Goal: Task Accomplishment & Management: Complete application form

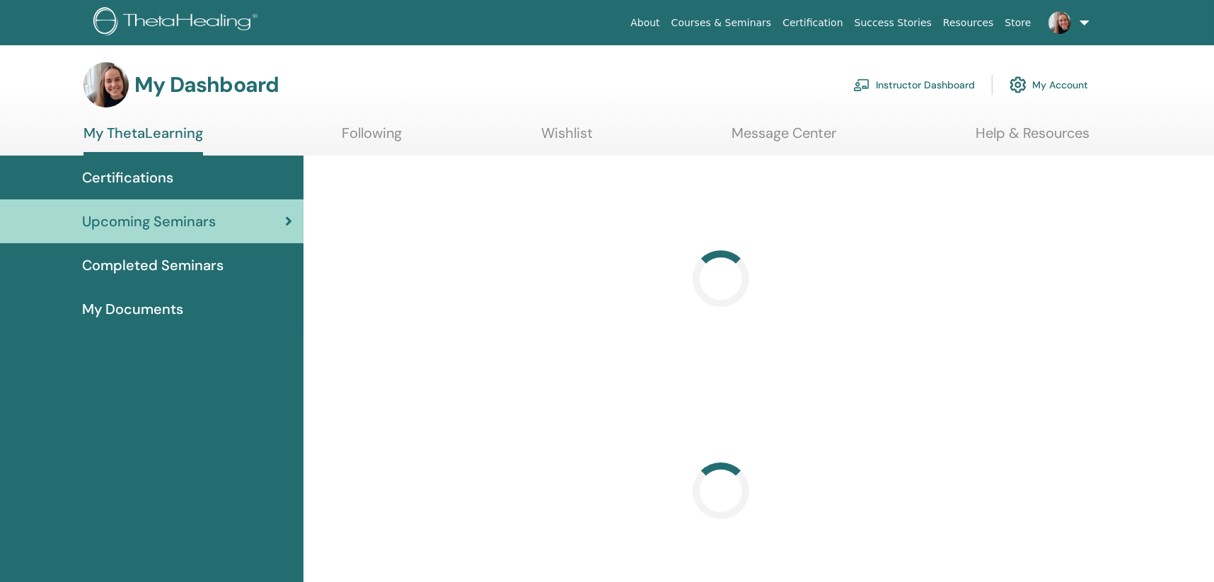
click at [939, 83] on link "Instructor Dashboard" at bounding box center [914, 84] width 122 height 31
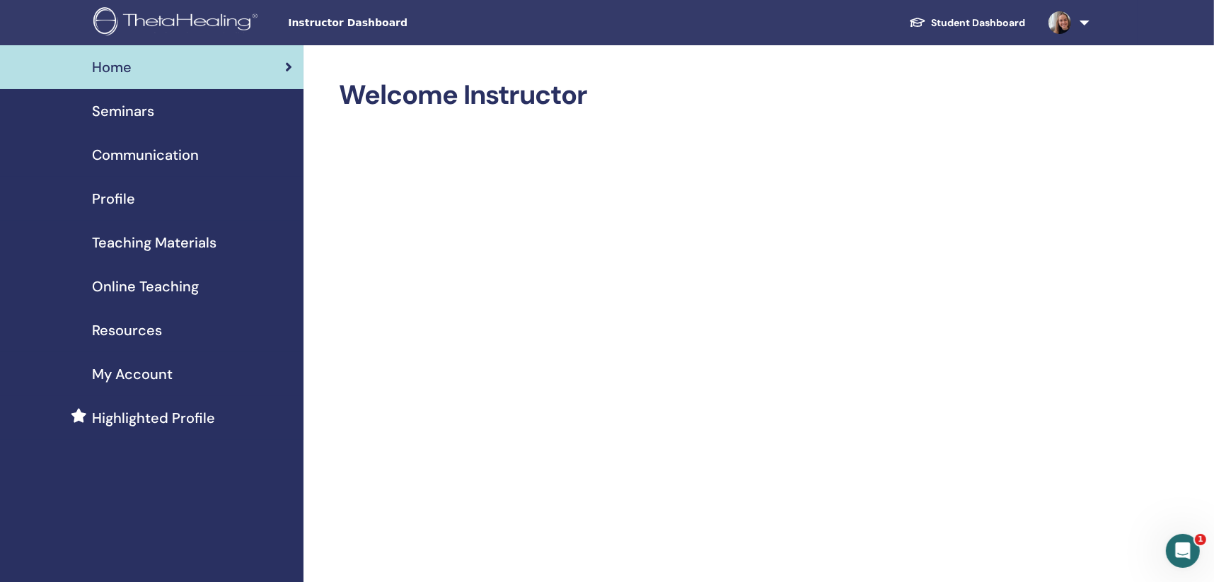
click at [160, 415] on span "Highlighted Profile" at bounding box center [153, 418] width 123 height 21
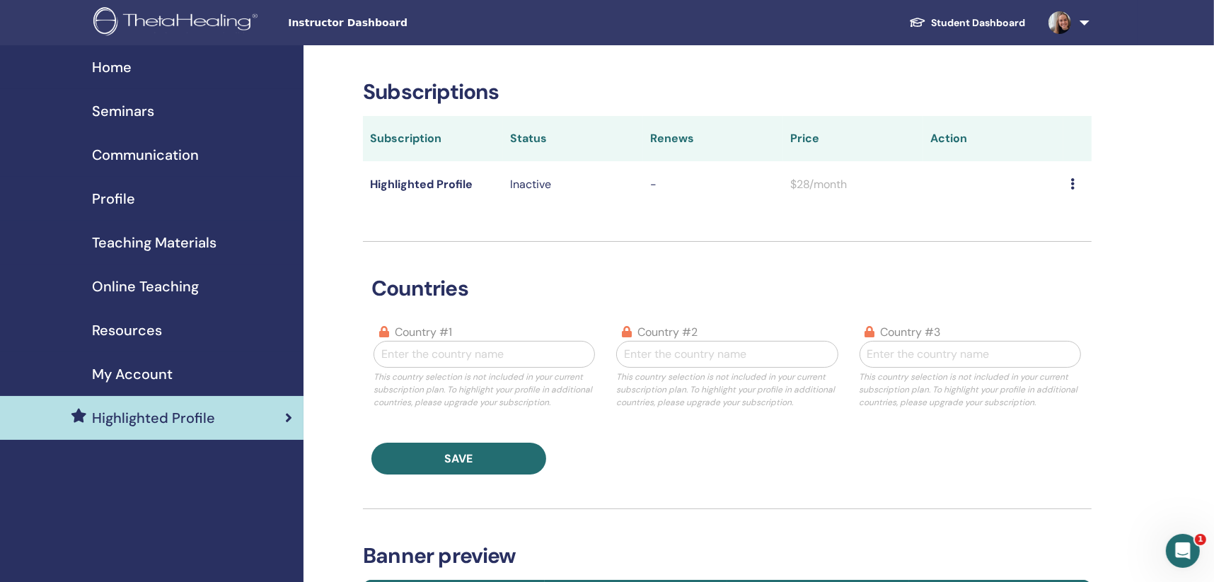
click at [160, 108] on div "Seminars" at bounding box center [151, 110] width 281 height 21
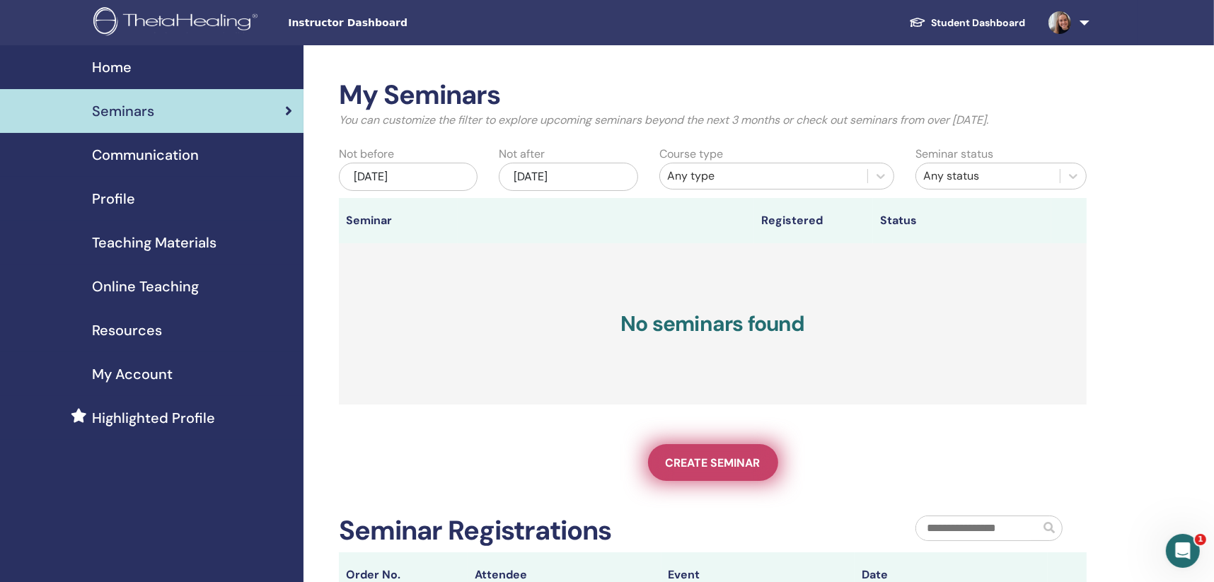
click at [722, 456] on span "Create seminar" at bounding box center [713, 463] width 95 height 15
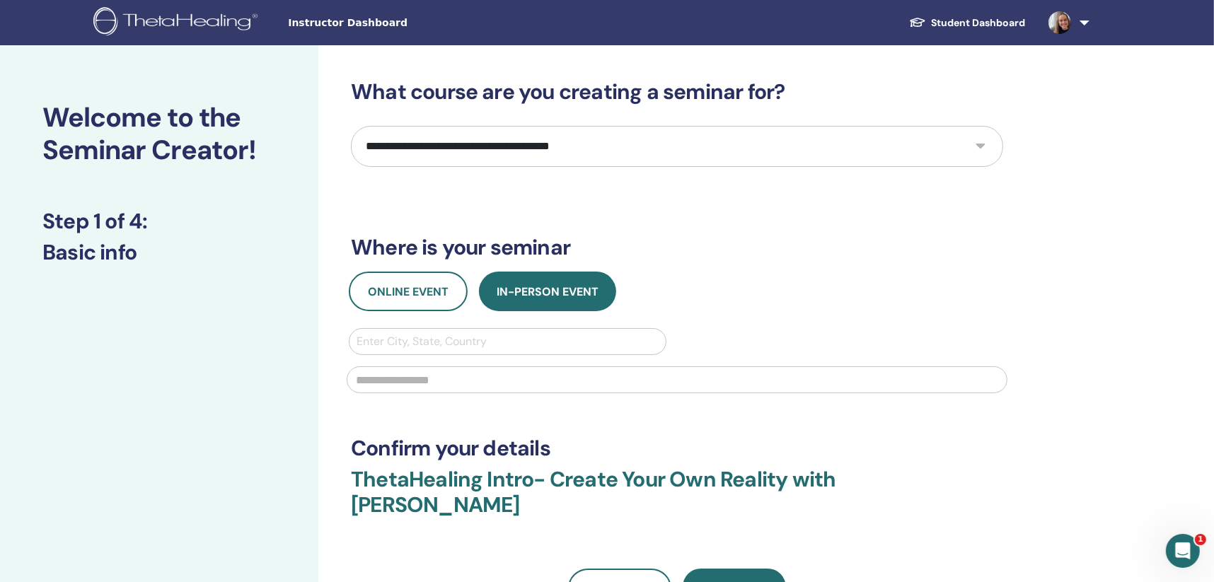
click at [475, 149] on select "**********" at bounding box center [677, 146] width 652 height 41
select select "*"
click at [351, 126] on select "**********" at bounding box center [677, 146] width 652 height 41
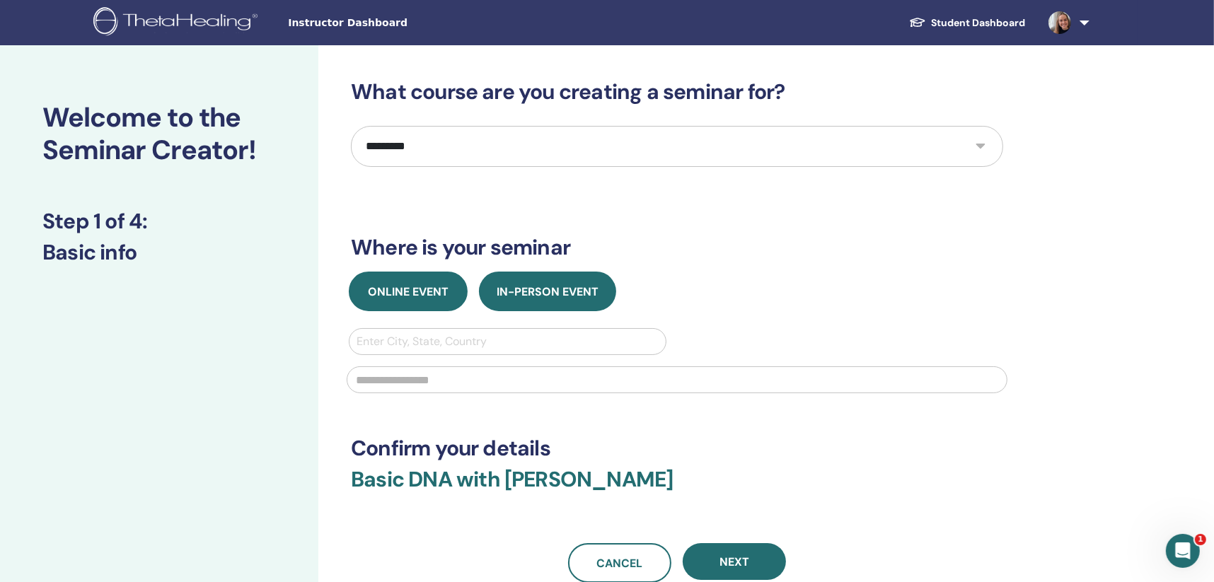
click at [439, 291] on span "Online Event" at bounding box center [408, 291] width 81 height 15
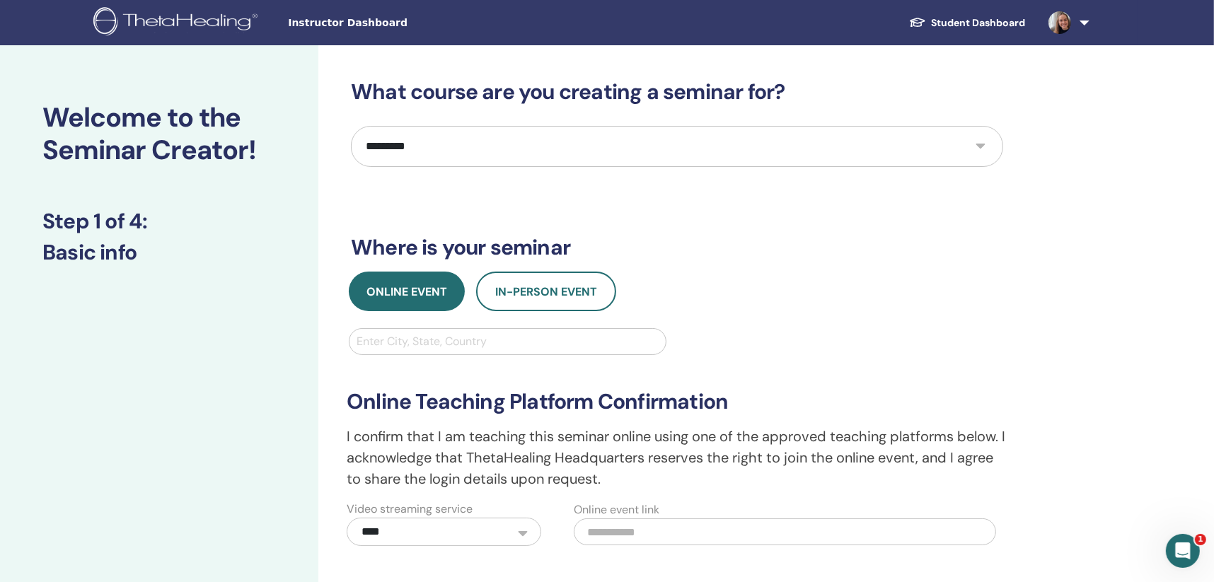
click at [428, 341] on div at bounding box center [508, 342] width 302 height 20
click at [425, 339] on div at bounding box center [508, 342] width 302 height 20
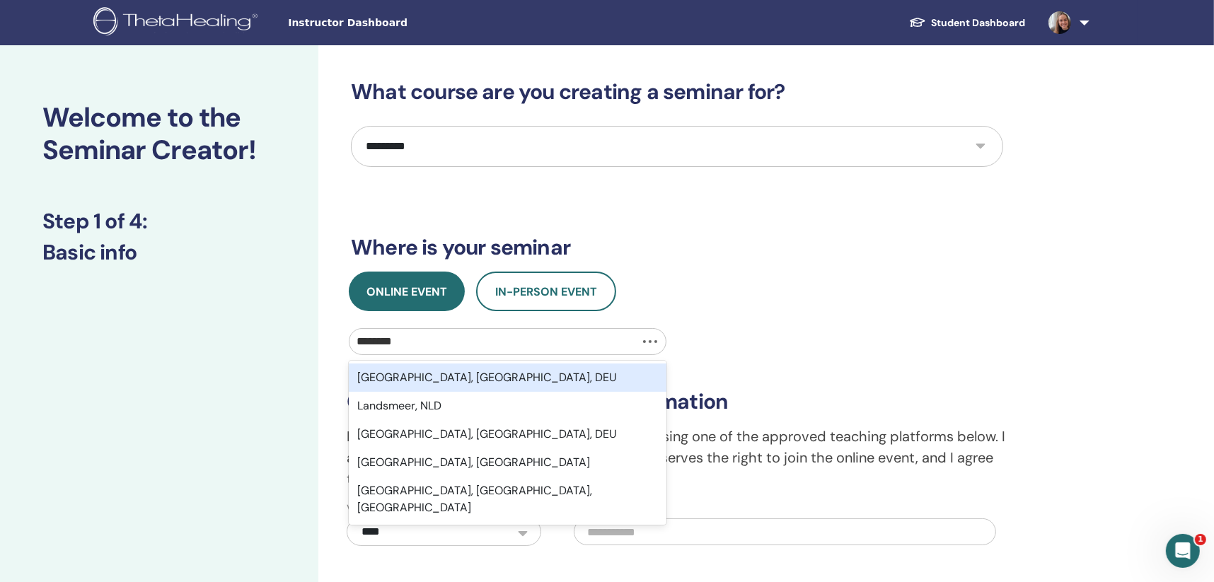
type input "*********"
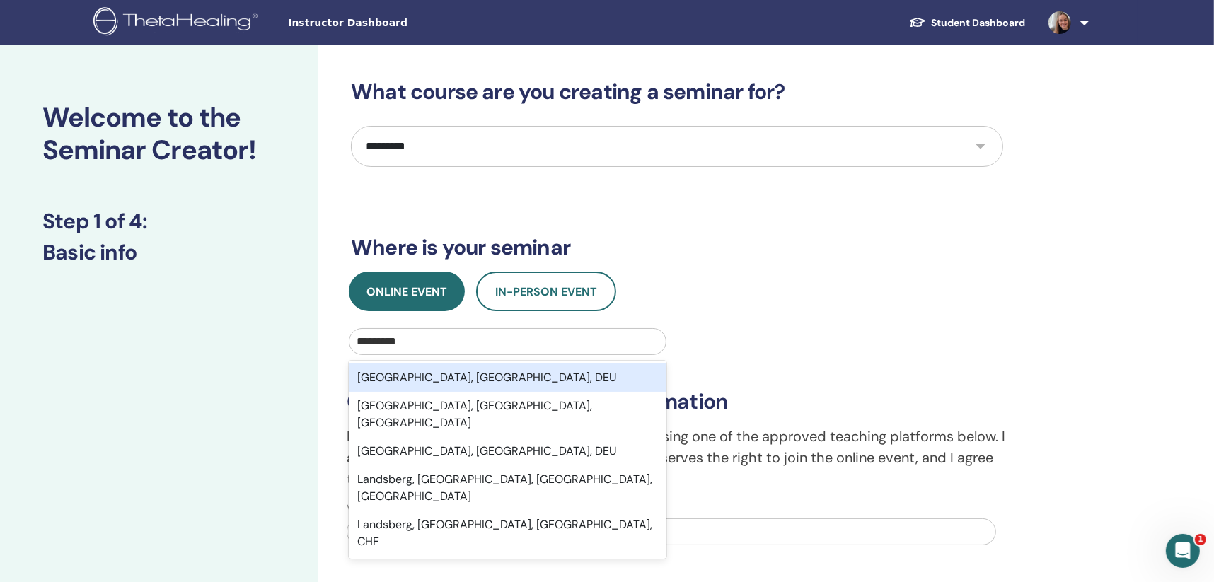
click at [483, 380] on div "Landsberg am Lech, Bayern, DEU" at bounding box center [508, 378] width 318 height 28
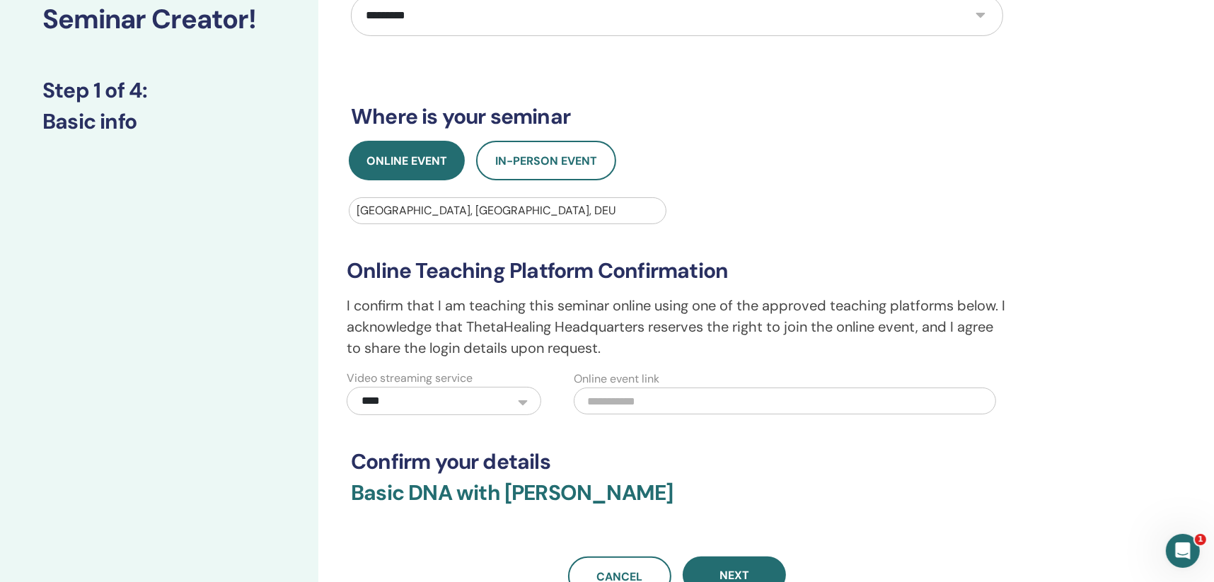
scroll to position [142, 0]
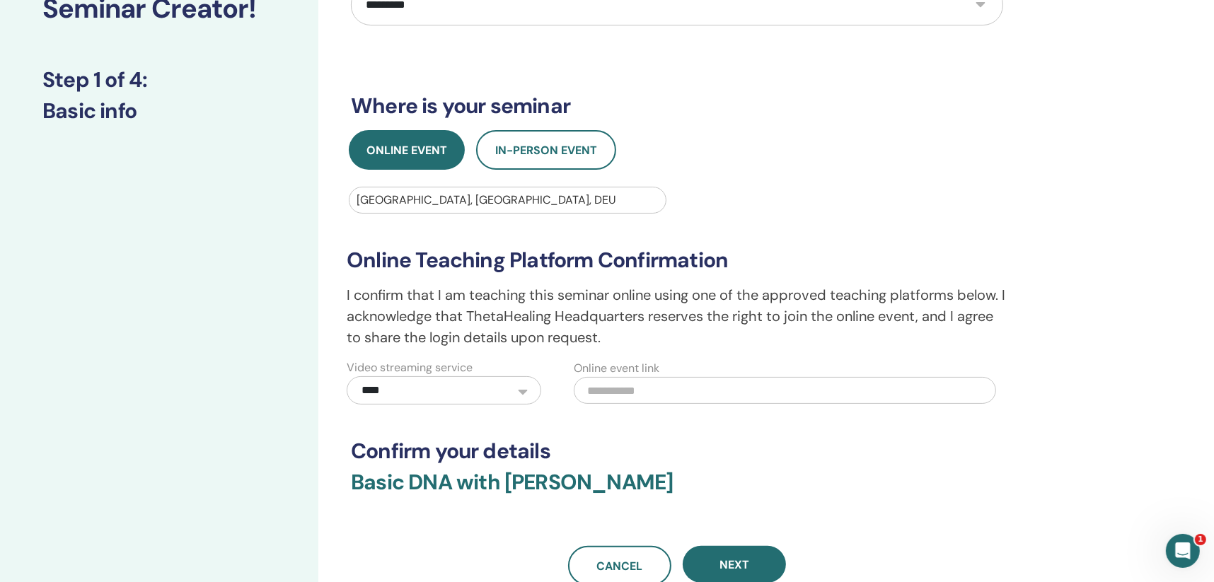
click at [521, 395] on select "**********" at bounding box center [444, 390] width 195 height 28
click at [502, 385] on select "**********" at bounding box center [444, 390] width 195 height 28
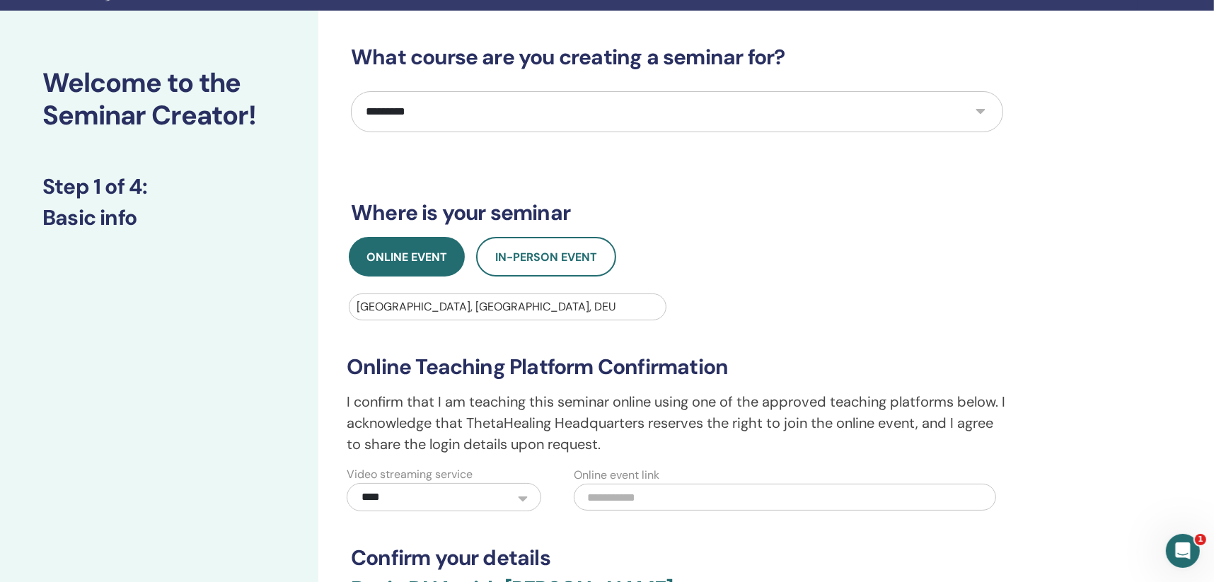
scroll to position [283, 0]
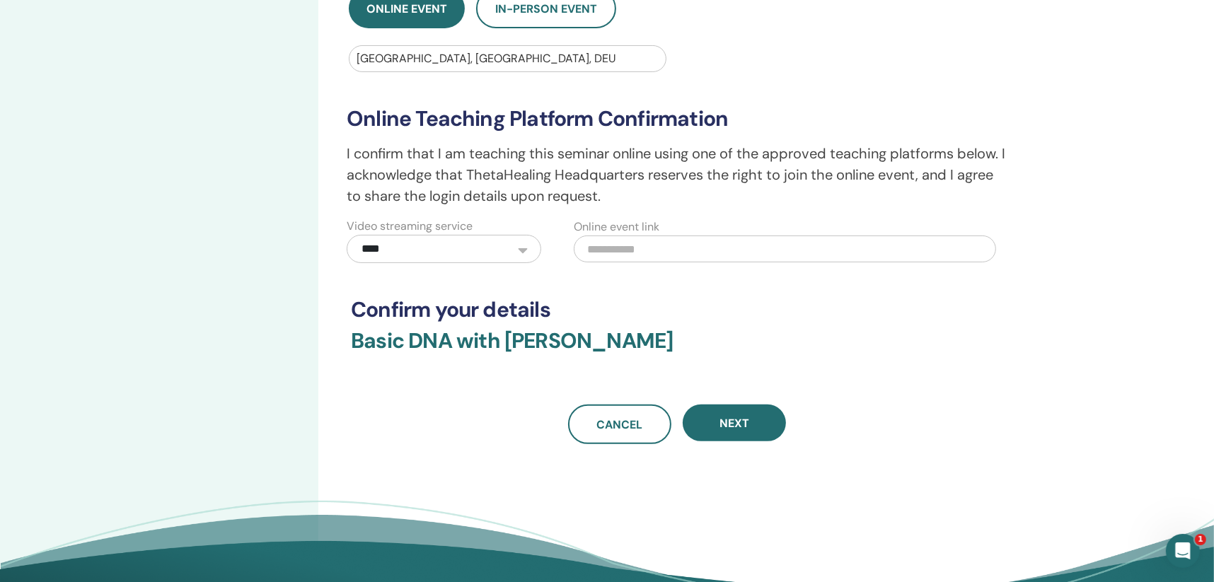
click at [608, 250] on input "text" at bounding box center [785, 249] width 422 height 27
paste input "**********"
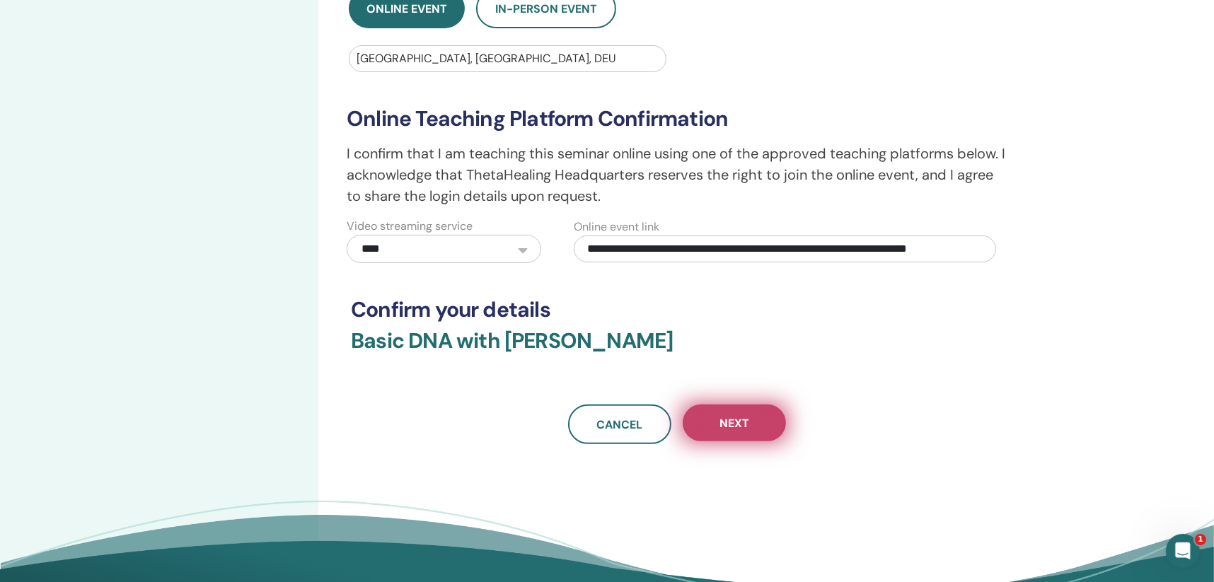
type input "**********"
click at [742, 426] on span "Next" at bounding box center [735, 423] width 30 height 15
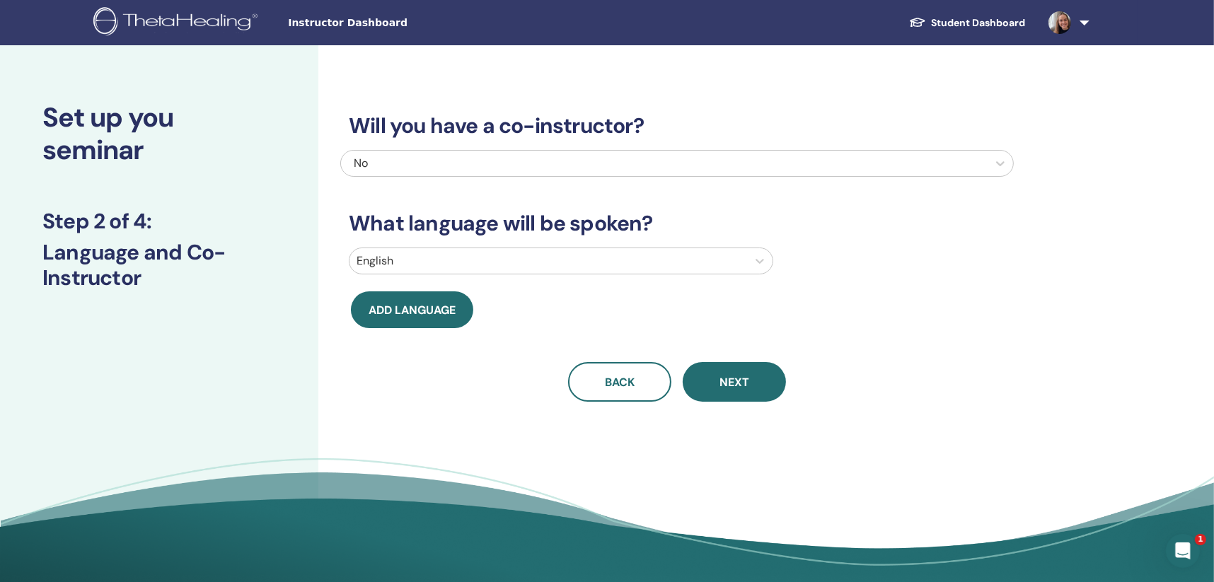
scroll to position [0, 0]
click at [575, 266] on div at bounding box center [548, 261] width 383 height 20
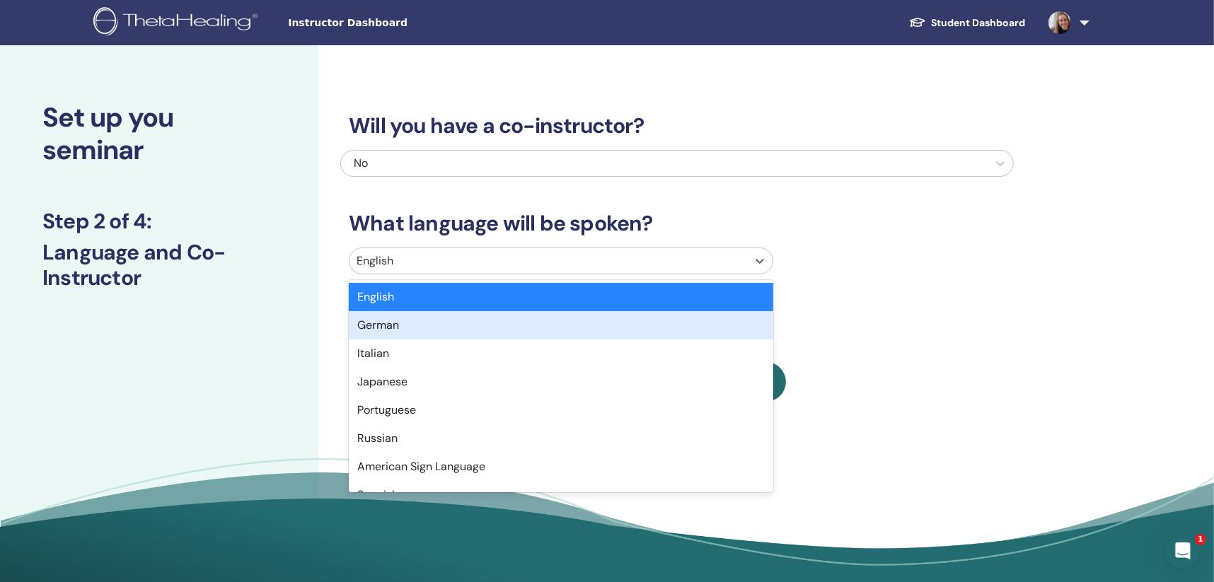
click at [557, 330] on div "German" at bounding box center [561, 325] width 425 height 28
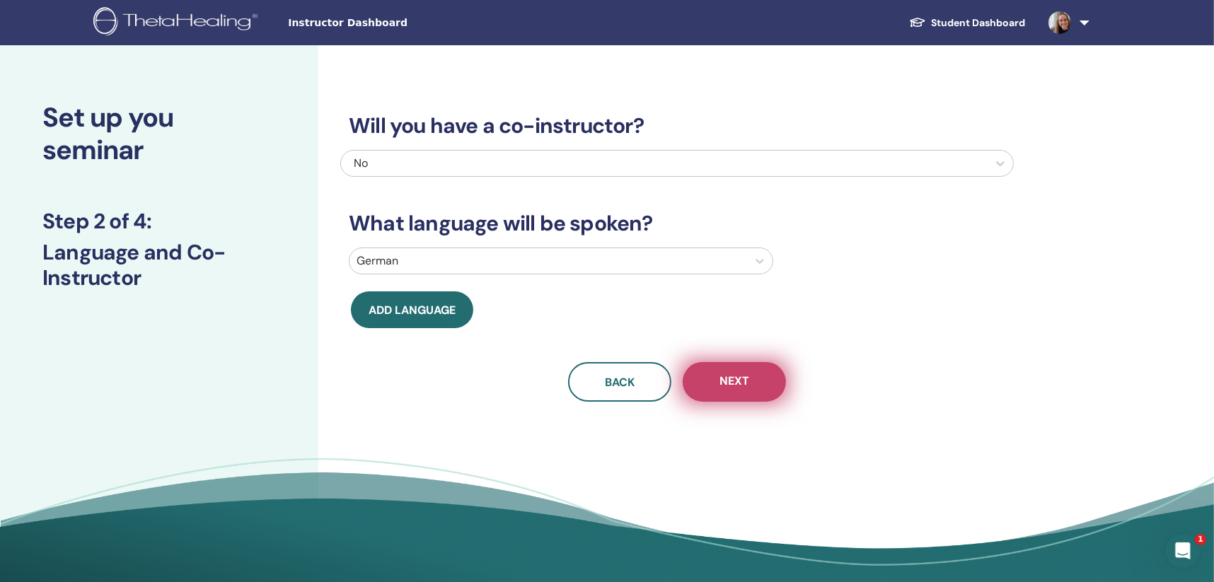
click at [750, 384] on button "Next" at bounding box center [734, 382] width 103 height 40
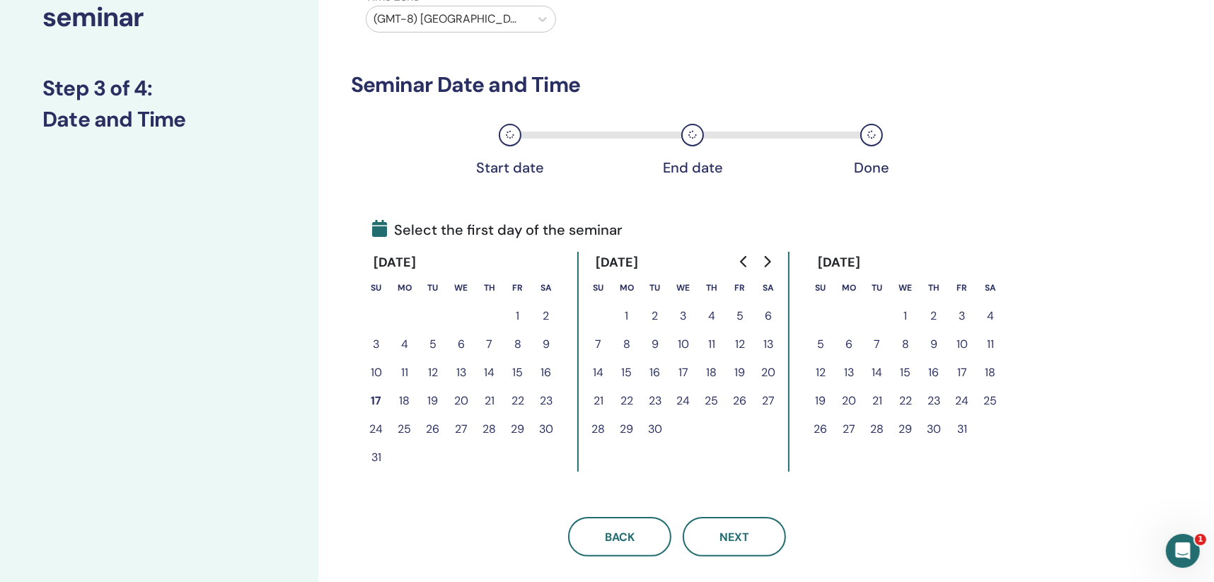
scroll to position [142, 0]
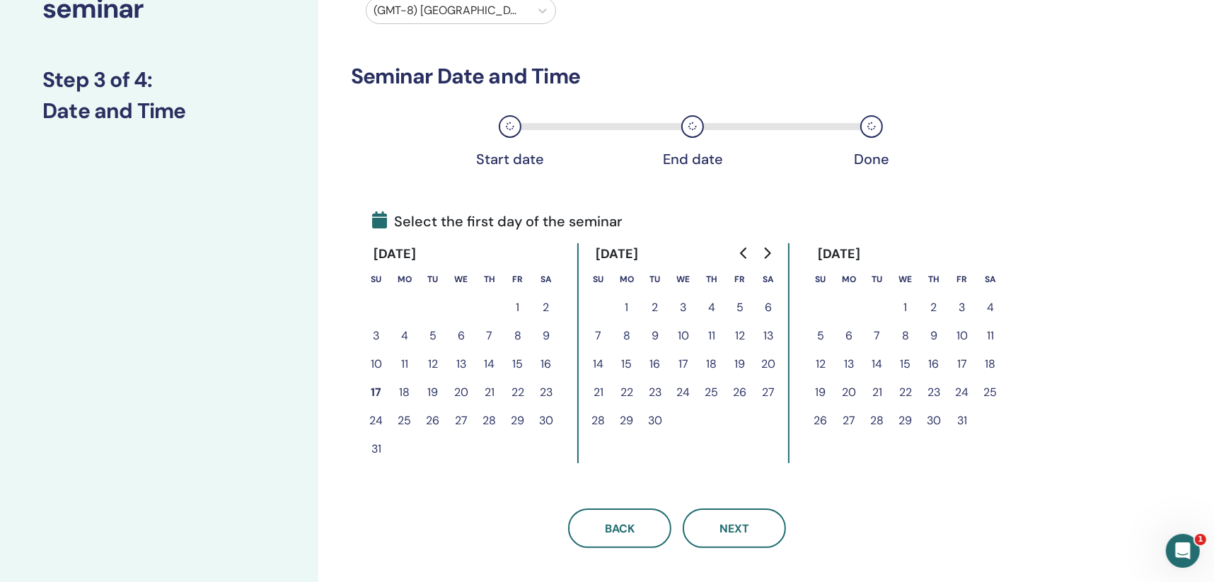
click at [437, 391] on button "19" at bounding box center [433, 393] width 28 height 28
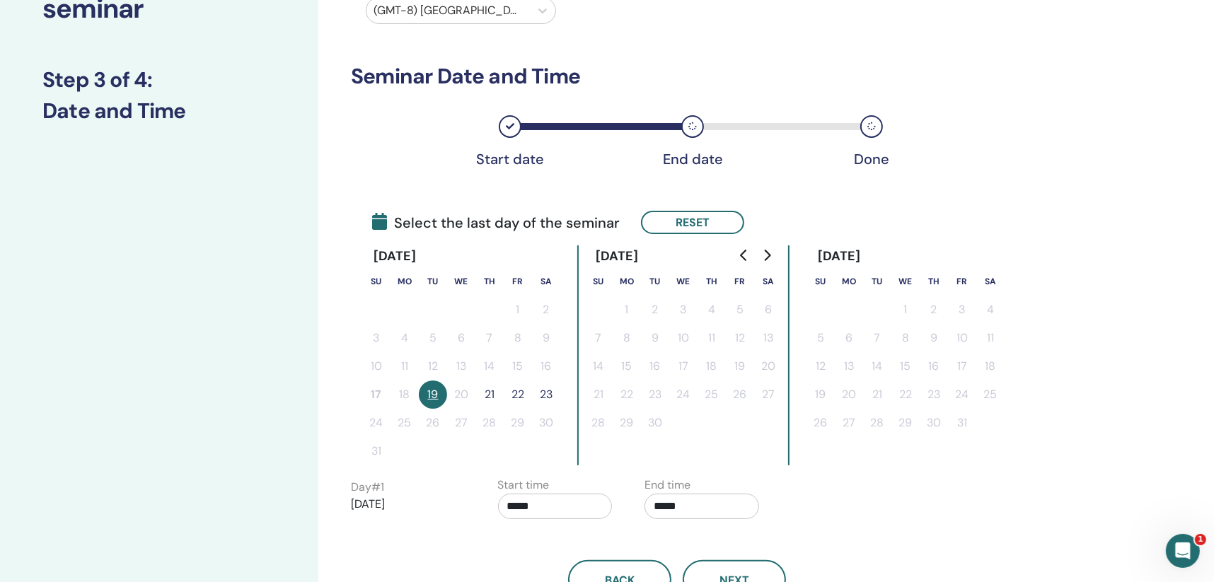
click at [517, 391] on button "22" at bounding box center [518, 395] width 28 height 28
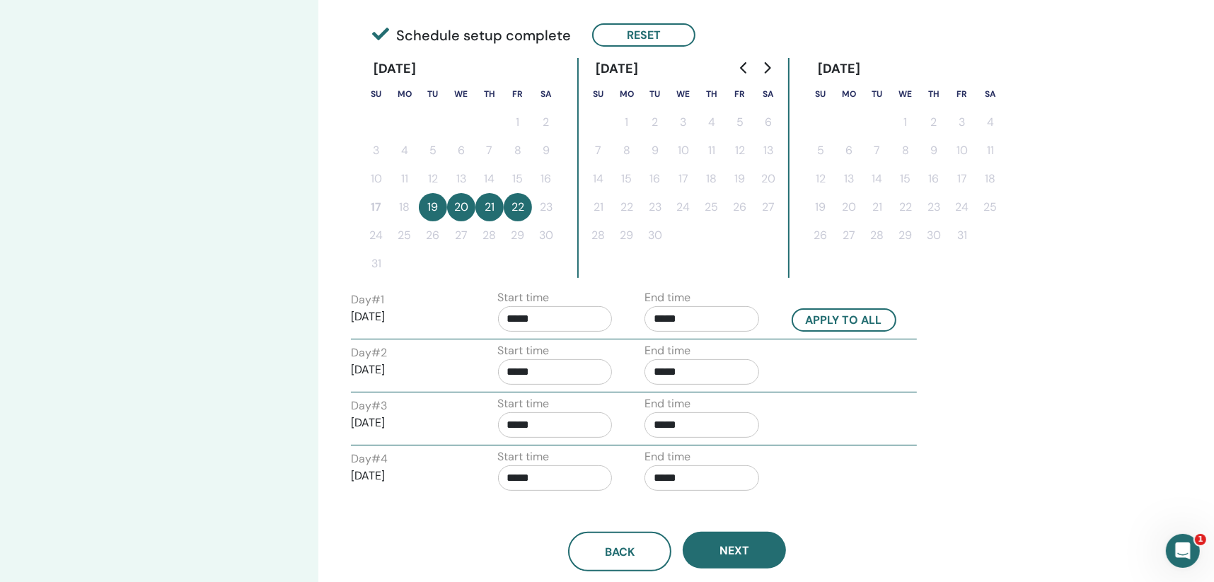
scroll to position [353, 0]
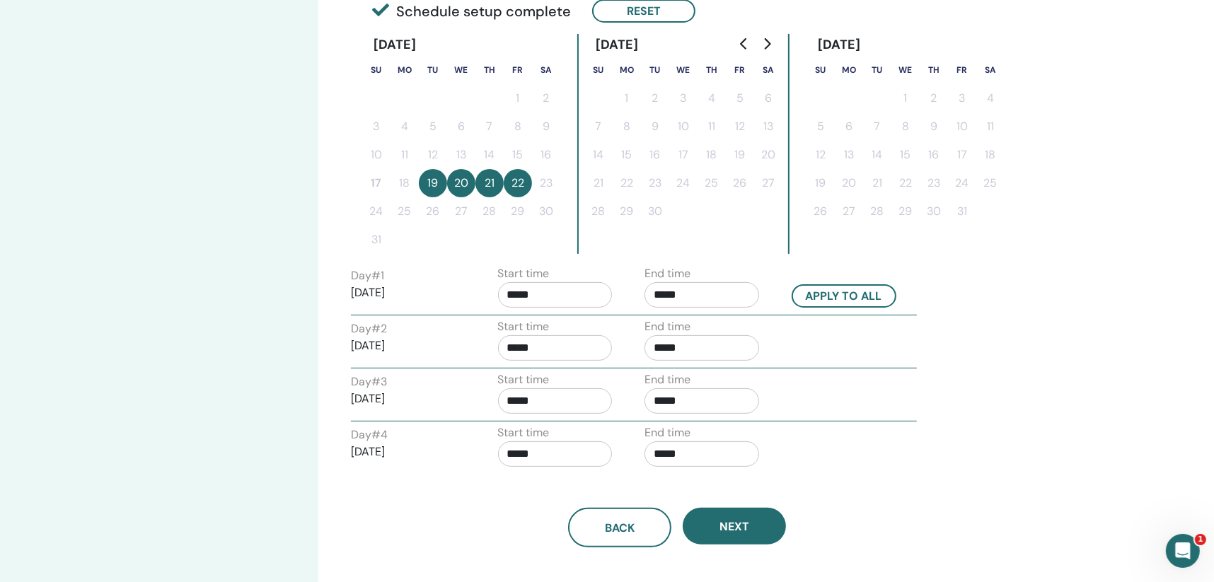
click at [553, 295] on input "*****" at bounding box center [555, 294] width 115 height 25
click at [574, 335] on span "▲" at bounding box center [570, 330] width 28 height 28
click at [574, 334] on span "▲" at bounding box center [570, 330] width 28 height 28
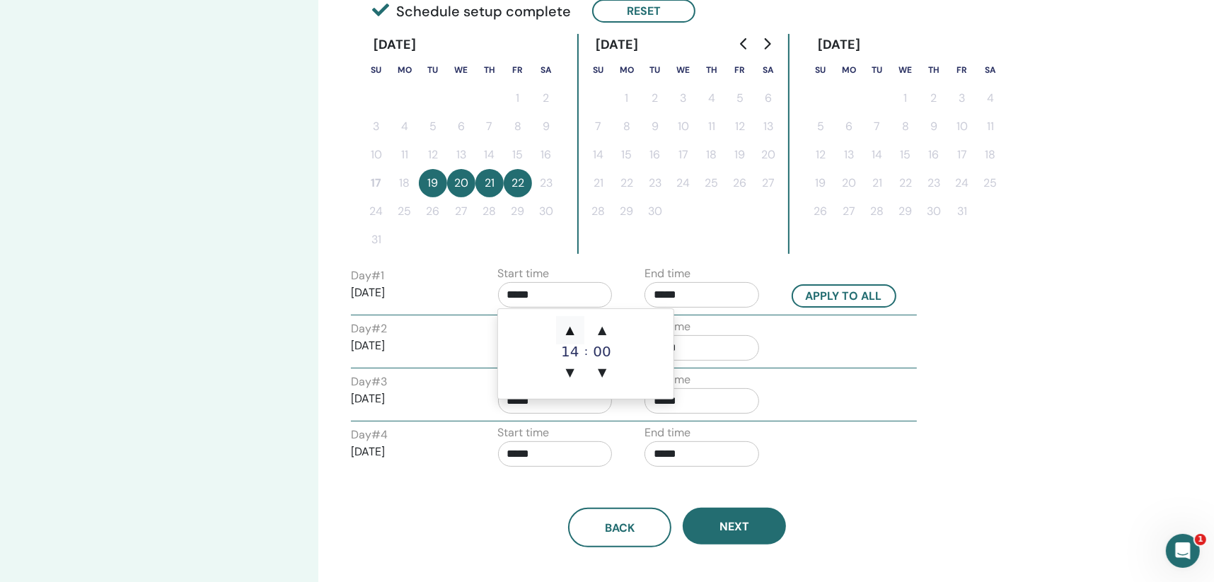
click at [574, 334] on span "▲" at bounding box center [570, 330] width 28 height 28
type input "*****"
click at [574, 334] on span "▲" at bounding box center [570, 330] width 28 height 28
click at [573, 333] on span "▲" at bounding box center [570, 330] width 28 height 28
click at [683, 294] on input "*****" at bounding box center [702, 294] width 115 height 25
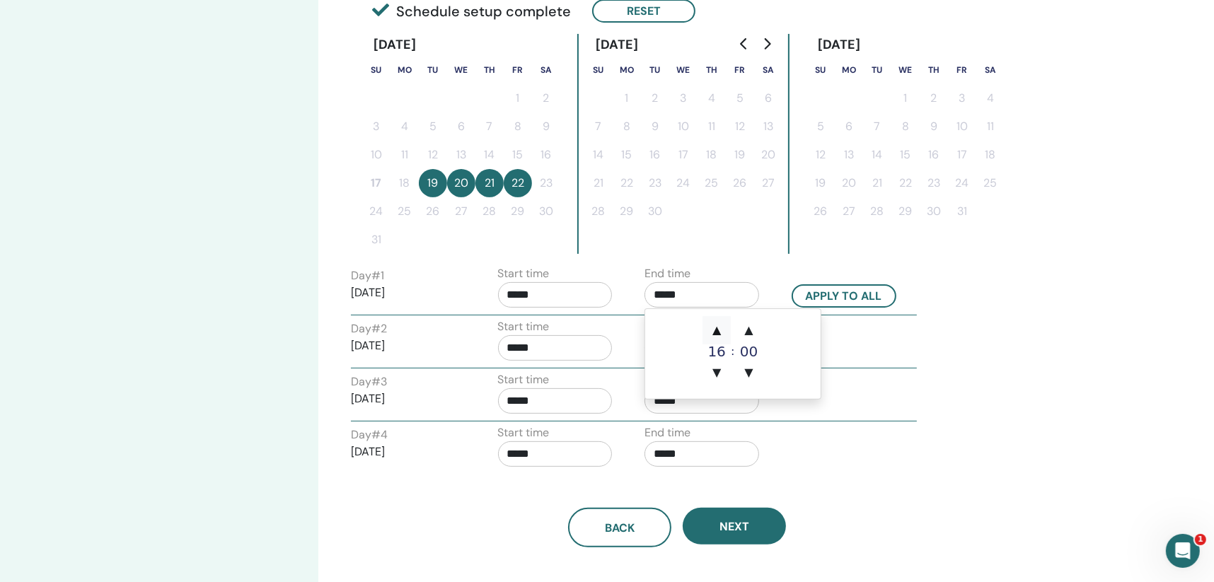
click at [710, 333] on span "▲" at bounding box center [717, 330] width 28 height 28
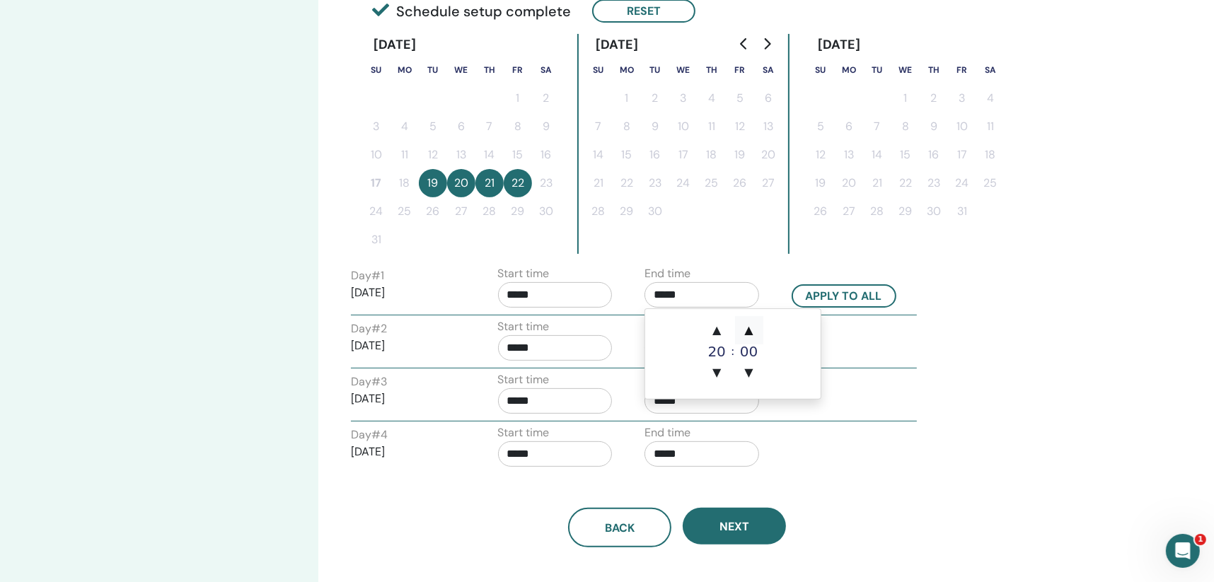
click at [751, 333] on span "▲" at bounding box center [749, 330] width 28 height 28
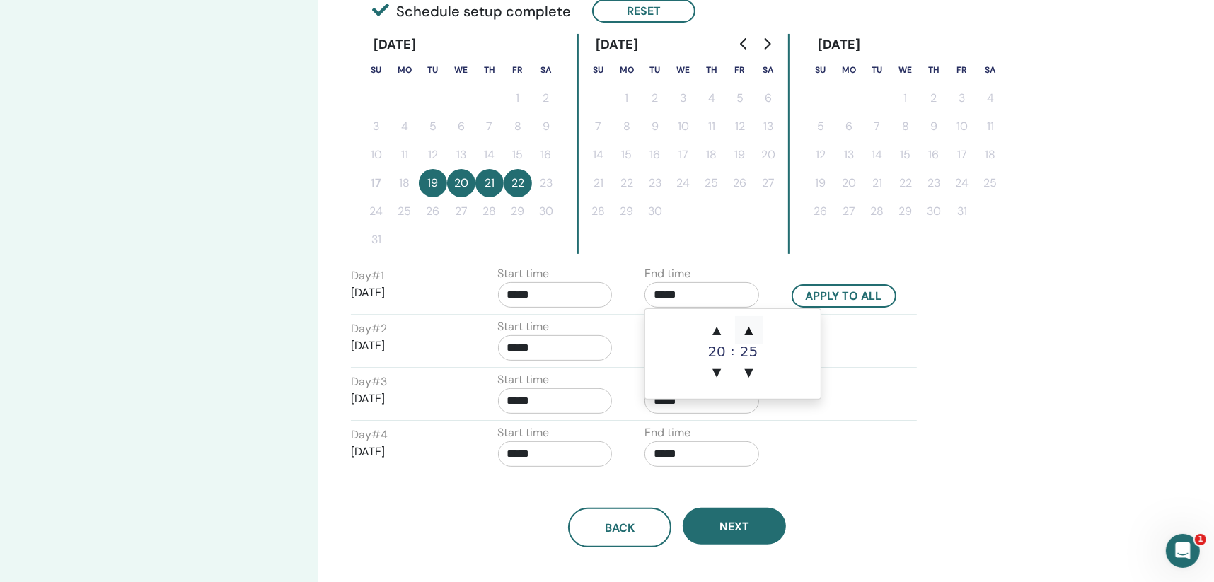
click at [751, 333] on span "▲" at bounding box center [749, 330] width 28 height 28
type input "*****"
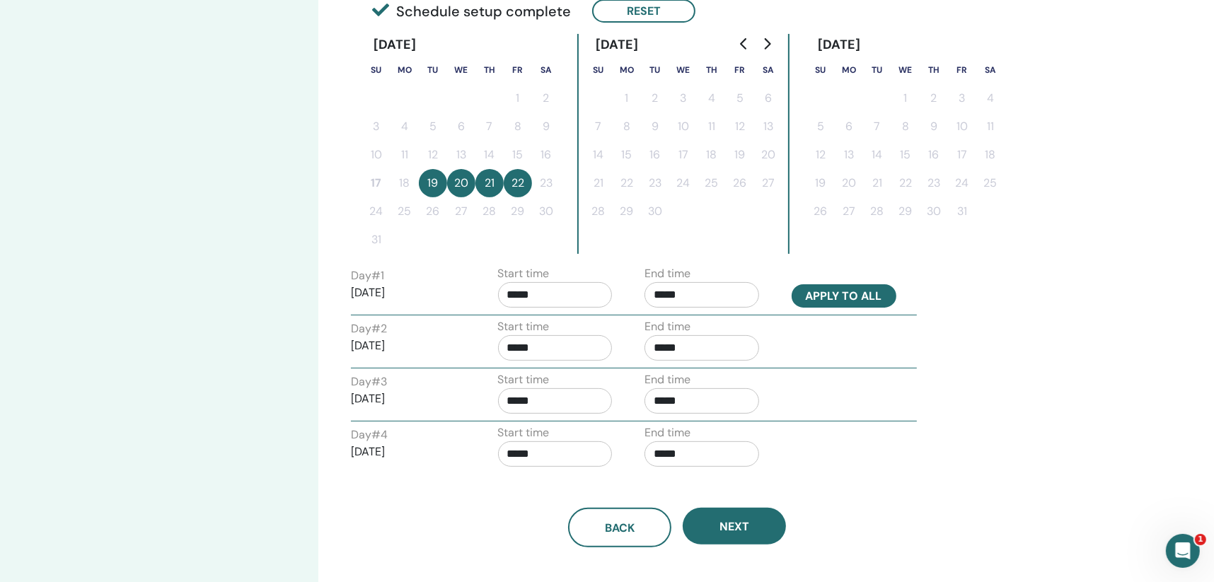
click at [841, 296] on button "Apply to all" at bounding box center [844, 295] width 105 height 23
type input "*****"
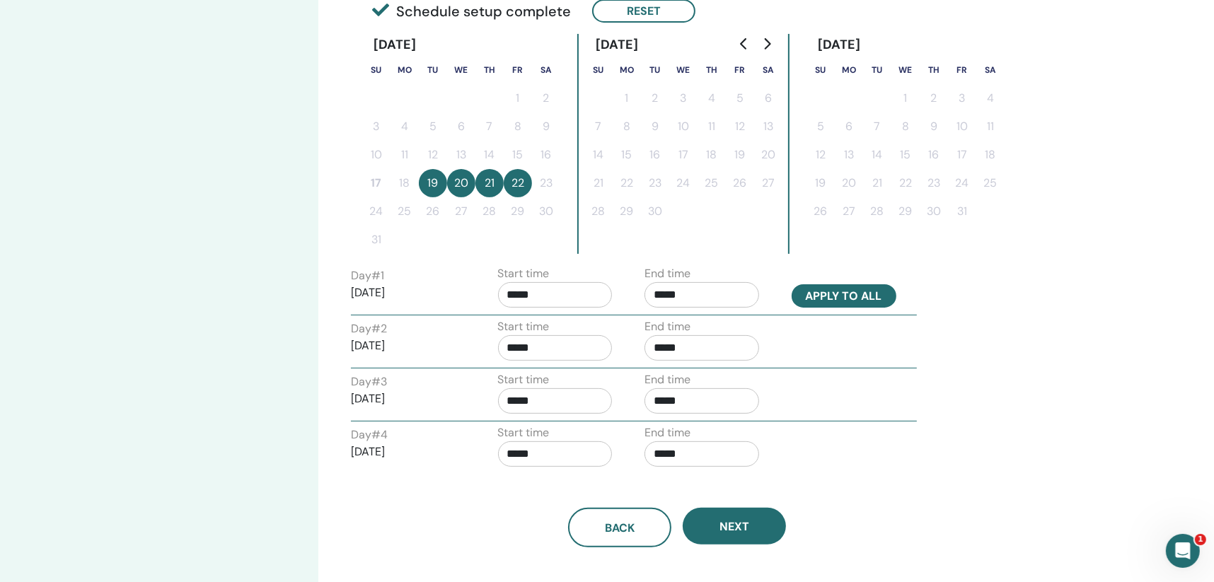
type input "*****"
click at [554, 296] on input "*****" at bounding box center [555, 294] width 115 height 25
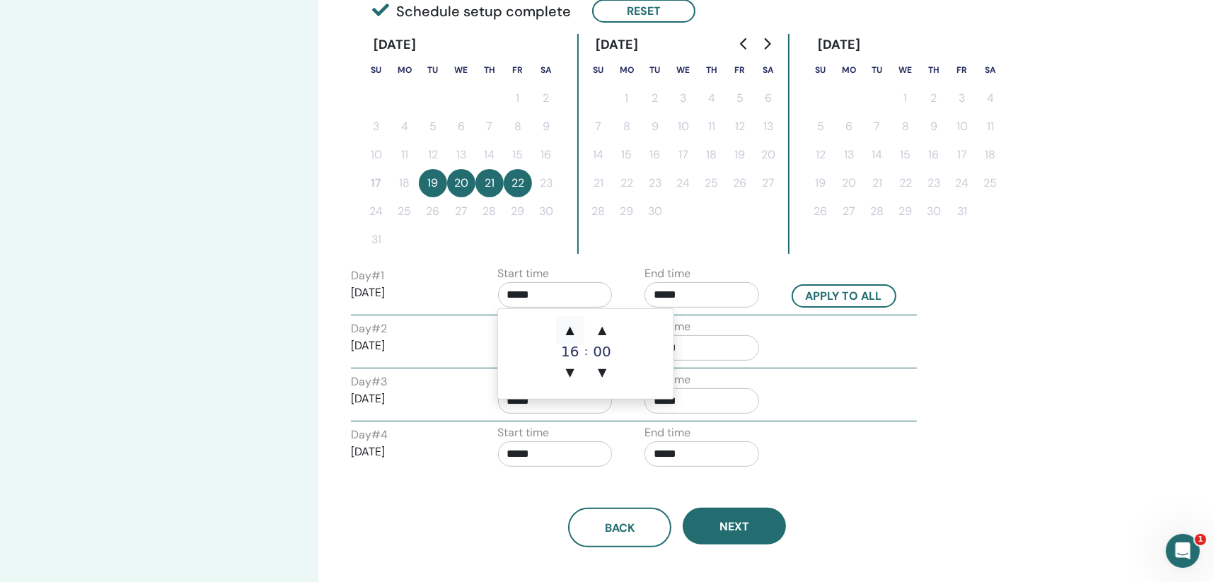
click at [567, 328] on span "▲" at bounding box center [570, 330] width 28 height 28
click at [566, 369] on span "▼" at bounding box center [570, 373] width 28 height 28
type input "*****"
click at [828, 294] on button "Apply to all" at bounding box center [844, 295] width 105 height 23
type input "*****"
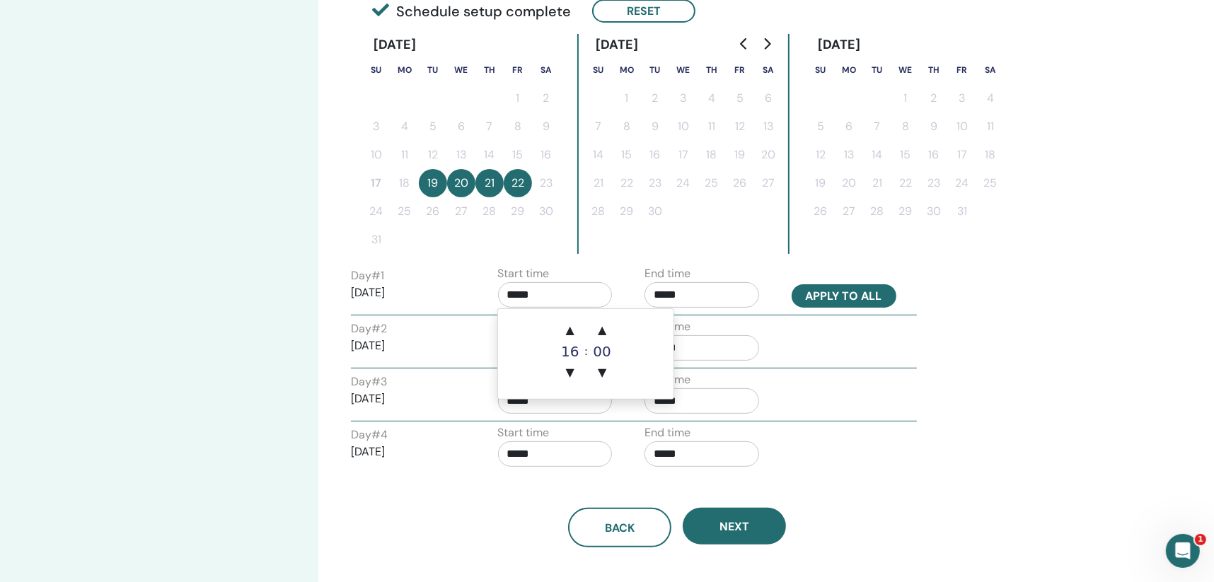
type input "*****"
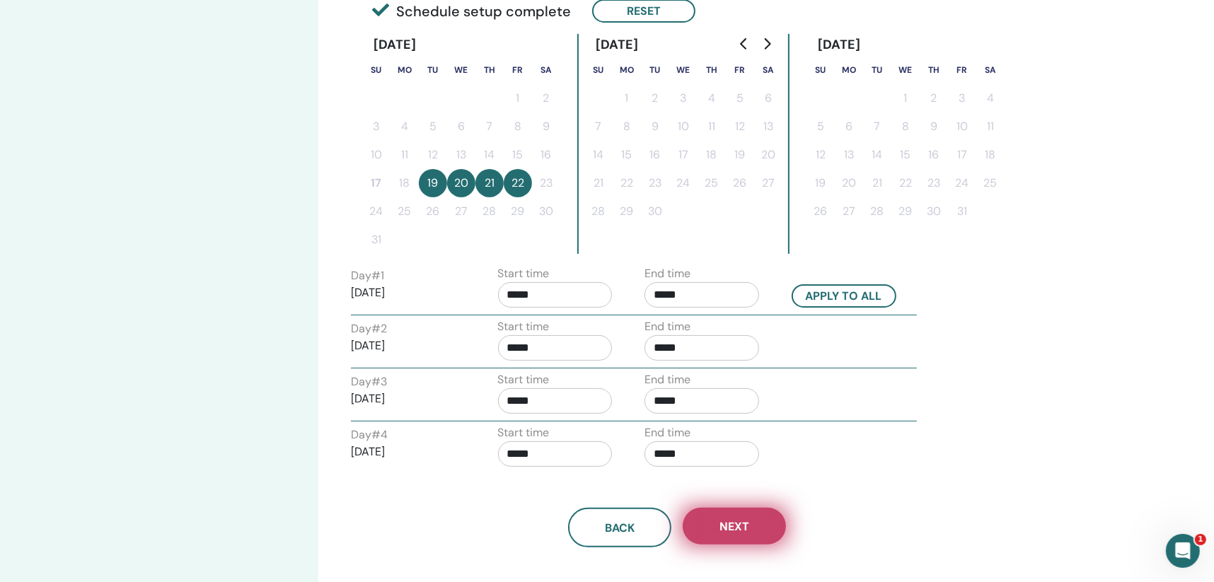
click at [747, 527] on span "Next" at bounding box center [735, 526] width 30 height 15
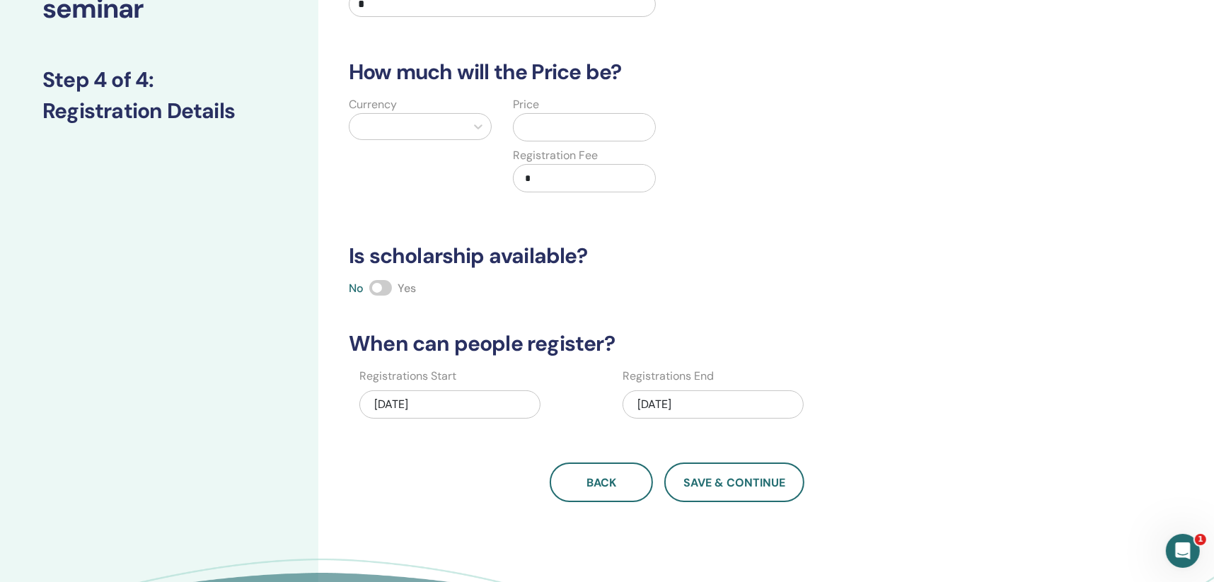
scroll to position [0, 0]
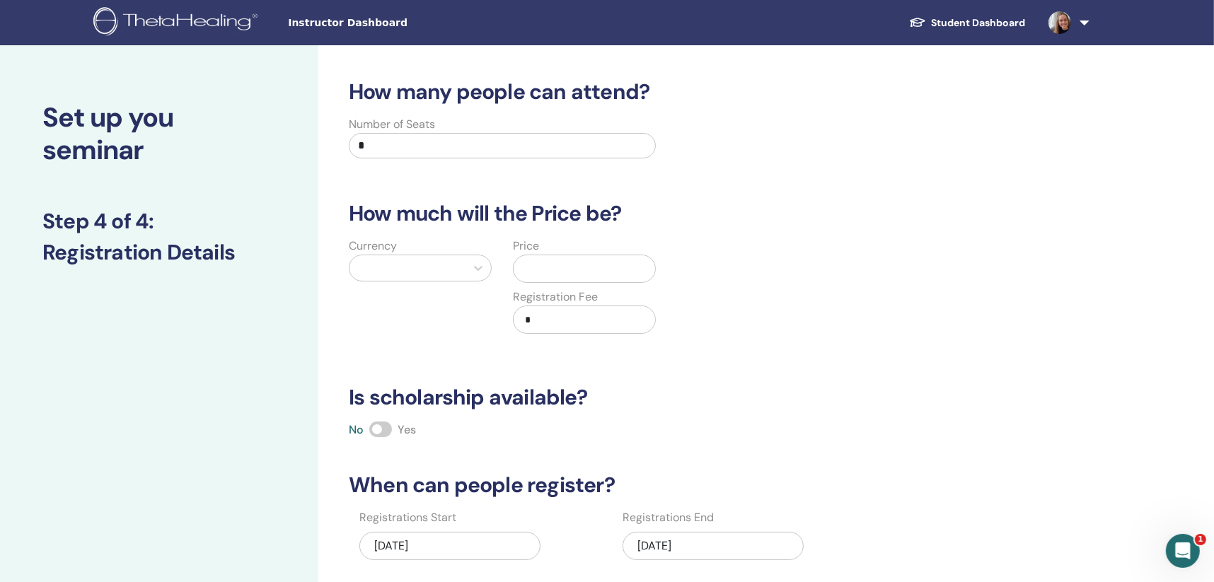
click at [392, 146] on input "*" at bounding box center [502, 145] width 307 height 25
drag, startPoint x: 369, startPoint y: 145, endPoint x: 294, endPoint y: 144, distance: 74.3
click at [294, 144] on div "Set up you seminar Step 4 of 4 : Registration Details How many people can atten…" at bounding box center [607, 443] width 1214 height 797
type input "*"
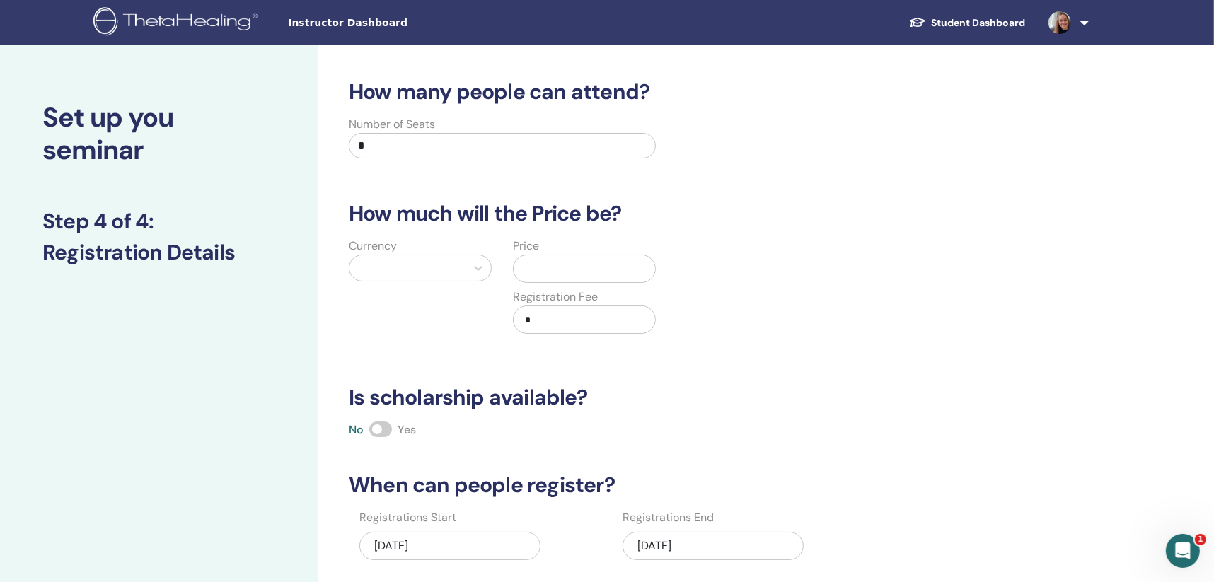
type input "*"
click at [732, 536] on div "08/22/2025" at bounding box center [713, 546] width 181 height 28
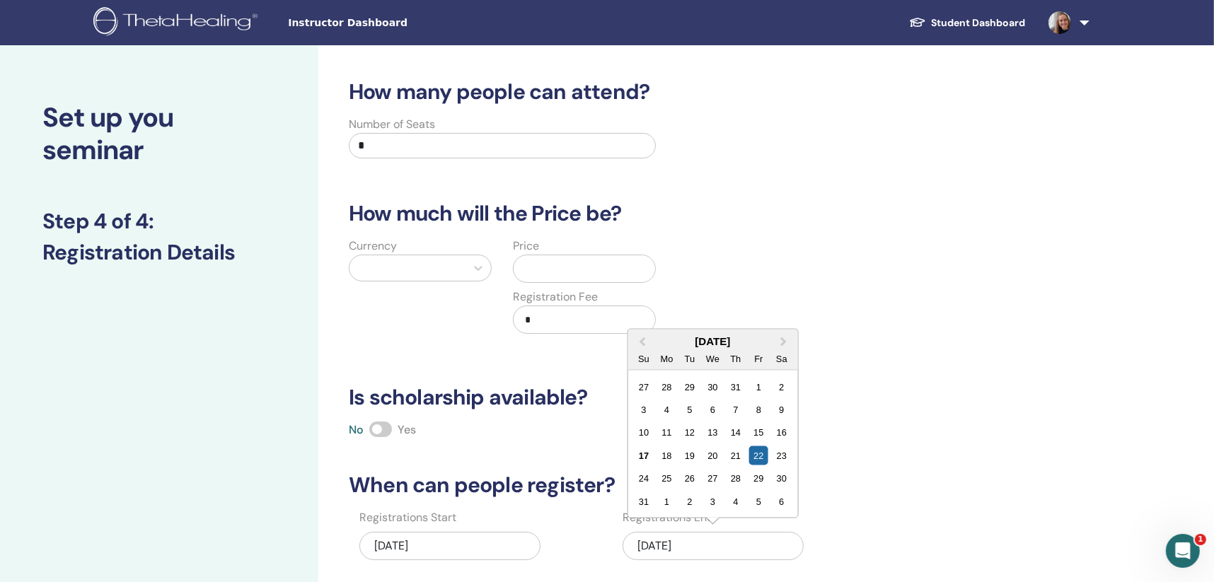
click at [461, 197] on div "How many people can attend? Number of Seats * How much will the Price be? Curre…" at bounding box center [677, 361] width 674 height 565
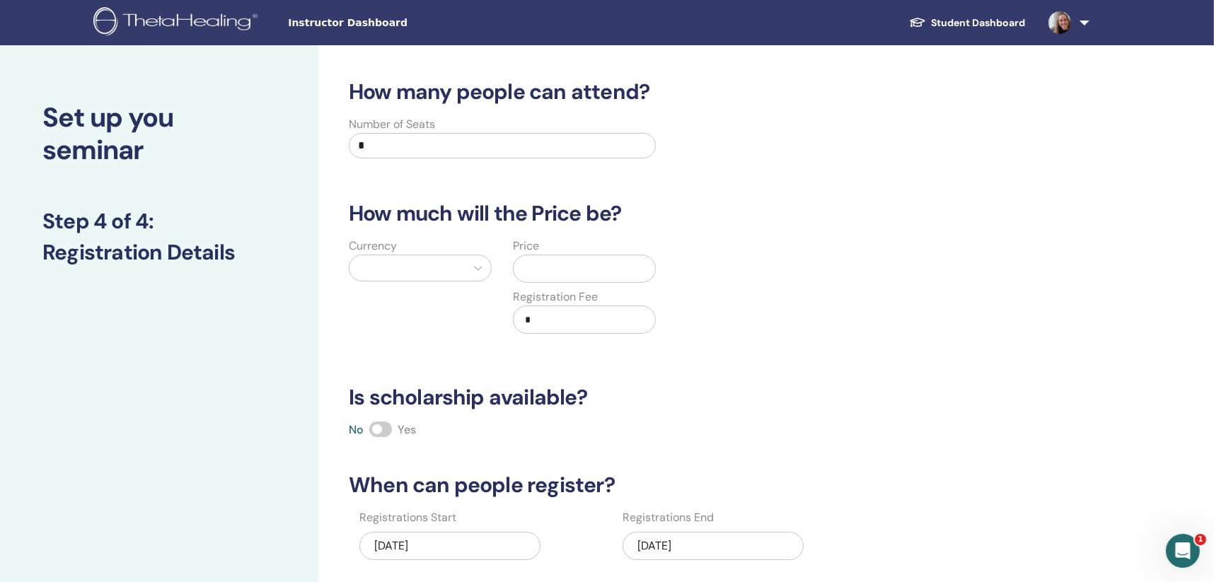
click at [396, 144] on input "*" at bounding box center [502, 145] width 307 height 25
drag, startPoint x: 388, startPoint y: 145, endPoint x: 338, endPoint y: 146, distance: 49.5
click at [338, 146] on div "Number of Seats *" at bounding box center [502, 141] width 328 height 51
type input "*"
click at [428, 266] on div at bounding box center [408, 268] width 102 height 20
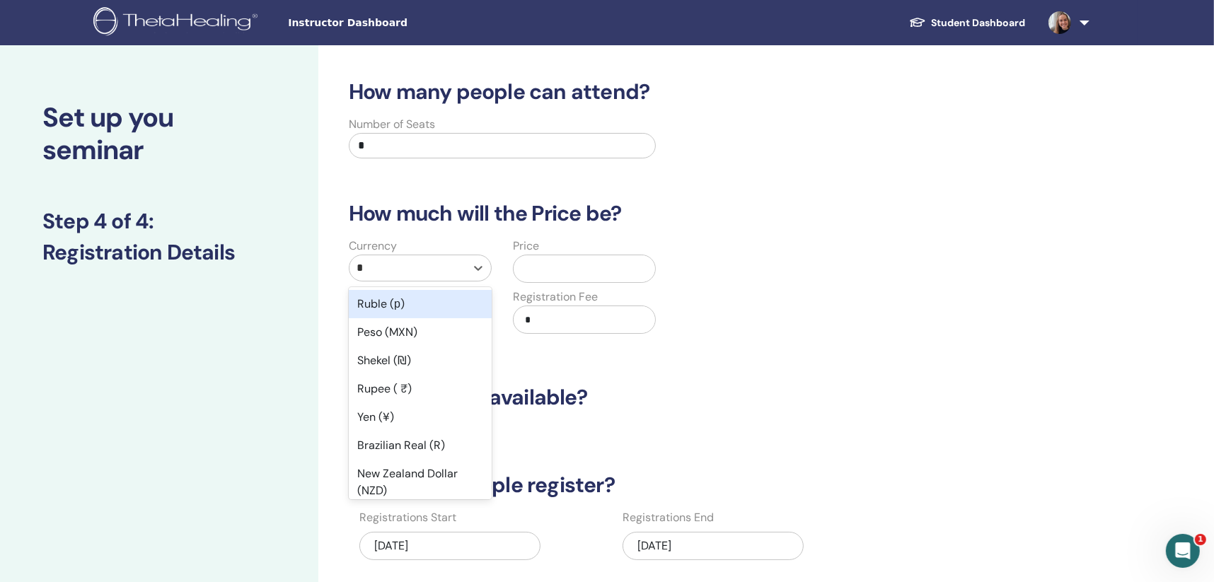
type input "**"
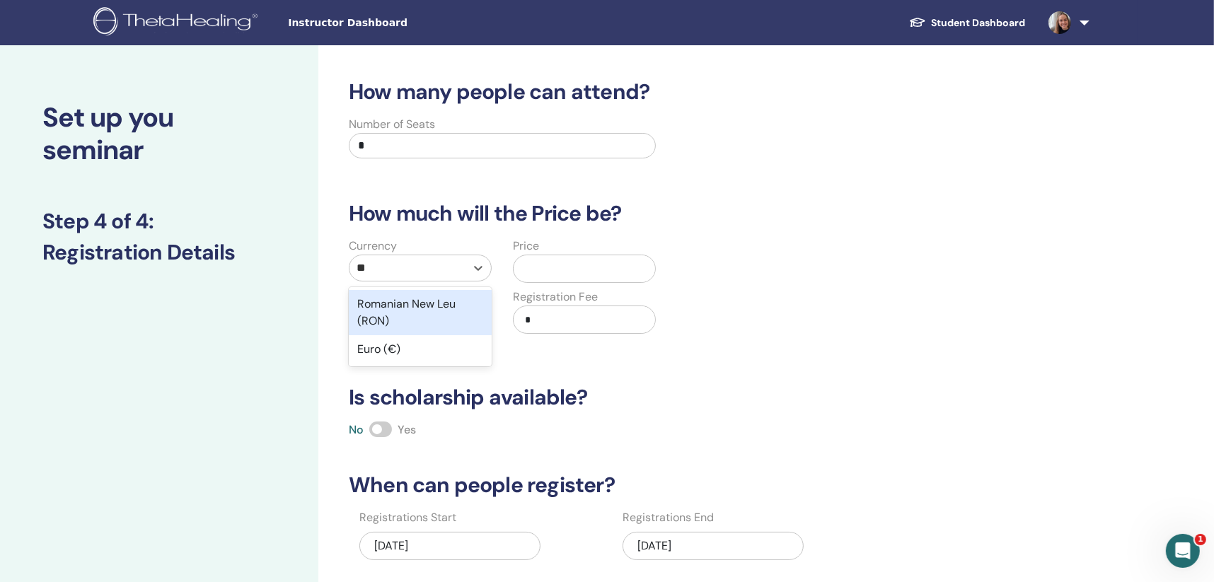
click at [427, 355] on div "Euro (€)" at bounding box center [420, 349] width 143 height 28
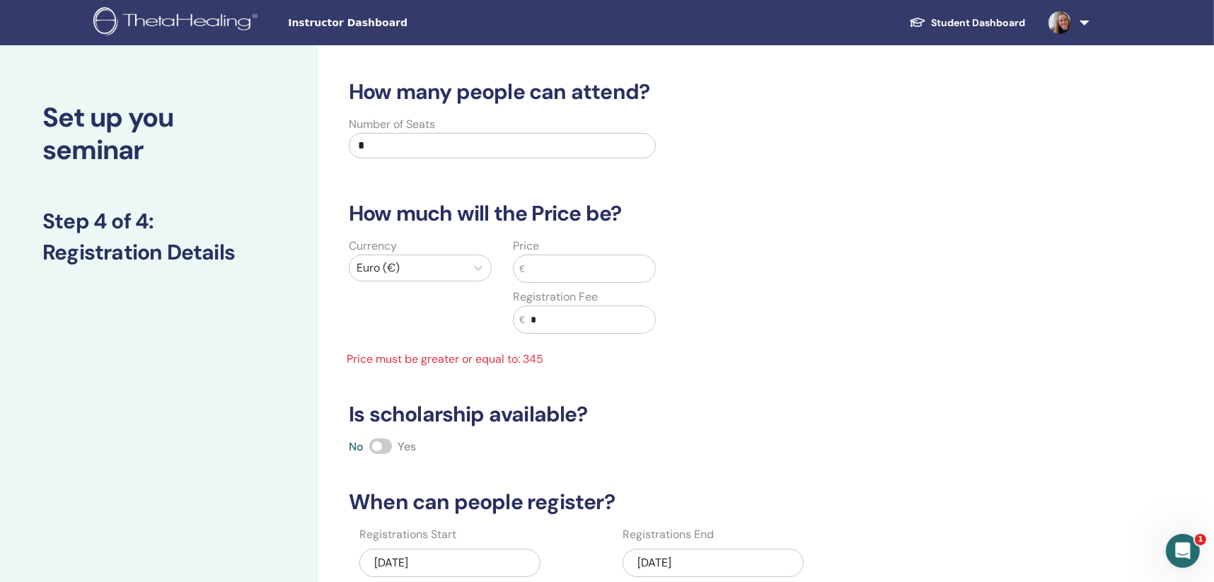
click at [439, 144] on input "*" at bounding box center [502, 145] width 307 height 25
type input "*"
click at [594, 279] on input "text" at bounding box center [590, 268] width 130 height 27
drag, startPoint x: 431, startPoint y: 145, endPoint x: 344, endPoint y: 151, distance: 87.3
click at [345, 152] on div "Number of Seats *" at bounding box center [502, 141] width 328 height 51
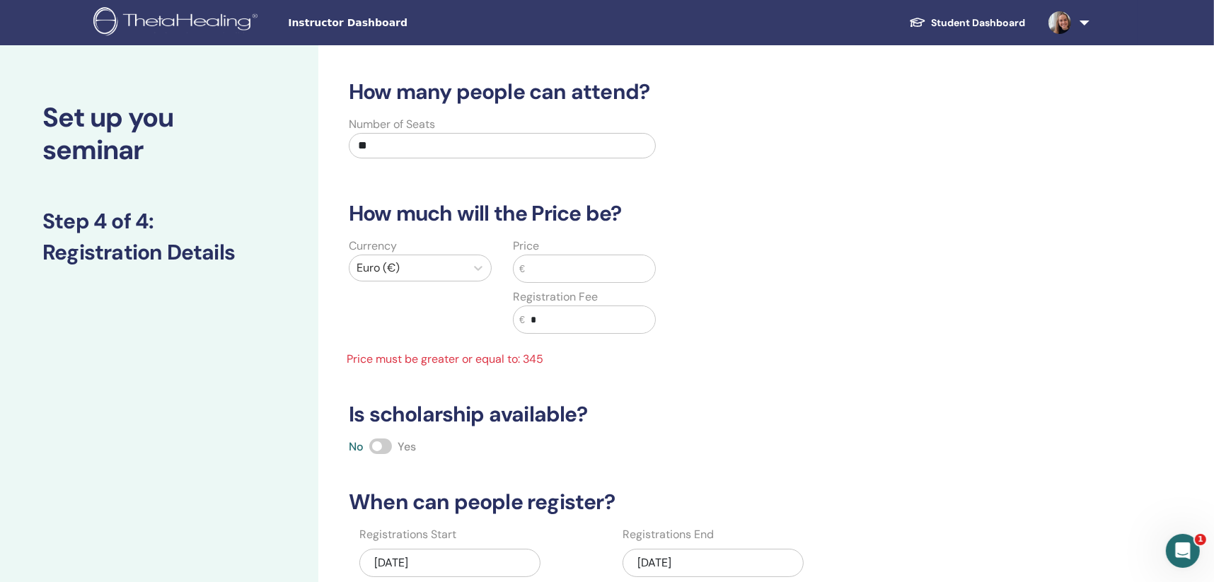
type input "**"
click at [572, 274] on input "text" at bounding box center [590, 268] width 130 height 27
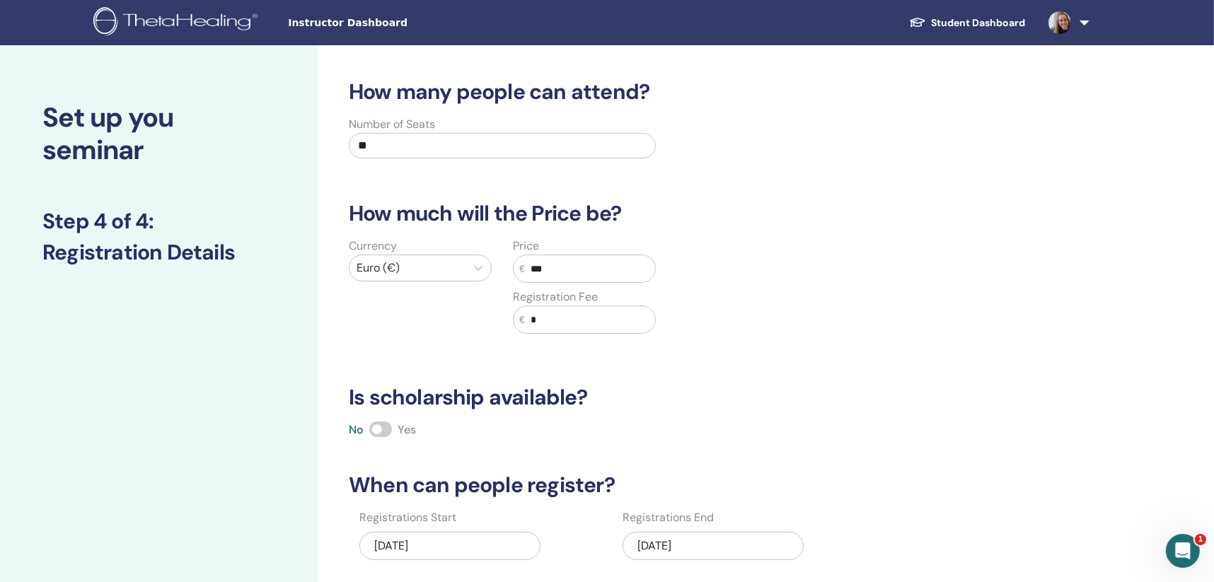
type input "***"
click at [604, 318] on input "*" at bounding box center [590, 319] width 130 height 27
type input "**"
click at [601, 364] on div "How many people can attend? Number of Seats ** How much will the Price be? Curr…" at bounding box center [677, 361] width 674 height 565
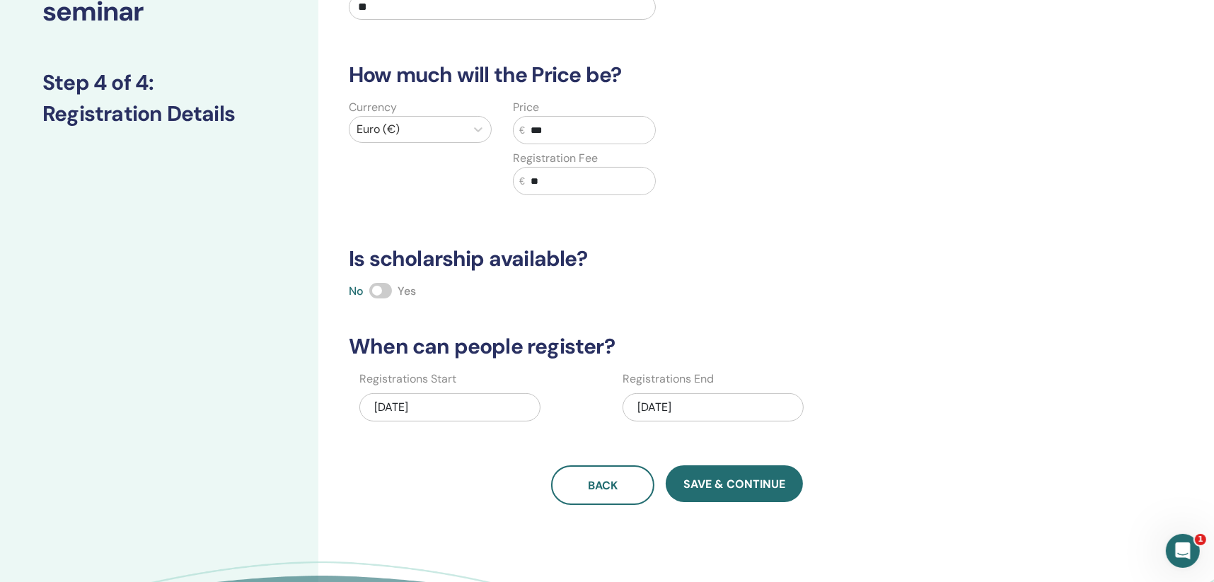
scroll to position [142, 0]
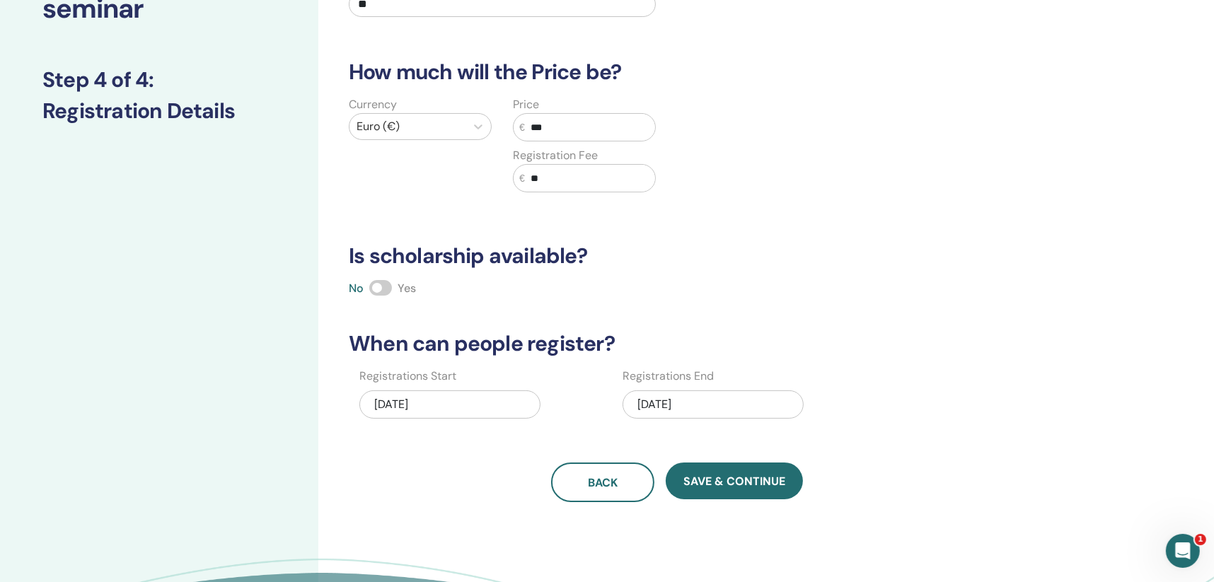
click at [387, 287] on span at bounding box center [380, 288] width 23 height 16
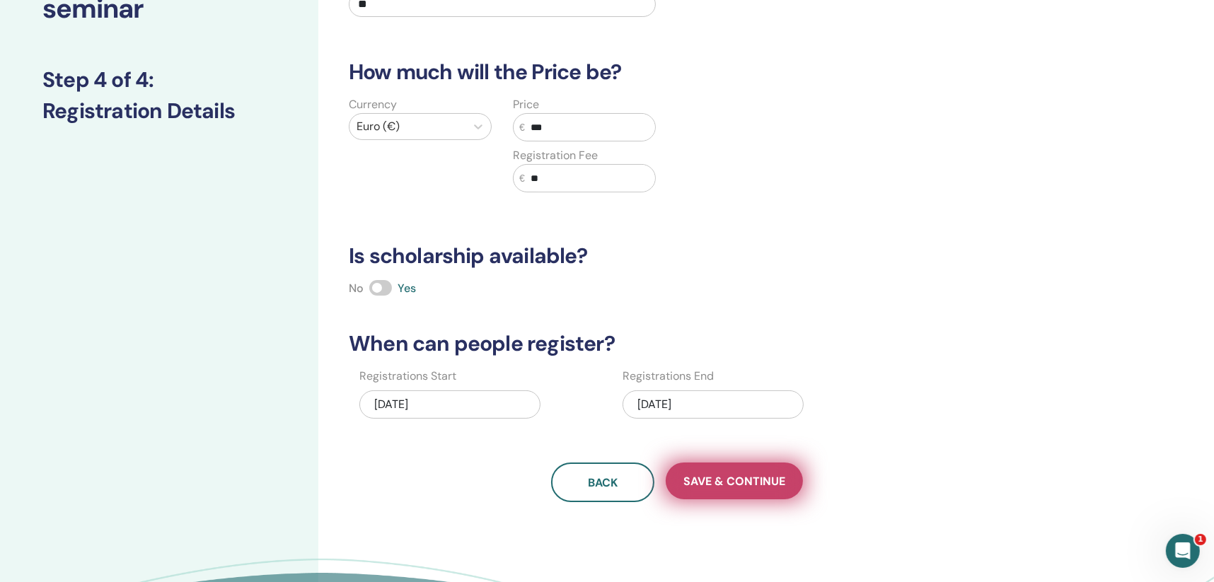
click at [732, 485] on span "Save & Continue" at bounding box center [734, 481] width 102 height 15
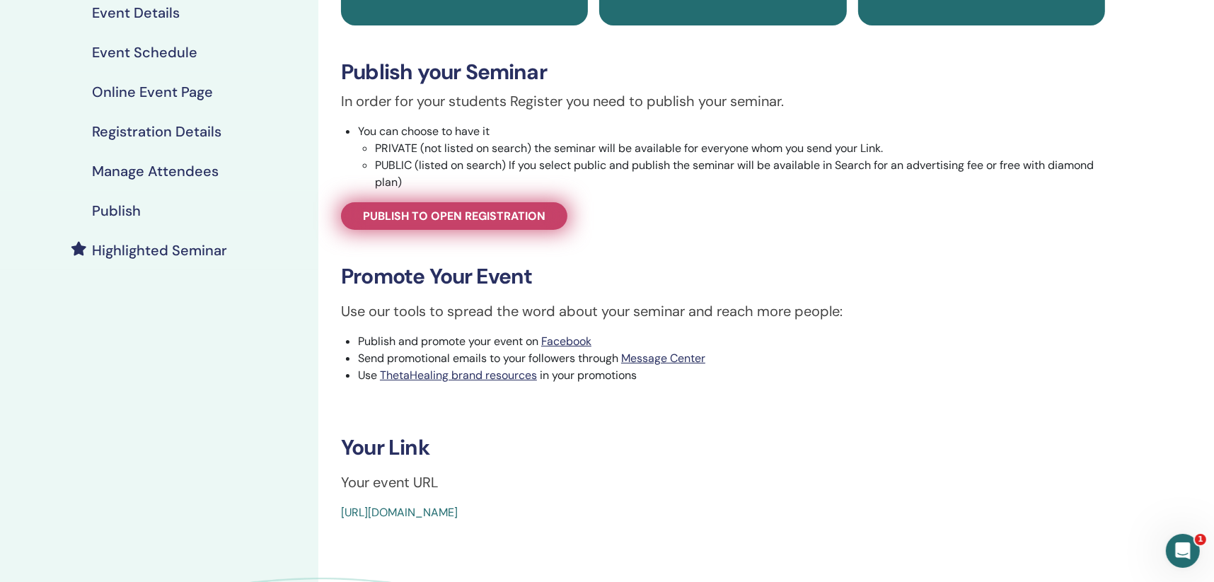
scroll to position [212, 0]
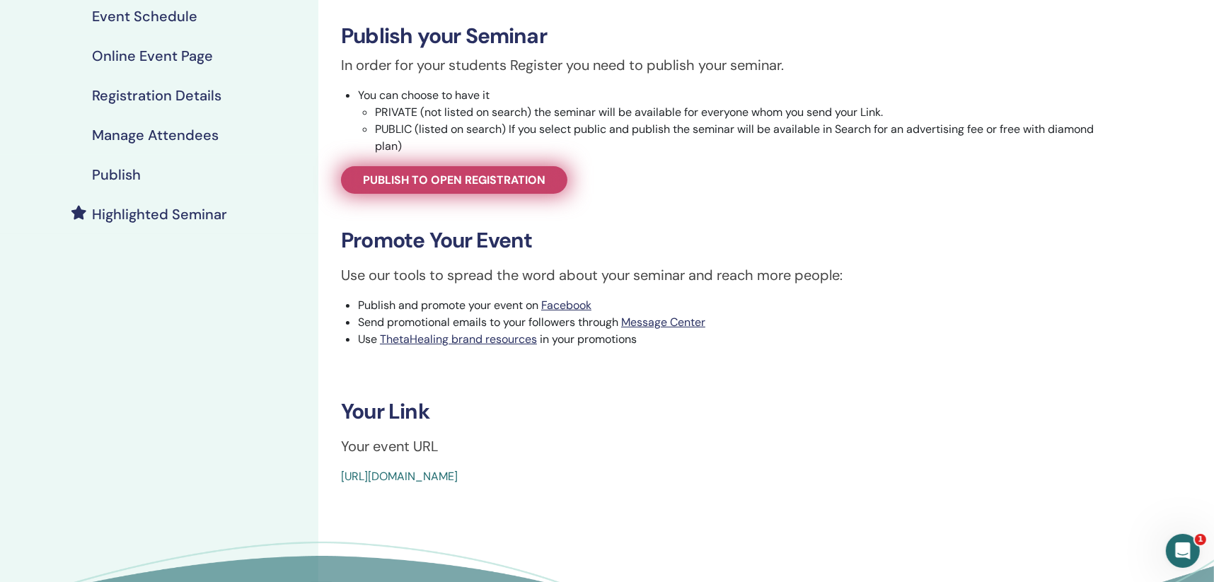
click at [476, 178] on span "Publish to open registration" at bounding box center [454, 180] width 183 height 15
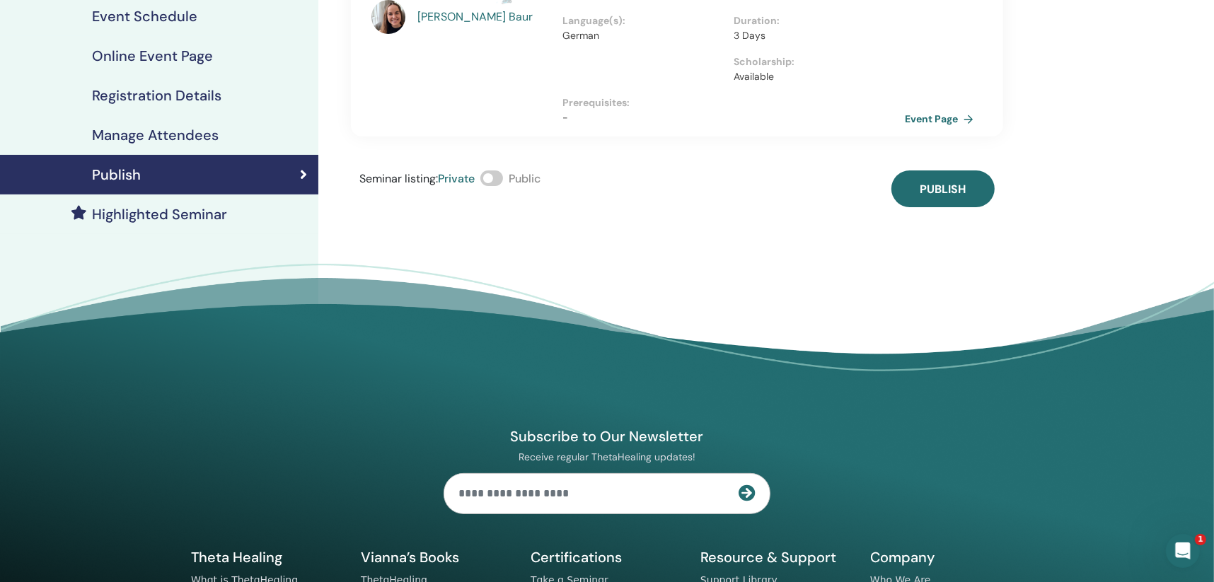
click at [503, 171] on span at bounding box center [491, 179] width 23 height 16
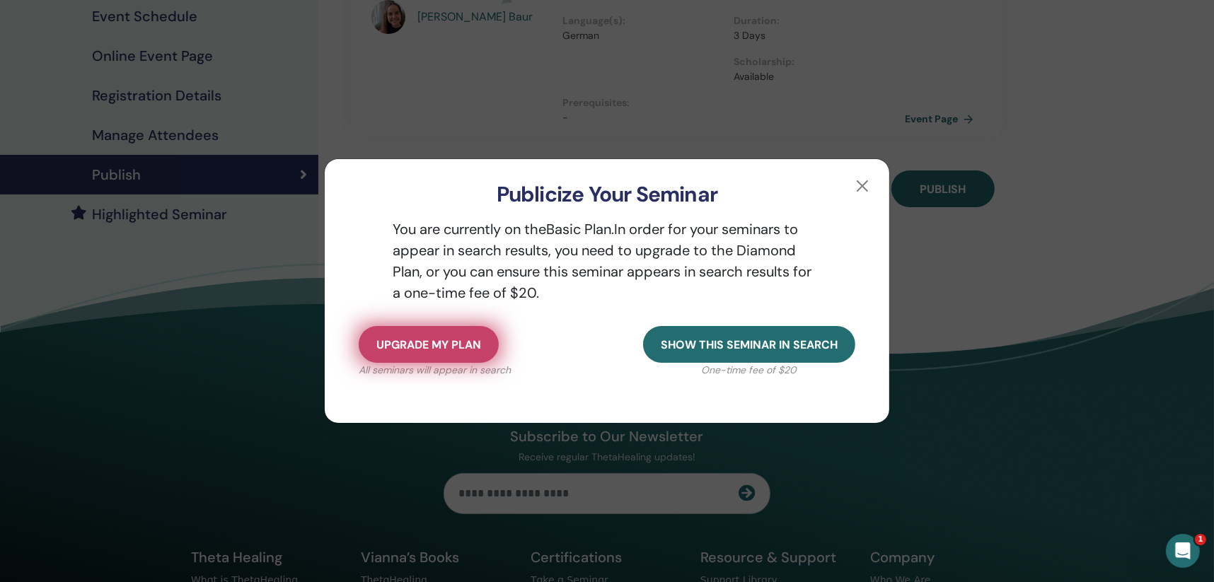
click at [458, 339] on span "Upgrade my plan" at bounding box center [428, 344] width 105 height 15
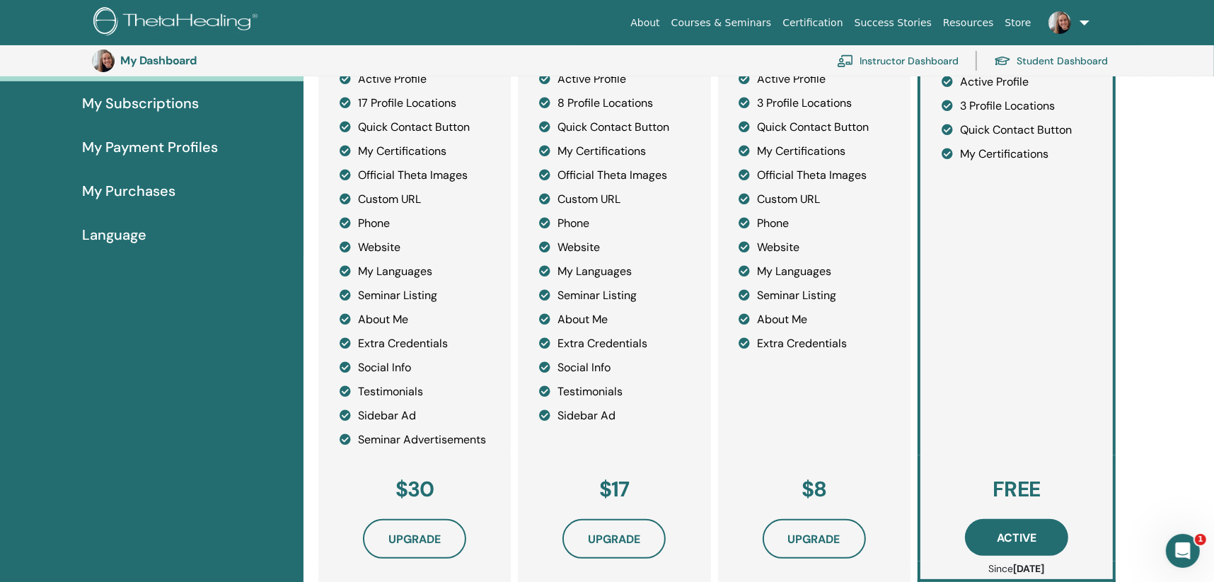
scroll to position [314, 0]
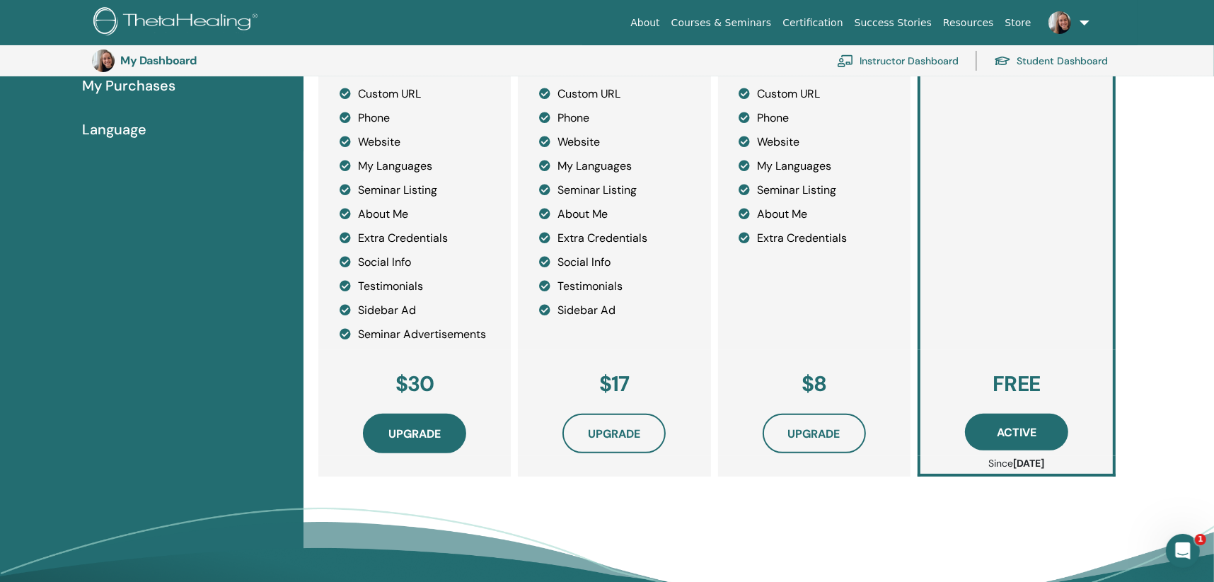
click at [420, 428] on span "Upgrade" at bounding box center [414, 434] width 52 height 15
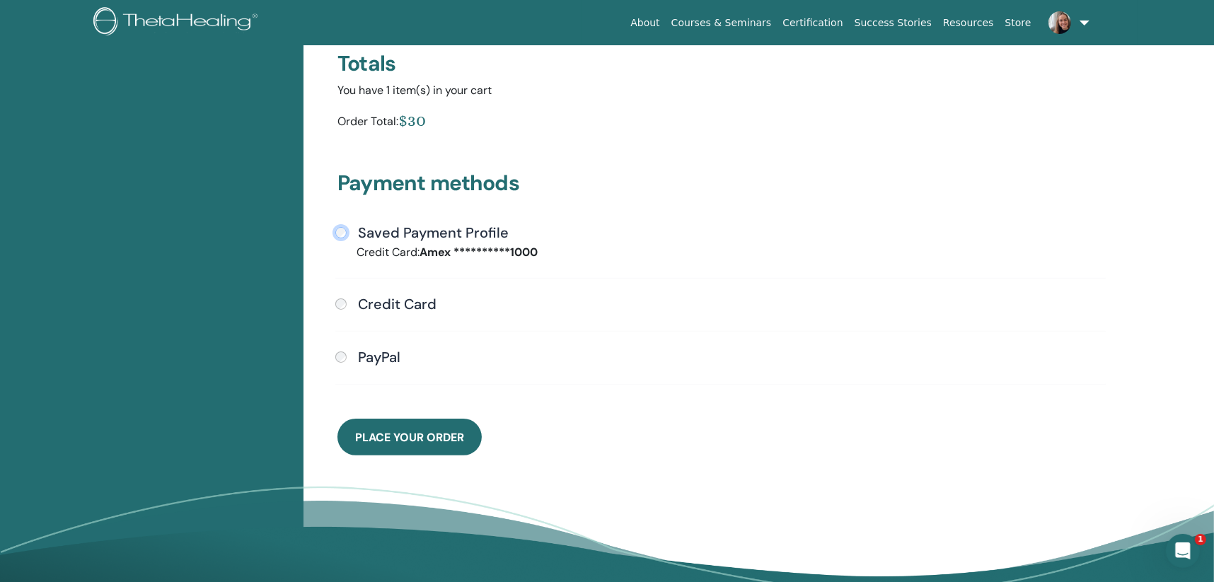
scroll to position [314, 0]
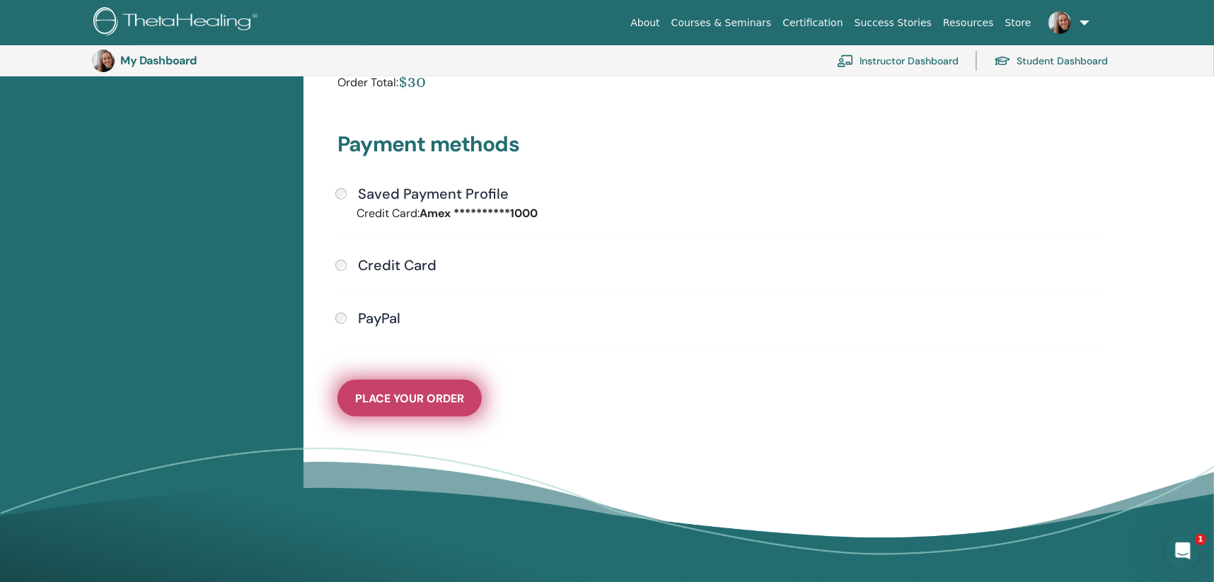
click at [449, 400] on span "Place Your Order" at bounding box center [409, 398] width 109 height 15
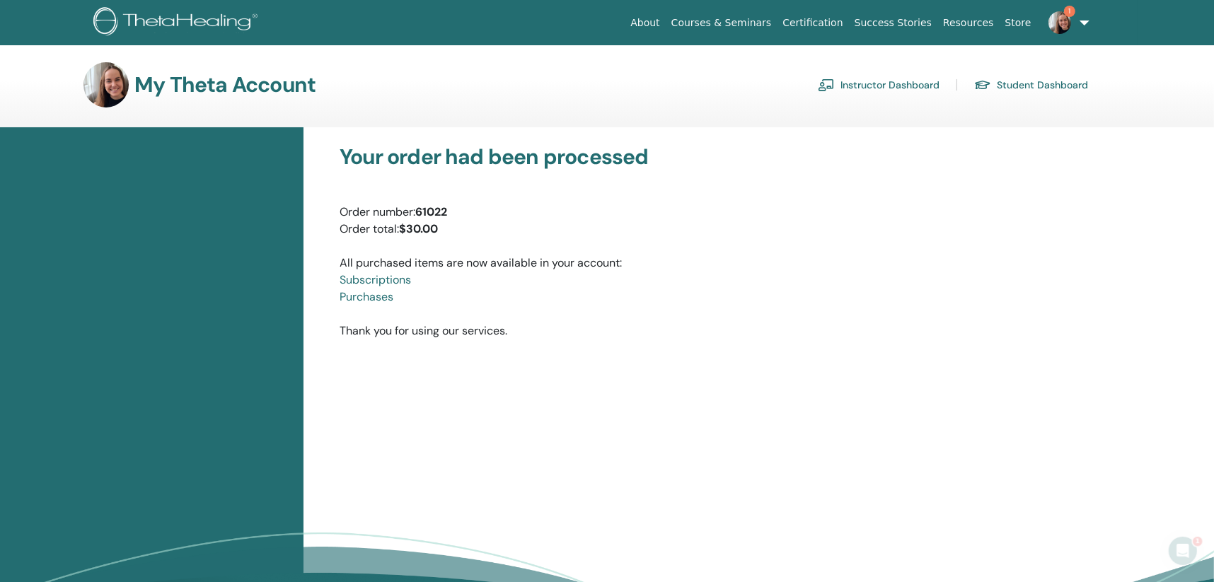
click at [906, 86] on link "Instructor Dashboard" at bounding box center [879, 85] width 122 height 23
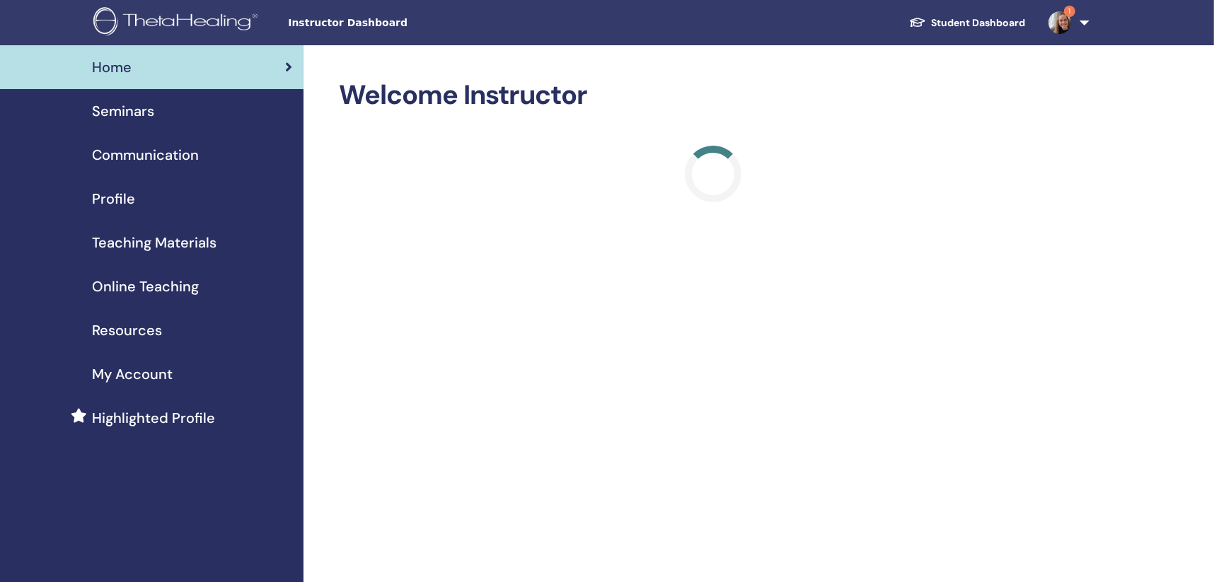
click at [222, 109] on div "Seminars" at bounding box center [151, 110] width 281 height 21
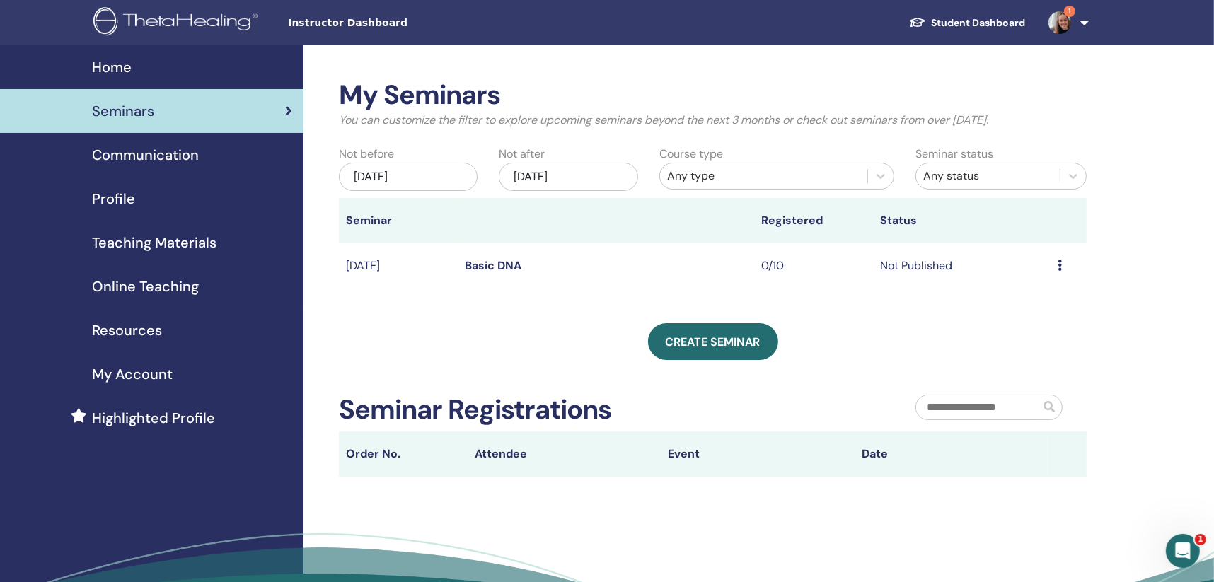
click at [1058, 265] on icon at bounding box center [1060, 265] width 4 height 11
click at [496, 265] on link "Basic DNA" at bounding box center [493, 265] width 57 height 15
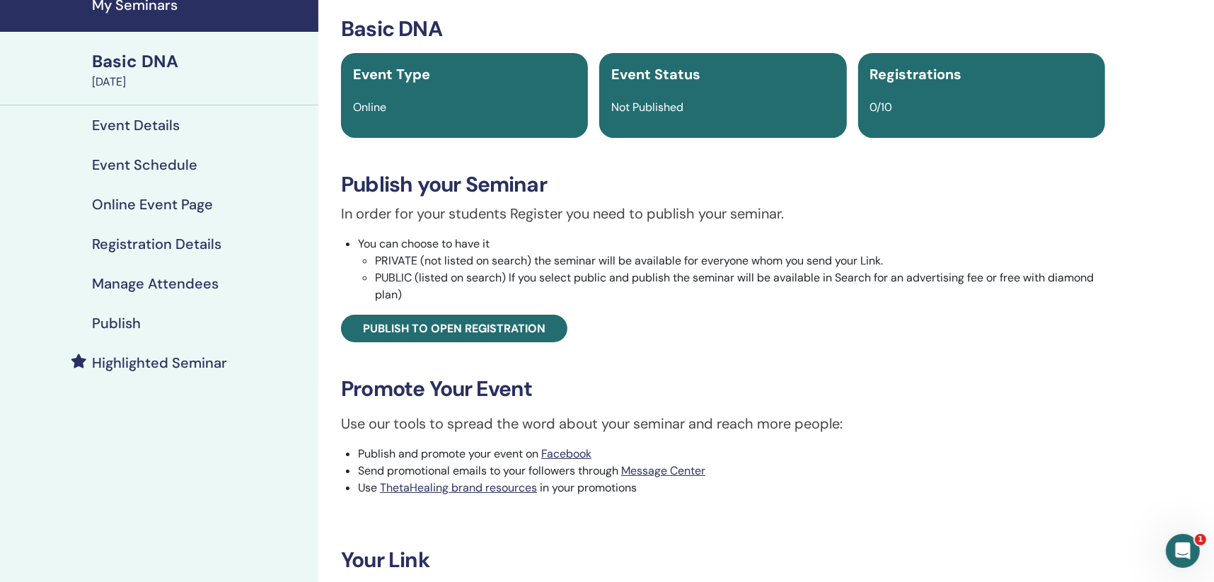
scroll to position [212, 0]
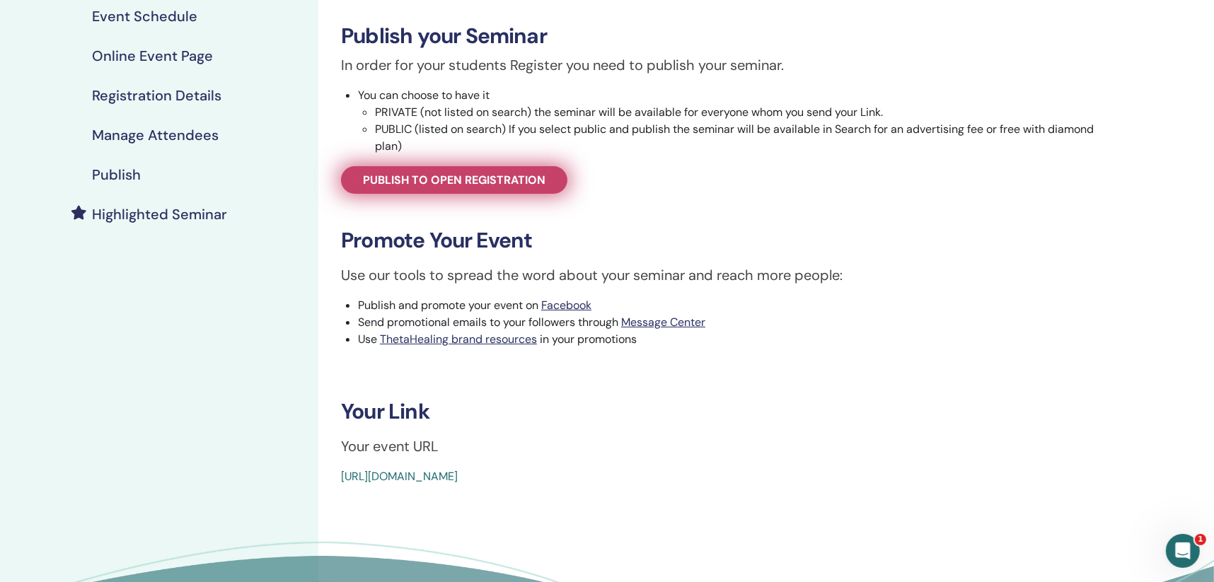
click at [475, 179] on span "Publish to open registration" at bounding box center [454, 180] width 183 height 15
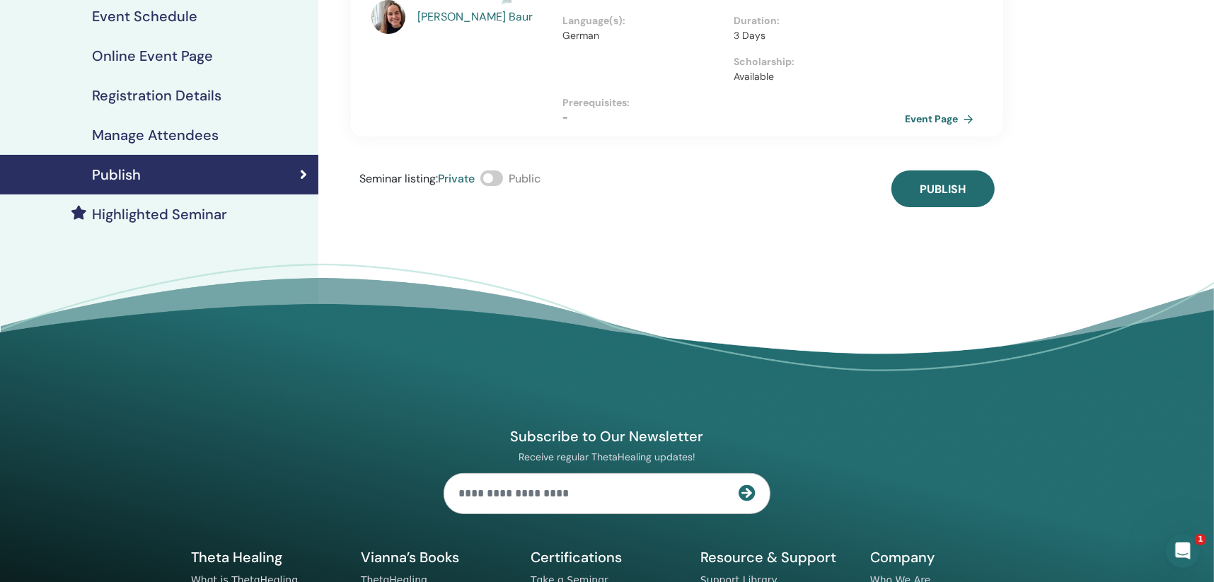
click at [490, 171] on span at bounding box center [491, 179] width 23 height 16
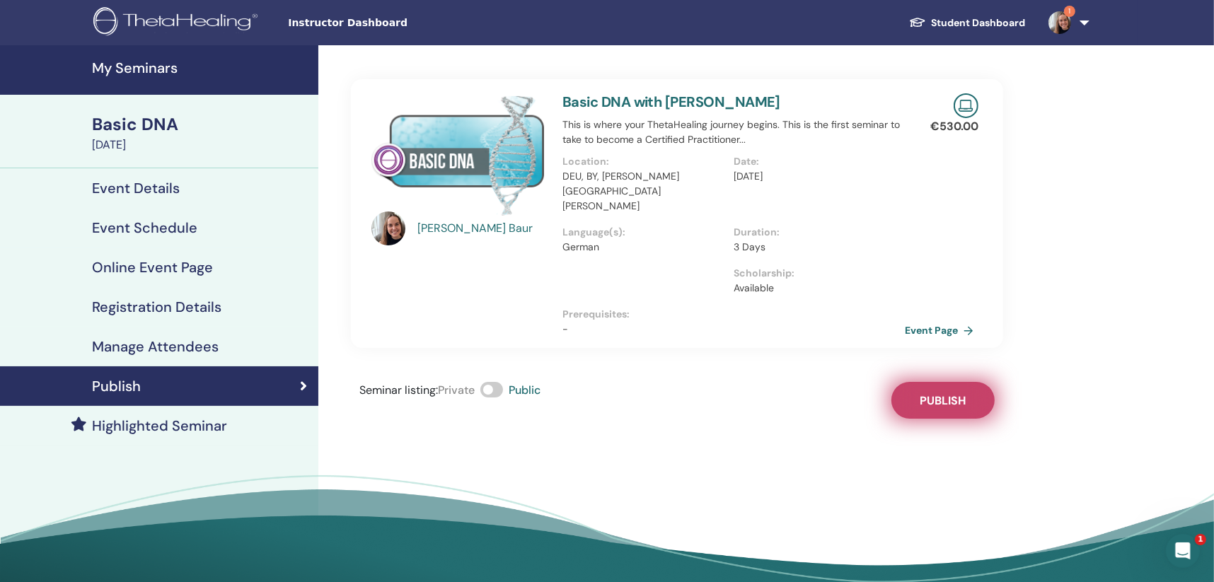
click at [943, 393] on span "Publish" at bounding box center [943, 400] width 46 height 15
click at [929, 320] on link "Event Page" at bounding box center [944, 330] width 74 height 21
click at [189, 191] on div "Event Details" at bounding box center [159, 188] width 296 height 17
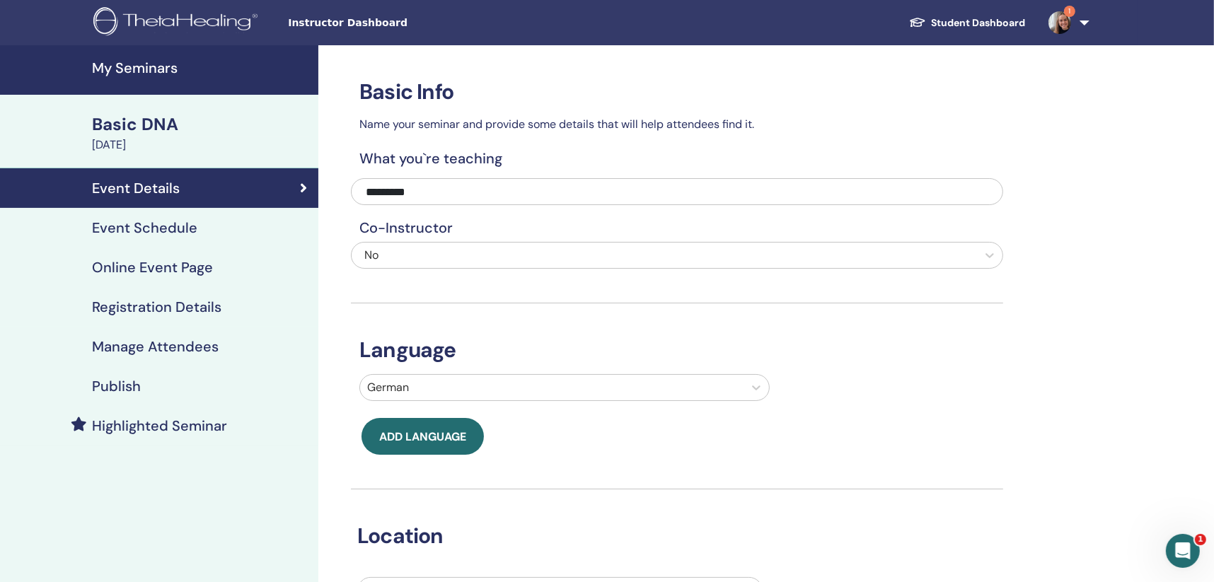
click at [114, 223] on h4 "Event Schedule" at bounding box center [144, 227] width 105 height 17
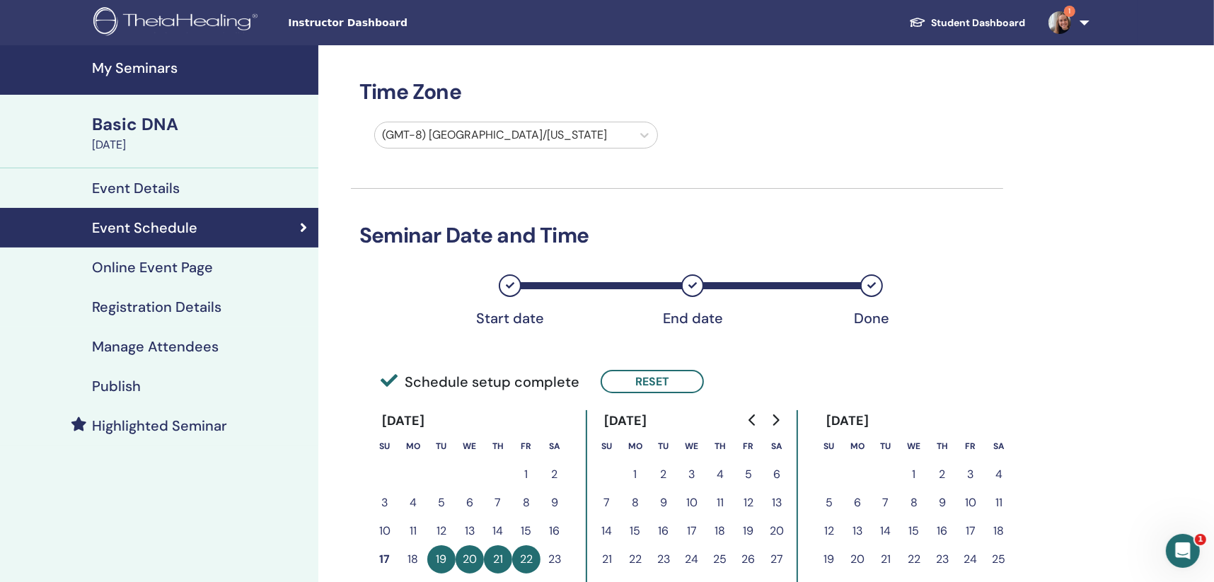
click at [500, 139] on div at bounding box center [503, 135] width 243 height 20
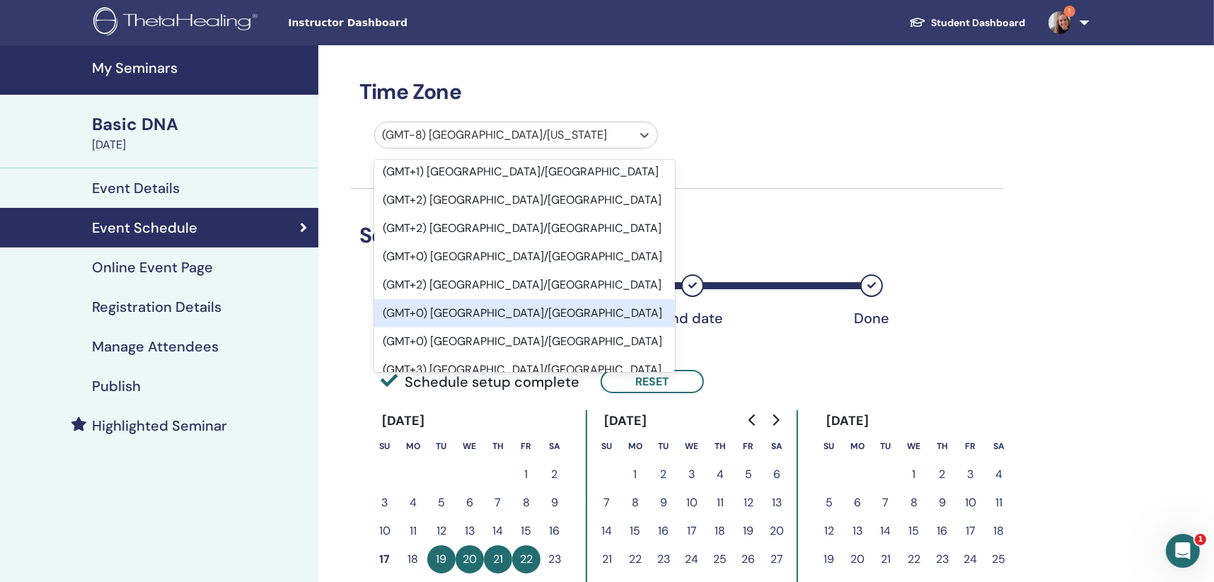
scroll to position [1698, 0]
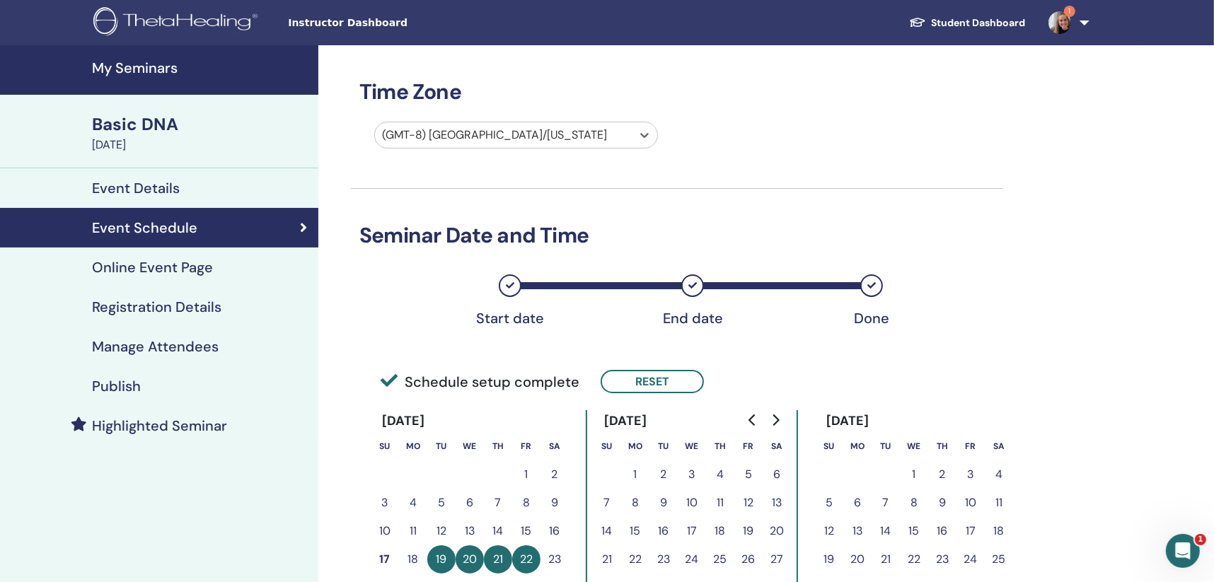
click at [498, 144] on div at bounding box center [503, 135] width 243 height 20
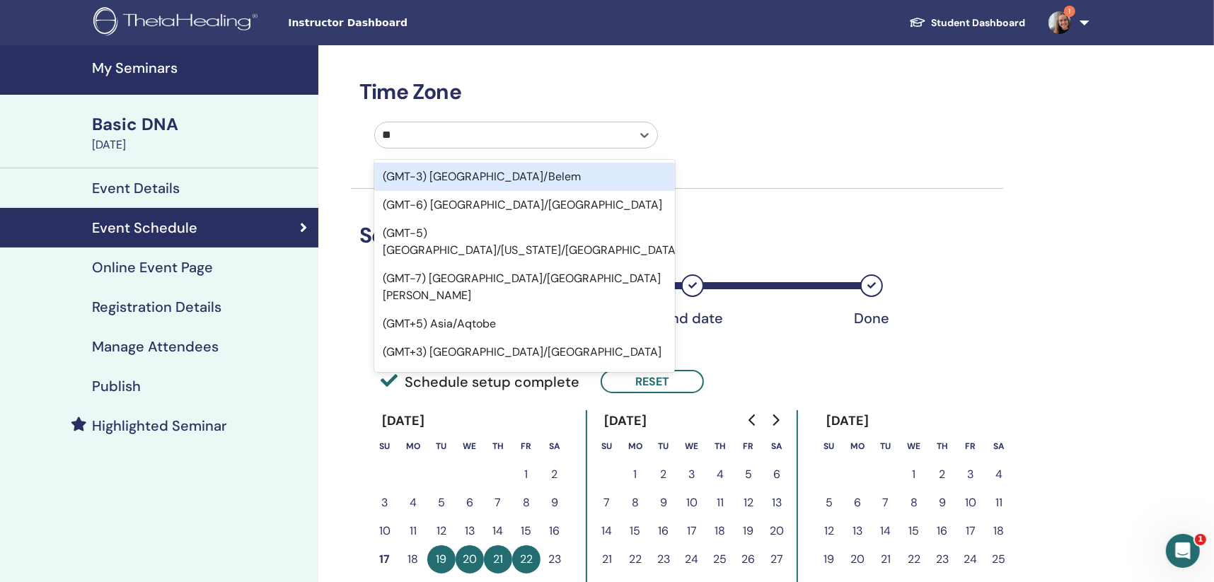
type input "***"
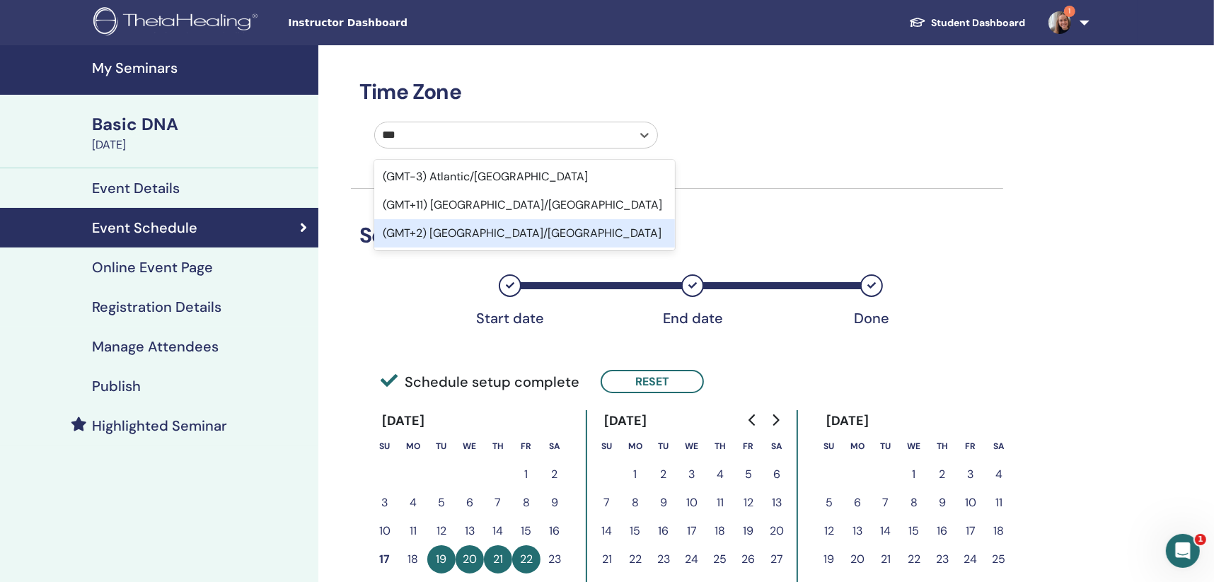
click at [485, 232] on div "(GMT+2) [GEOGRAPHIC_DATA]/[GEOGRAPHIC_DATA]" at bounding box center [524, 233] width 301 height 28
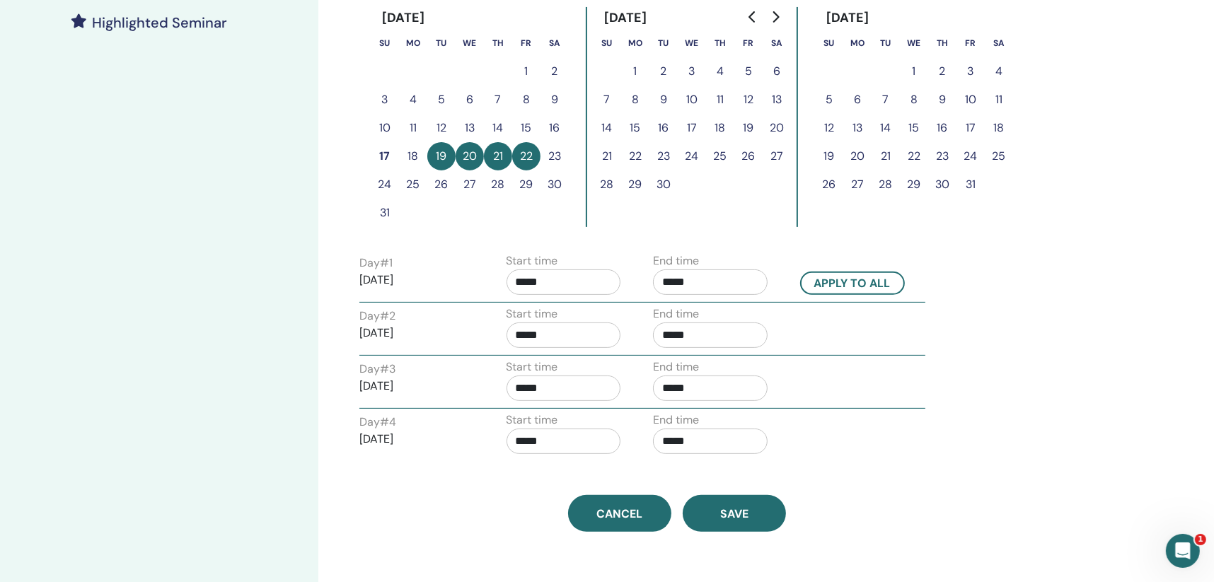
scroll to position [425, 0]
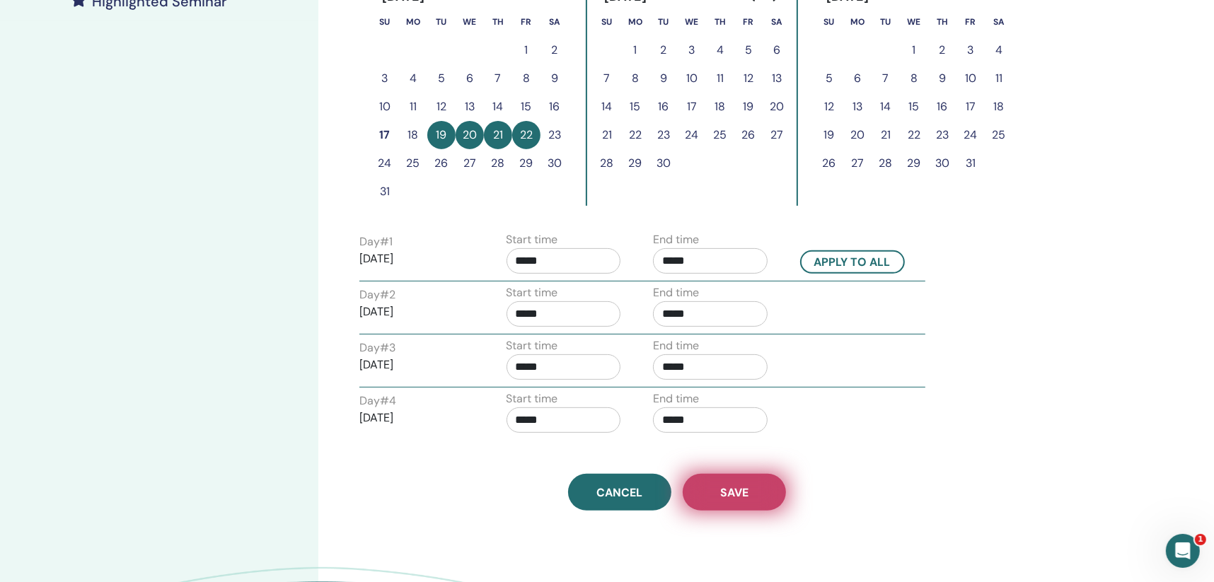
click at [755, 496] on button "Save" at bounding box center [734, 492] width 103 height 37
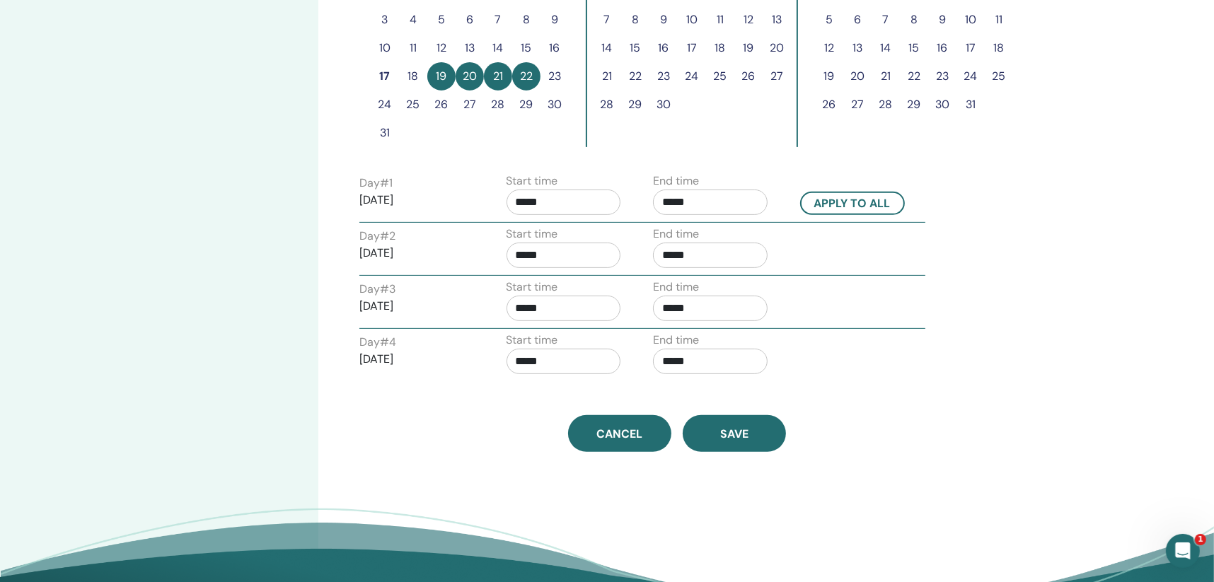
scroll to position [495, 0]
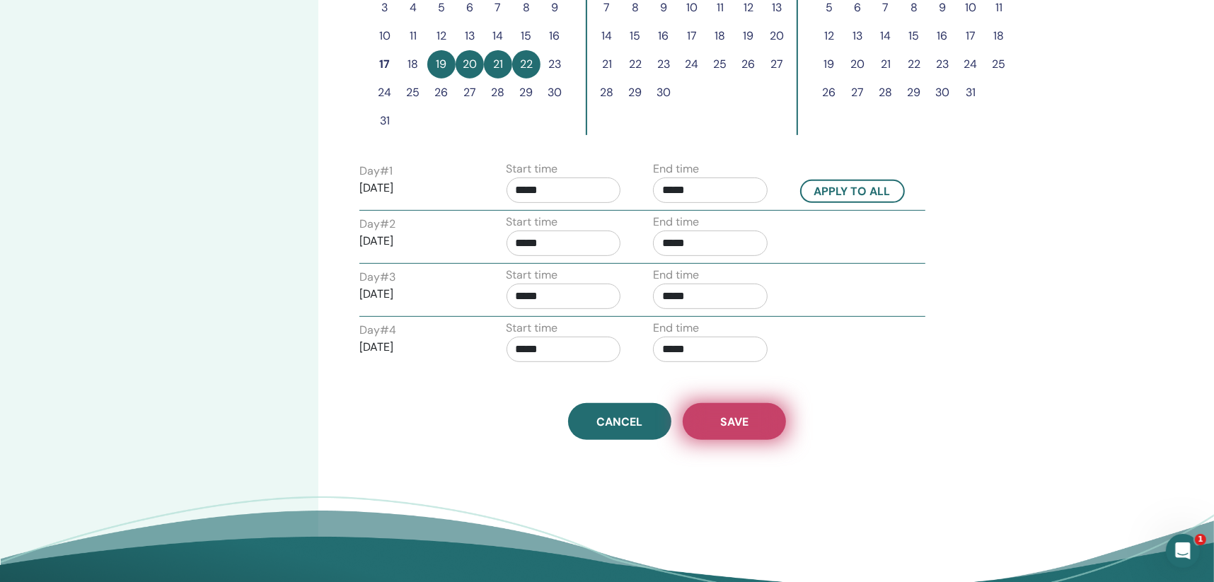
click at [738, 428] on button "Save" at bounding box center [734, 421] width 103 height 37
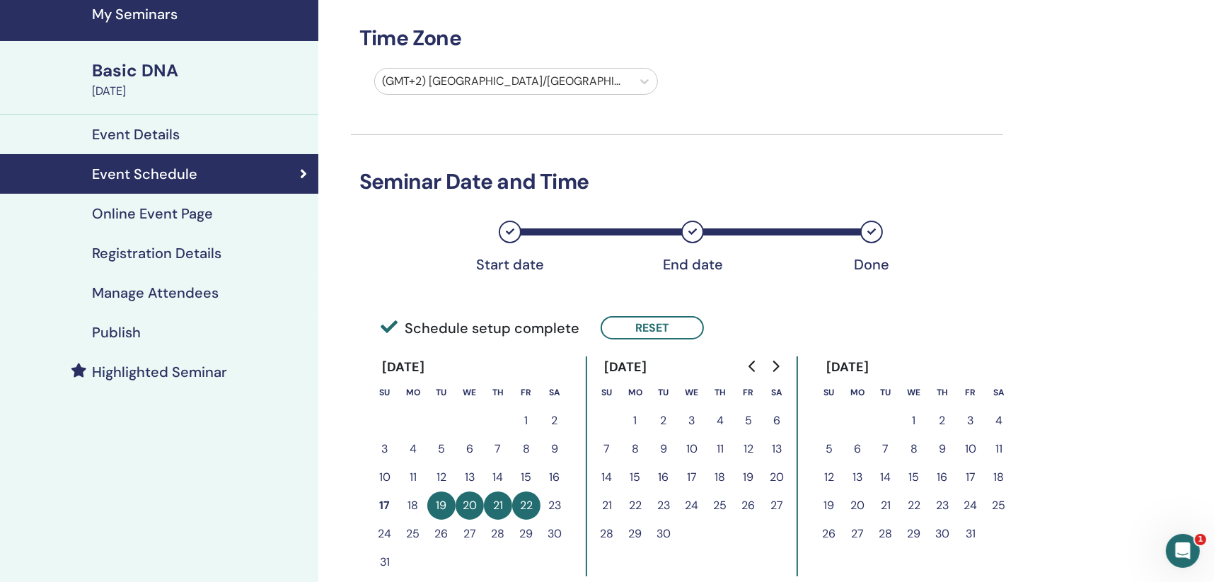
scroll to position [54, 0]
click at [180, 217] on h4 "Online Event Page" at bounding box center [152, 213] width 121 height 17
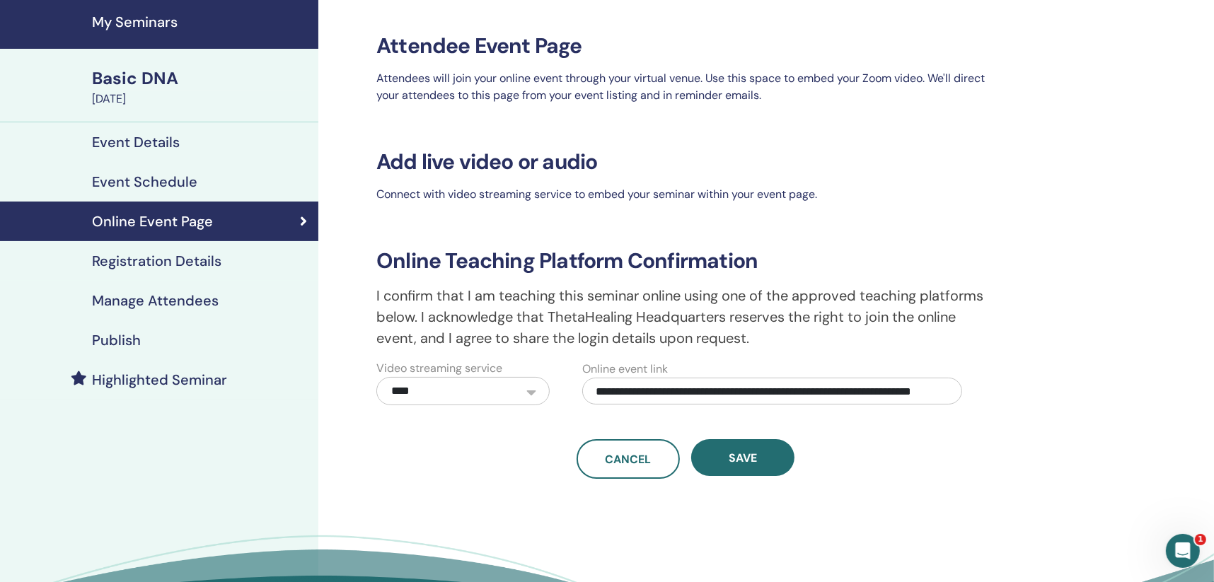
scroll to position [70, 0]
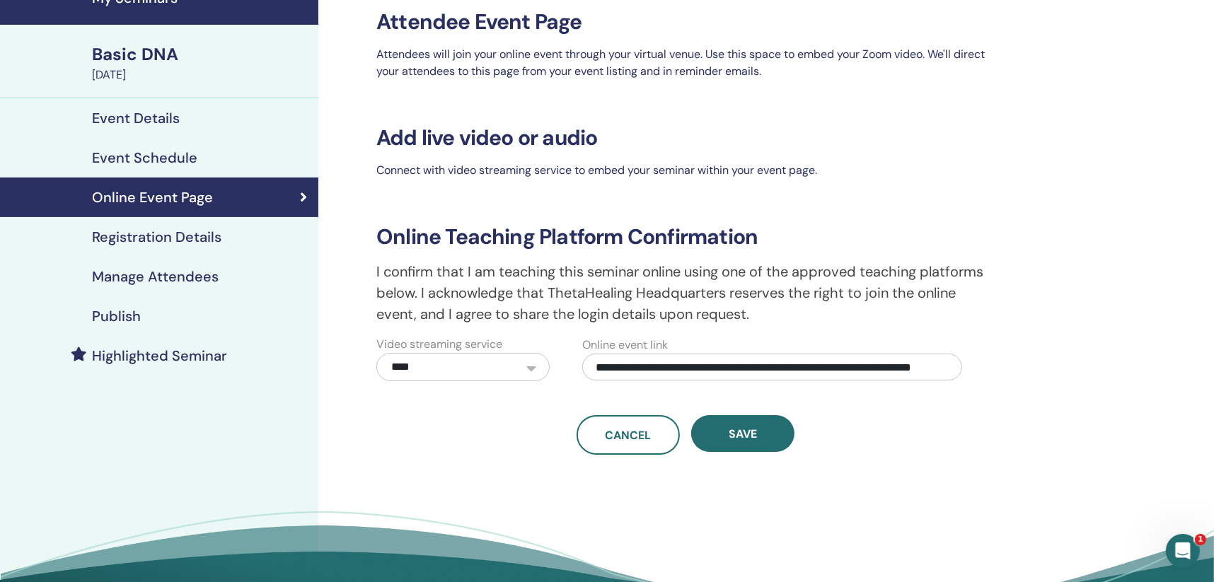
click at [203, 245] on h4 "Registration Details" at bounding box center [156, 237] width 129 height 17
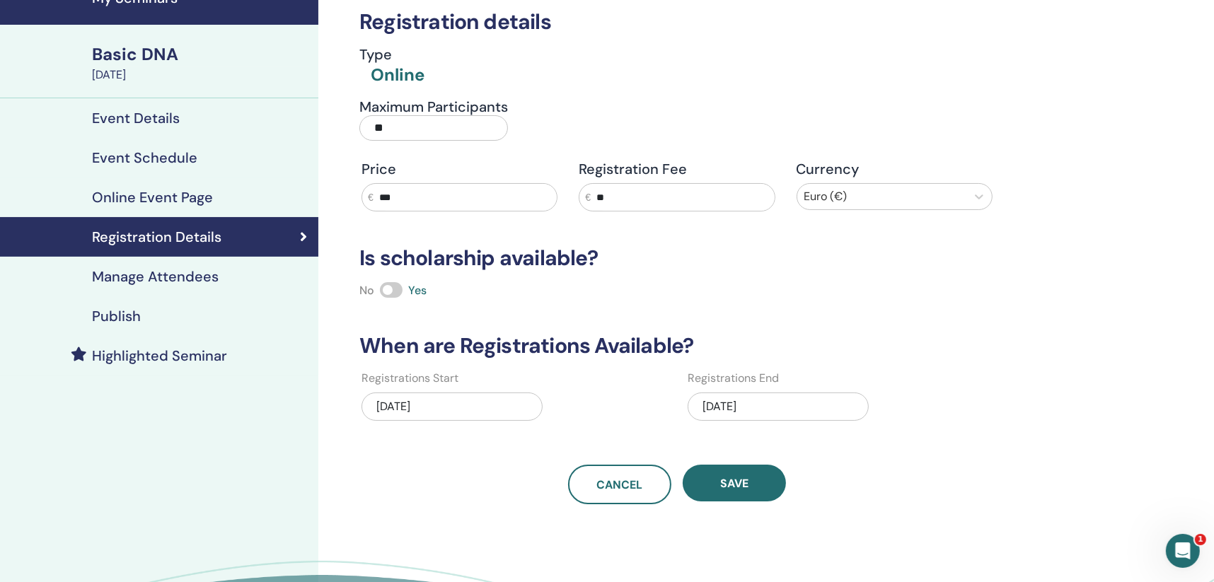
click at [206, 286] on link "Manage Attendees" at bounding box center [159, 277] width 318 height 40
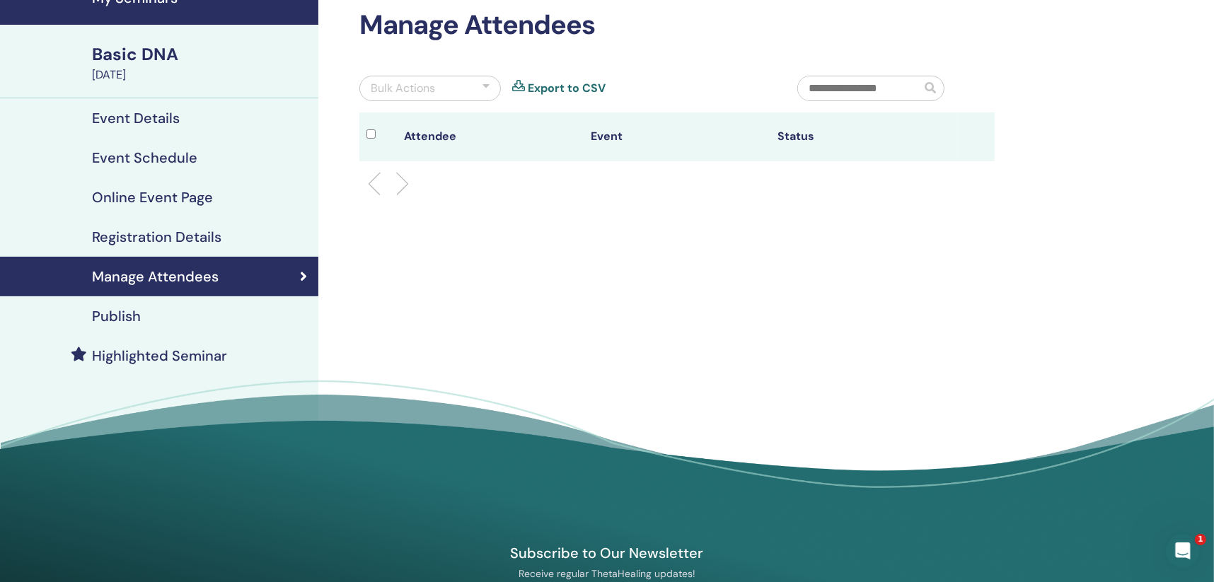
click at [206, 315] on div "Publish" at bounding box center [159, 316] width 296 height 17
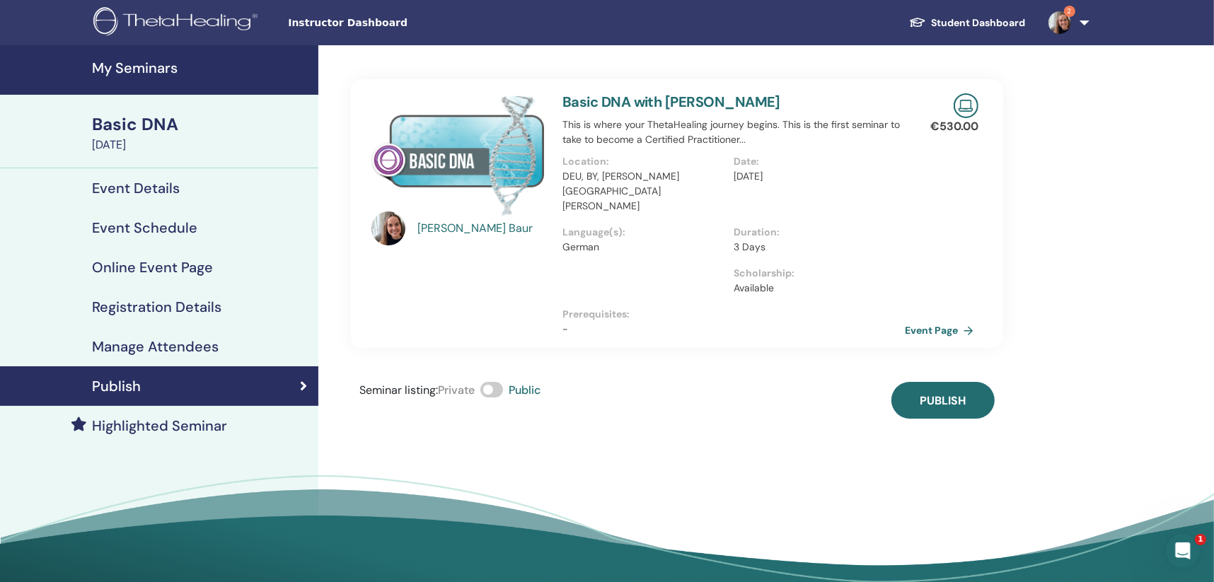
click at [616, 95] on link "Basic DNA with Fiona Baur" at bounding box center [671, 102] width 218 height 18
click at [921, 393] on span "Publish" at bounding box center [943, 400] width 46 height 15
click at [921, 320] on link "Event Page" at bounding box center [944, 330] width 74 height 21
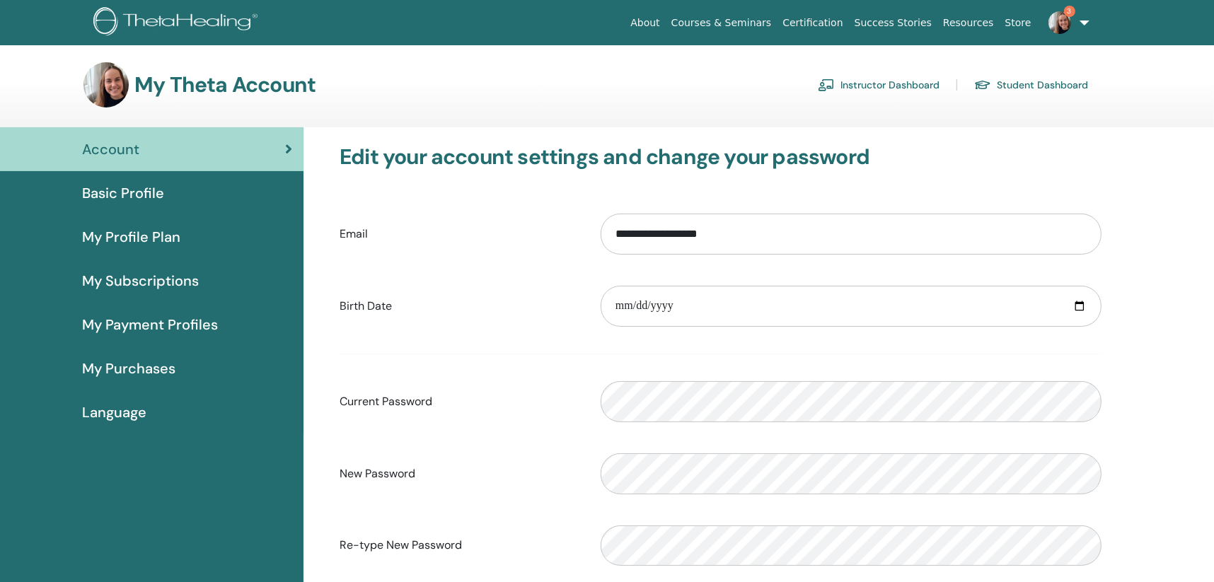
click at [149, 180] on link "Basic Profile" at bounding box center [152, 193] width 304 height 44
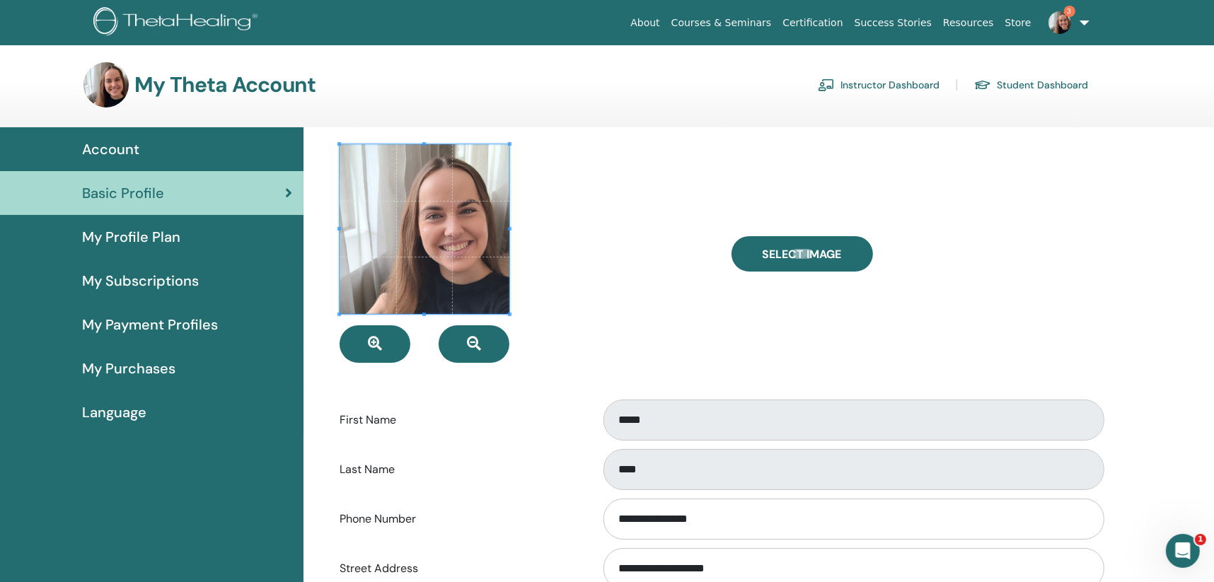
click at [172, 237] on span "My Profile Plan" at bounding box center [131, 236] width 98 height 21
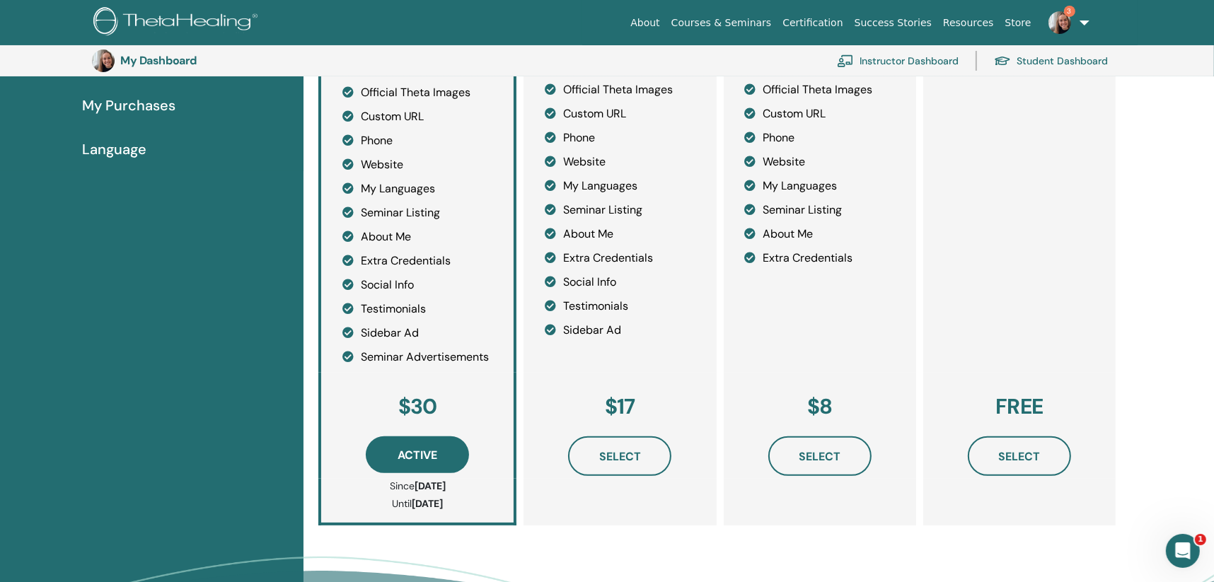
scroll to position [102, 0]
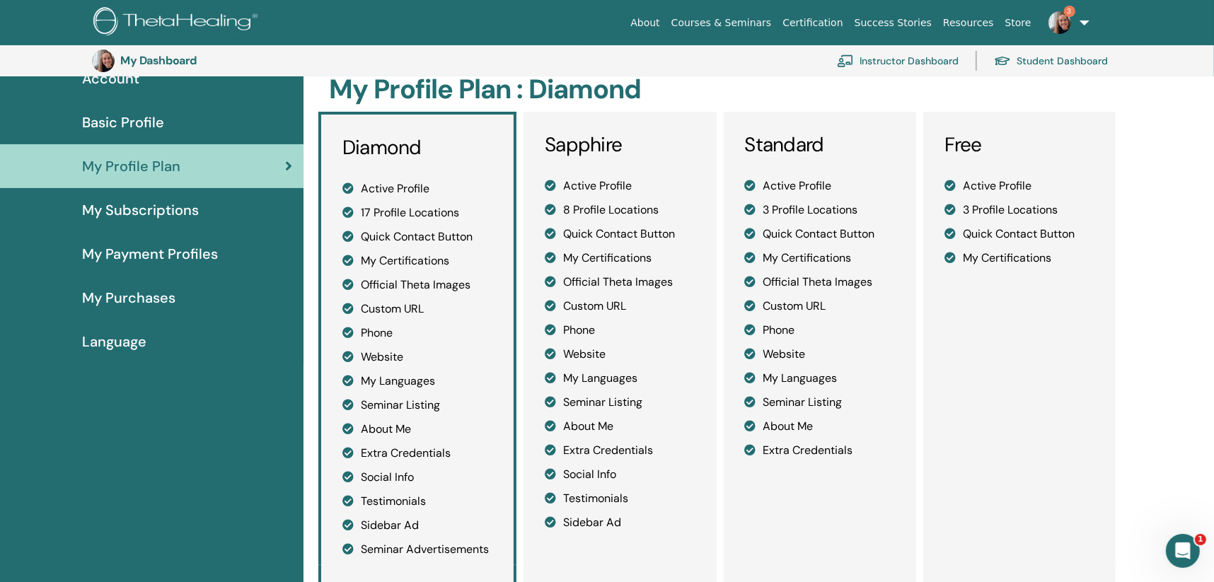
click at [184, 223] on link "My Subscriptions" at bounding box center [152, 210] width 304 height 44
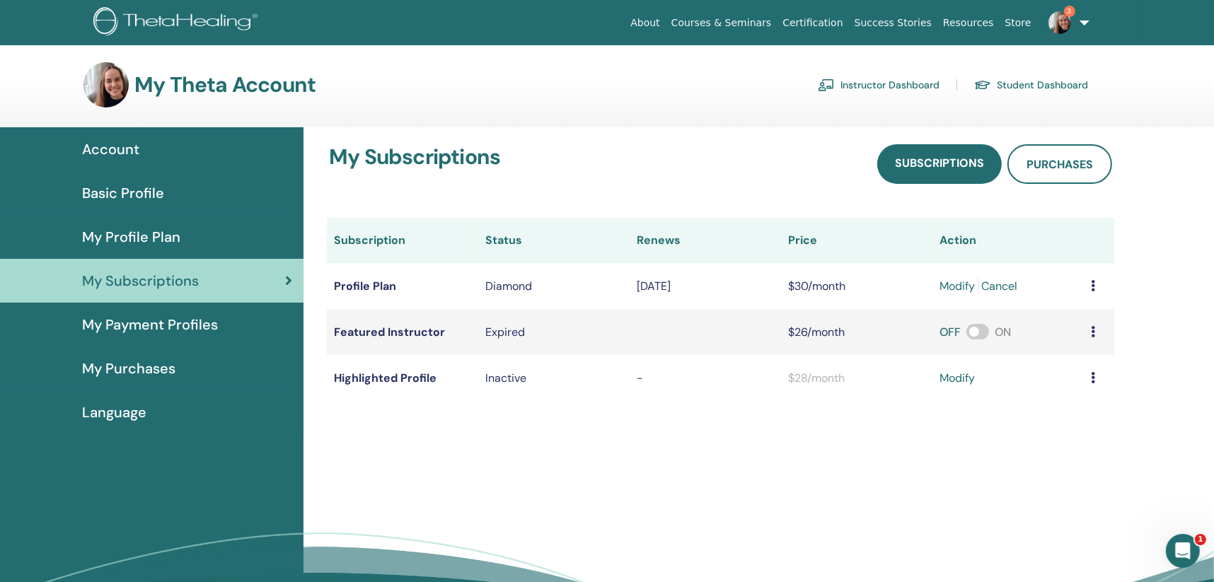
click at [172, 323] on span "My Payment Profiles" at bounding box center [150, 324] width 136 height 21
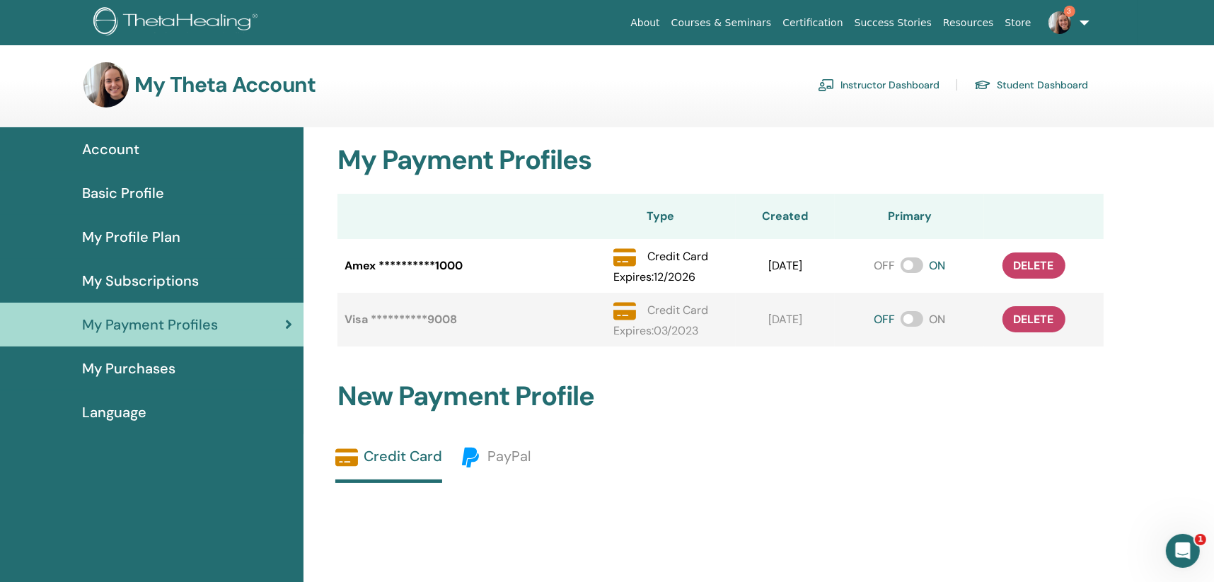
click at [171, 372] on span "My Purchases" at bounding box center [128, 368] width 93 height 21
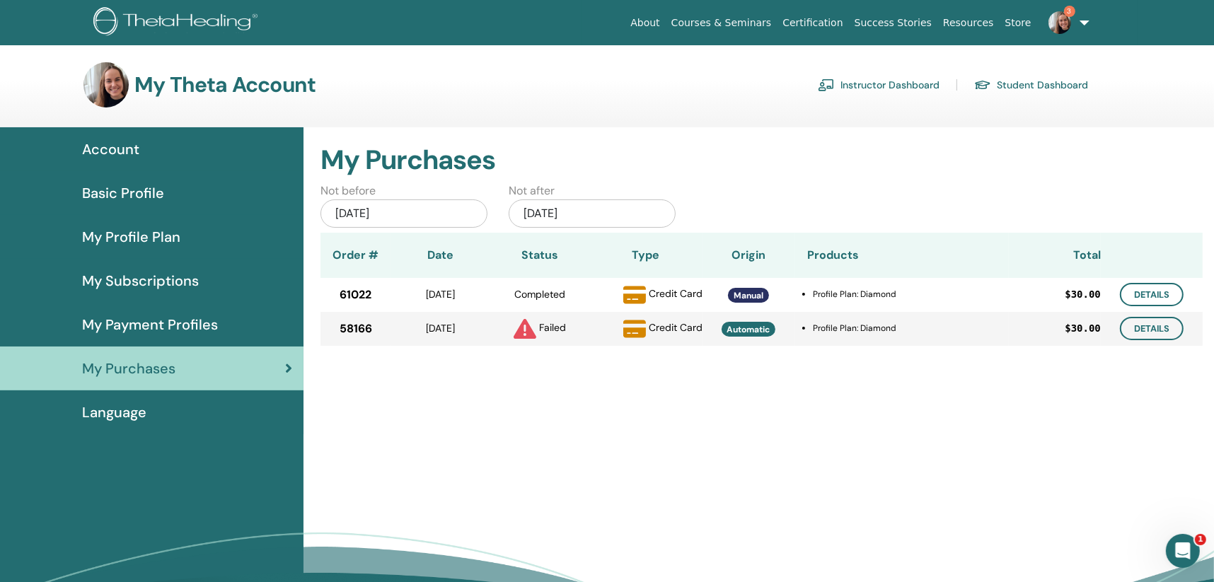
click at [221, 412] on div "Language" at bounding box center [151, 412] width 281 height 21
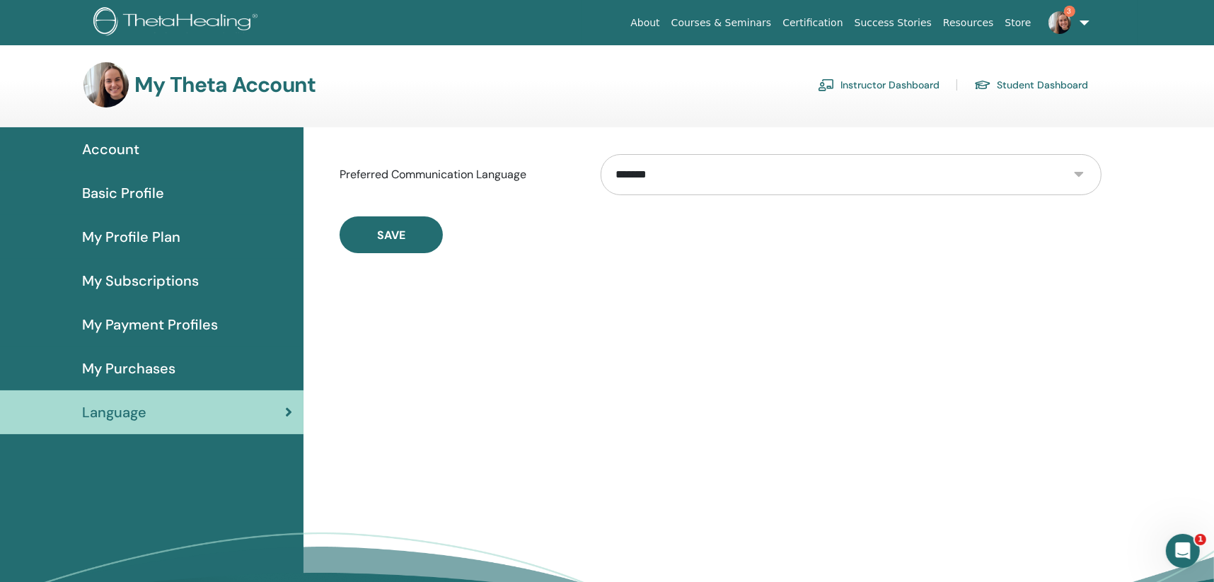
click at [205, 148] on div "Account" at bounding box center [151, 149] width 281 height 21
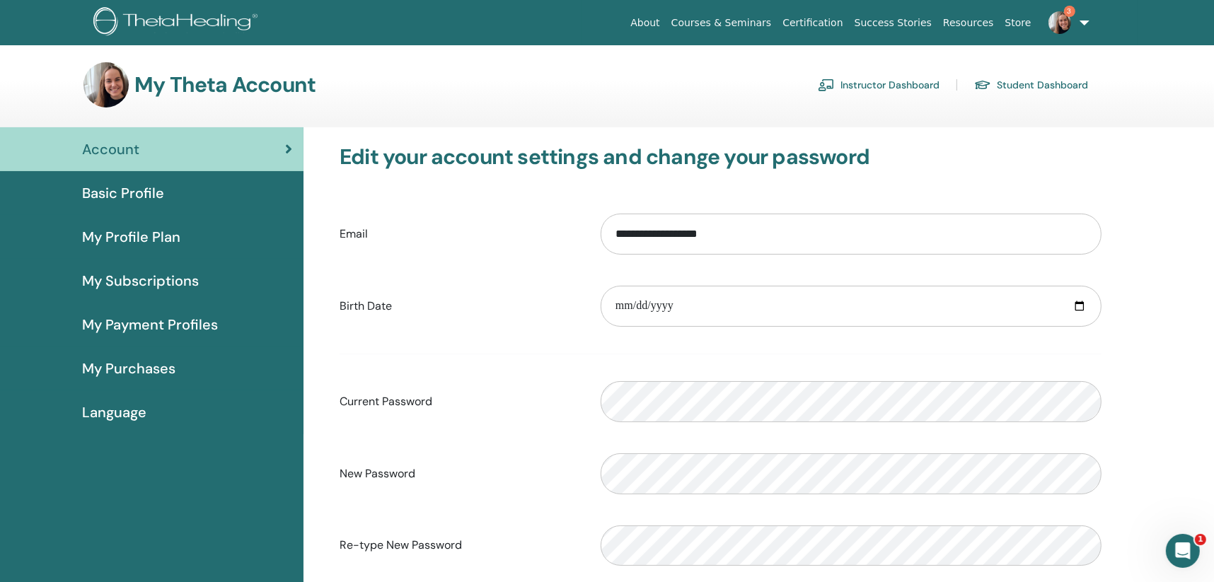
click at [882, 82] on link "Instructor Dashboard" at bounding box center [879, 85] width 122 height 23
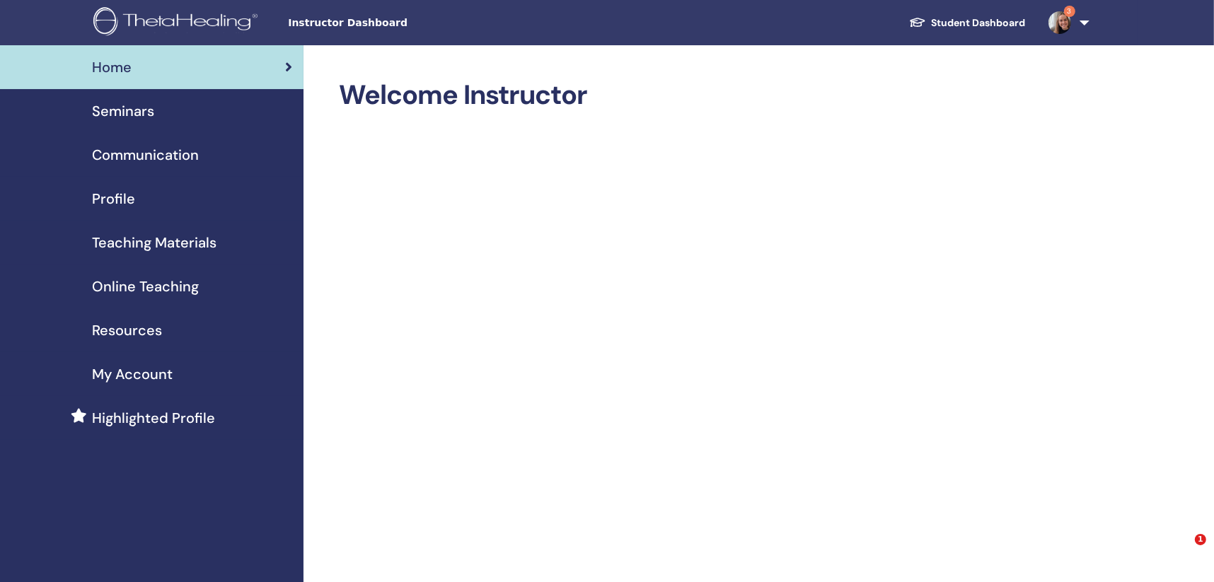
click at [137, 192] on div "Profile" at bounding box center [151, 198] width 281 height 21
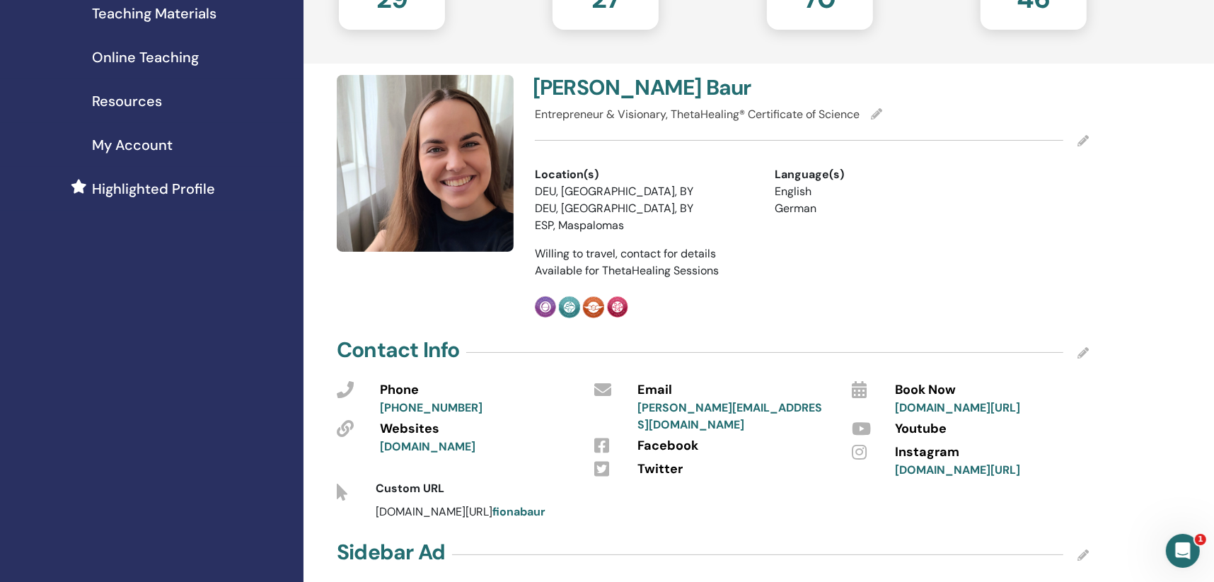
scroll to position [212, 0]
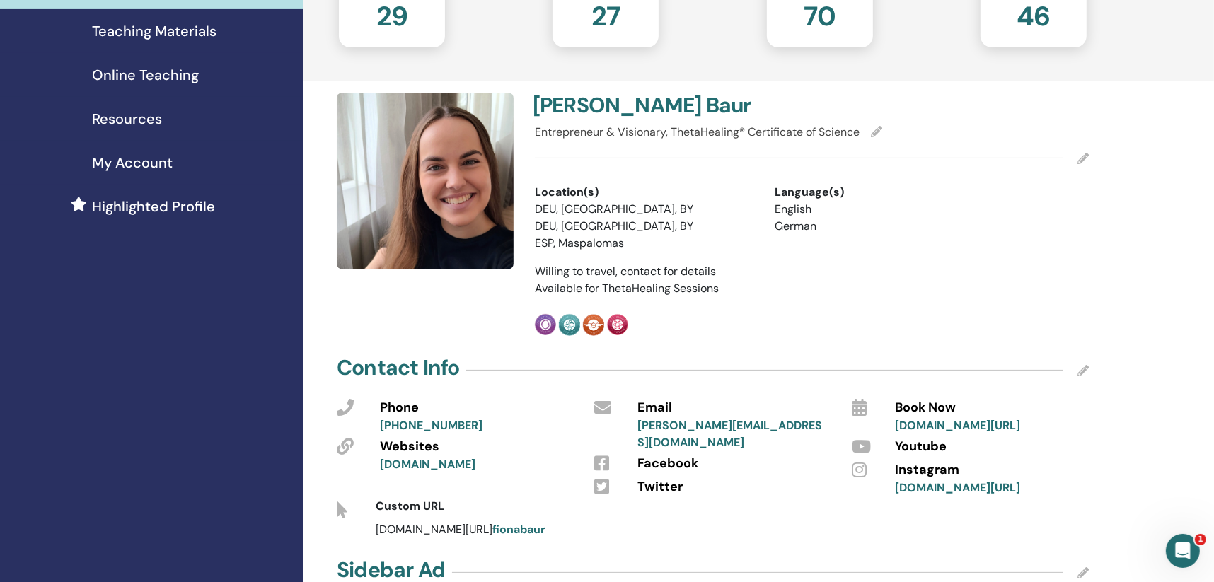
click at [1078, 158] on icon at bounding box center [1083, 158] width 11 height 11
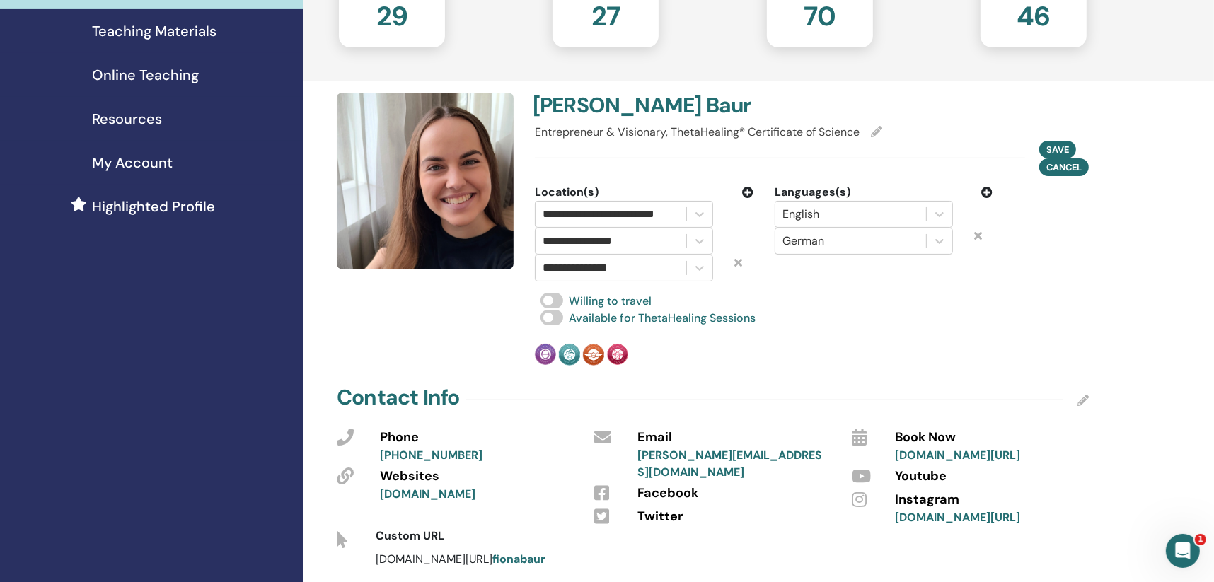
click at [742, 262] on icon at bounding box center [738, 262] width 8 height 11
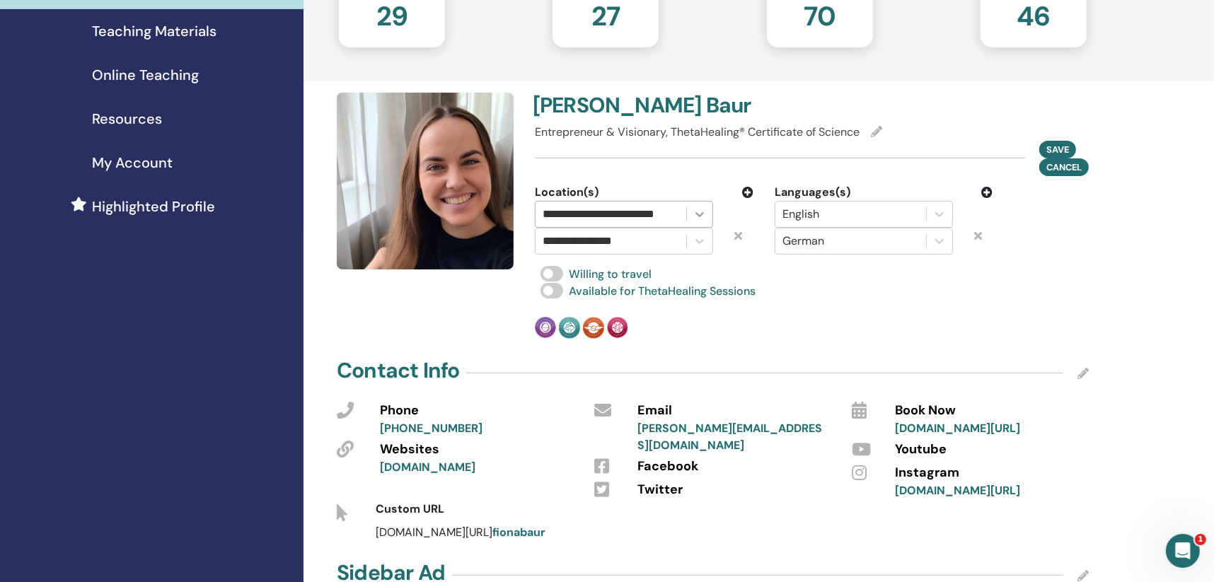
click at [703, 208] on icon at bounding box center [700, 214] width 14 height 14
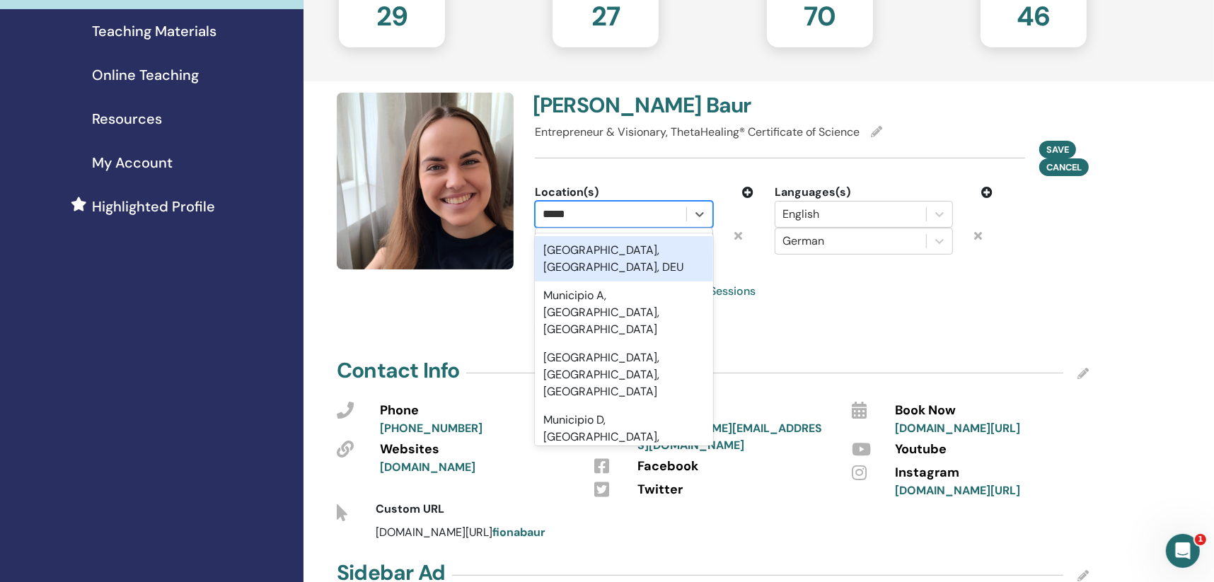
type input "******"
click at [620, 248] on div "[GEOGRAPHIC_DATA], [GEOGRAPHIC_DATA], DEU" at bounding box center [624, 258] width 178 height 45
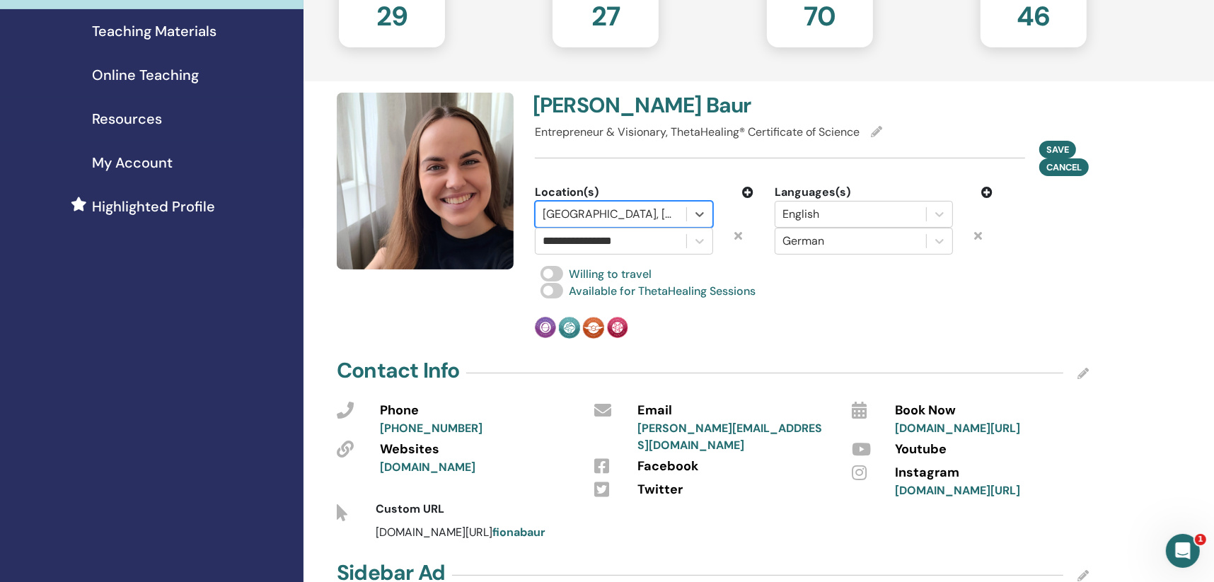
click at [739, 235] on icon at bounding box center [738, 235] width 8 height 11
click at [1062, 142] on span "Save" at bounding box center [1057, 149] width 23 height 15
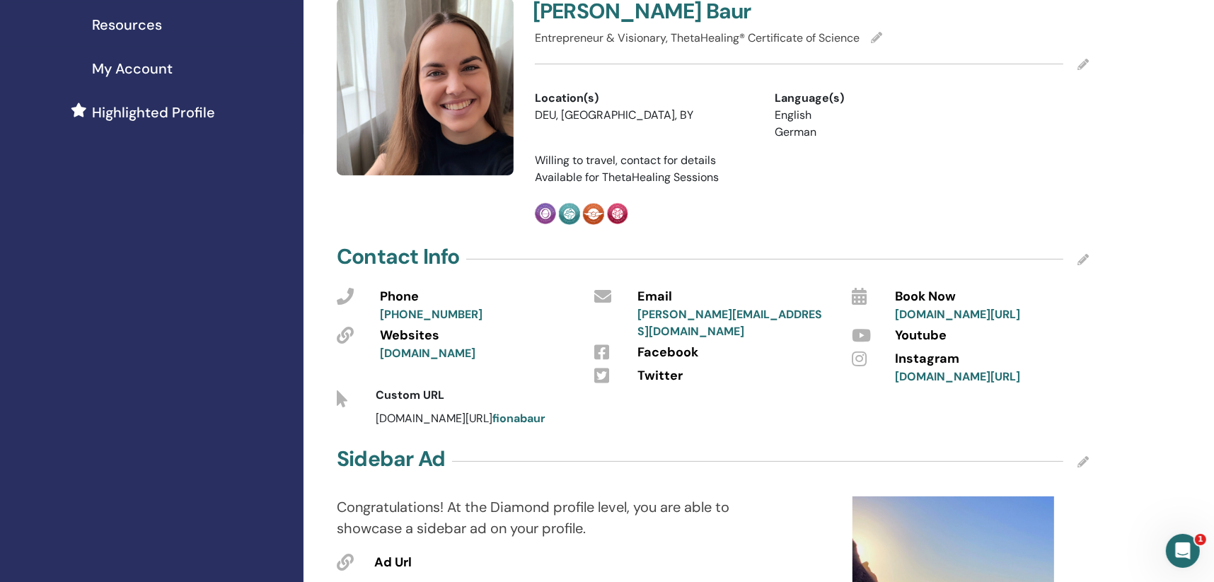
scroll to position [353, 0]
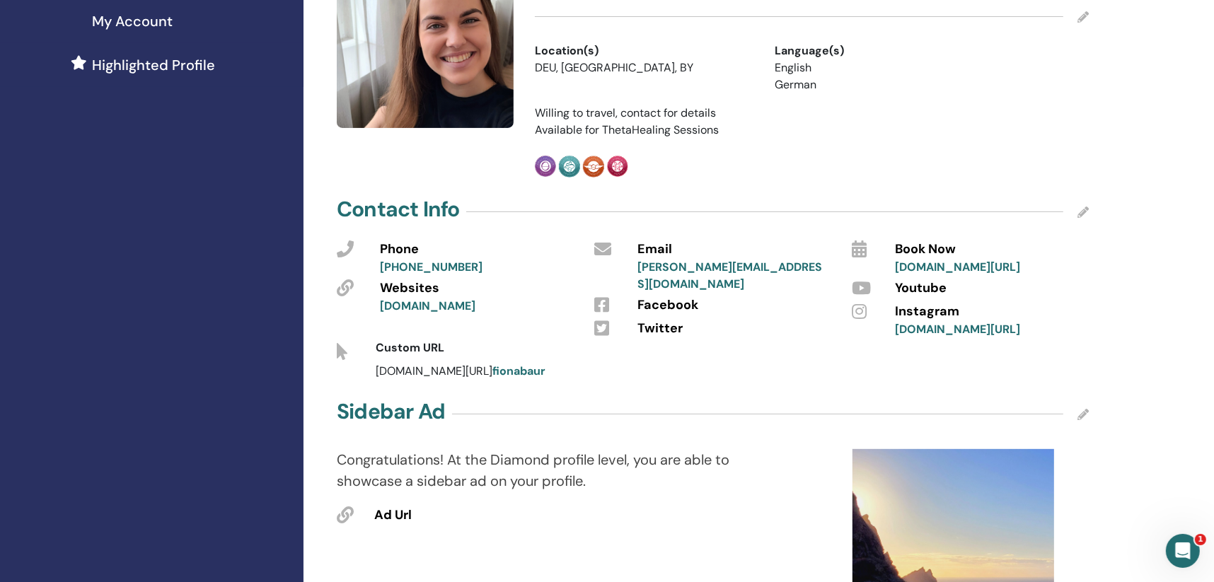
click at [1077, 209] on div "Contact Info" at bounding box center [713, 212] width 752 height 35
click at [1082, 212] on icon at bounding box center [1083, 212] width 11 height 11
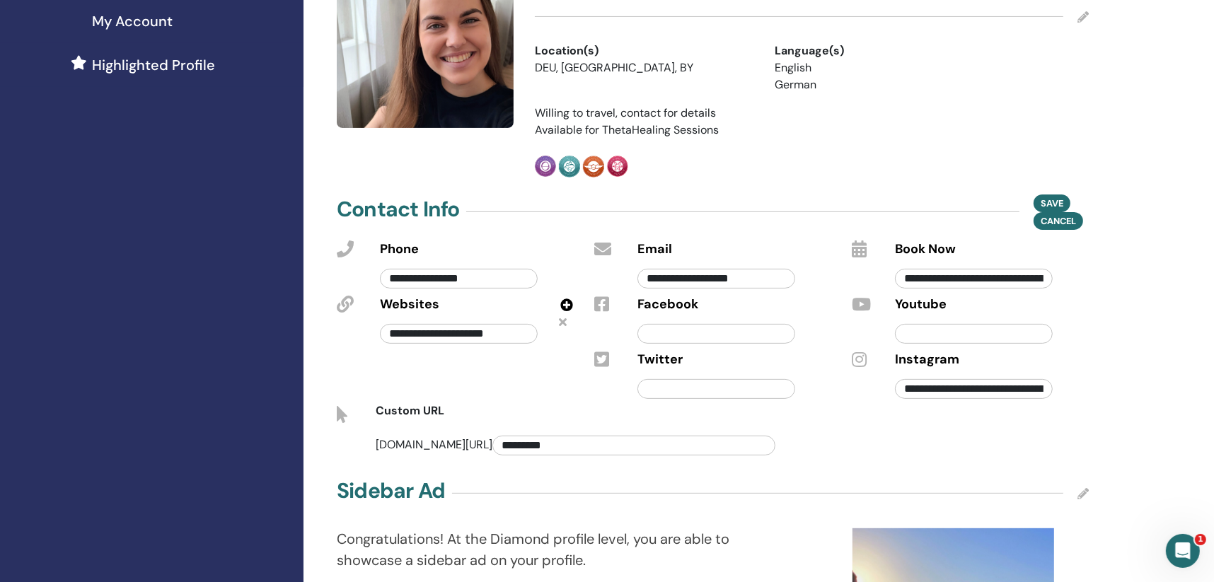
click at [519, 276] on input "**********" at bounding box center [459, 279] width 158 height 20
drag, startPoint x: 518, startPoint y: 276, endPoint x: 326, endPoint y: 287, distance: 192.1
click at [326, 287] on div "**********" at bounding box center [455, 264] width 258 height 55
click at [558, 377] on div "**********" at bounding box center [455, 320] width 258 height 166
click at [1050, 196] on span "Save" at bounding box center [1052, 203] width 23 height 15
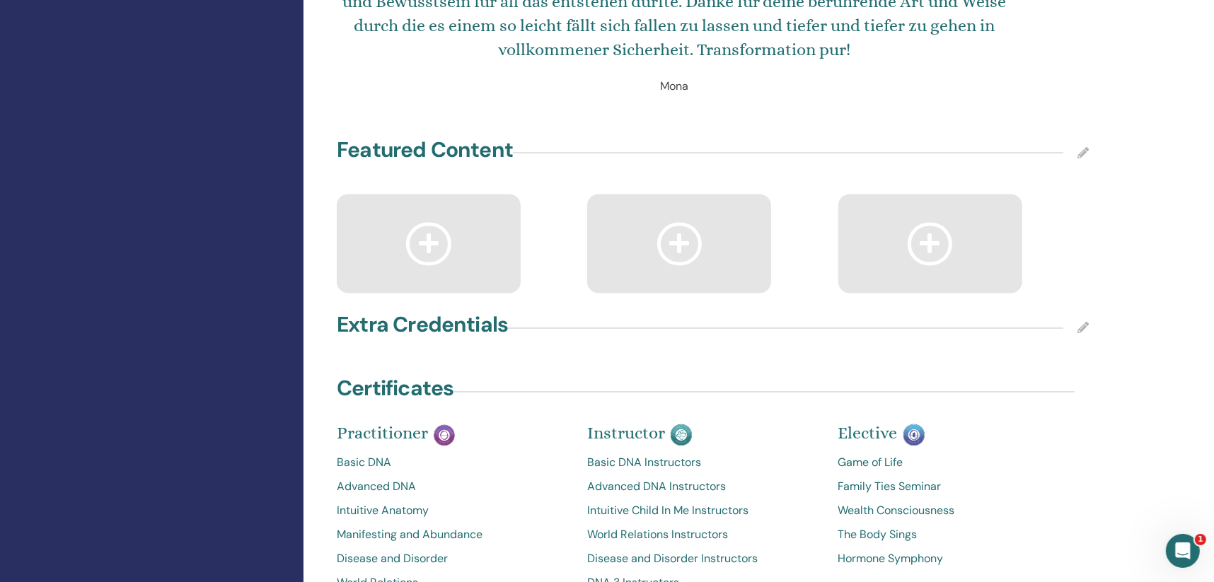
scroll to position [2405, 0]
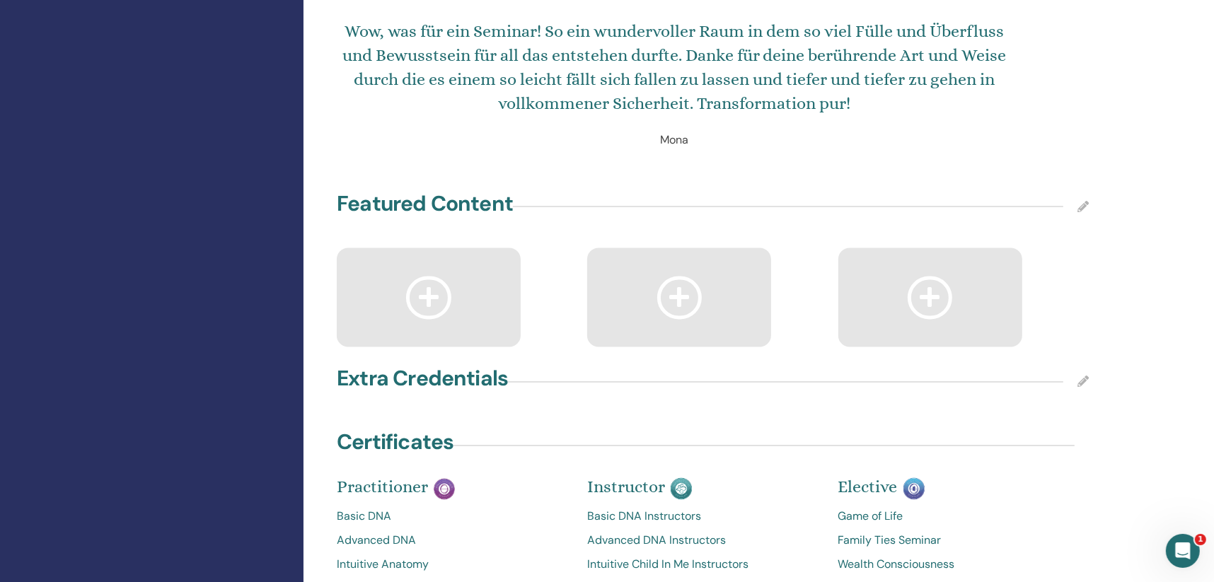
click at [1083, 204] on icon at bounding box center [1083, 206] width 11 height 11
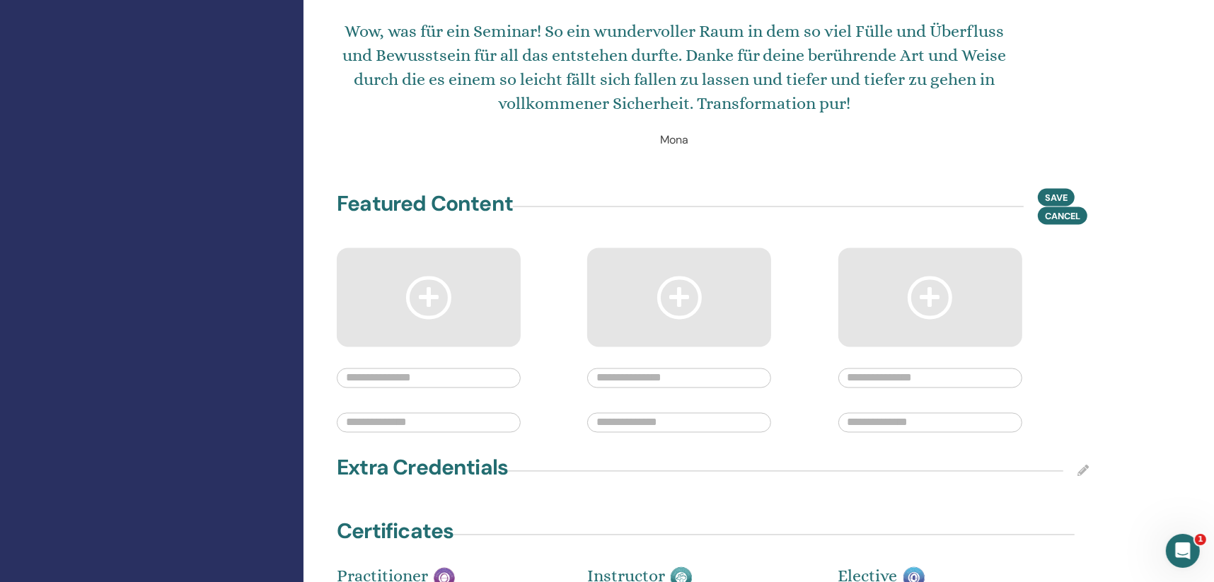
click at [1078, 470] on icon at bounding box center [1083, 471] width 11 height 11
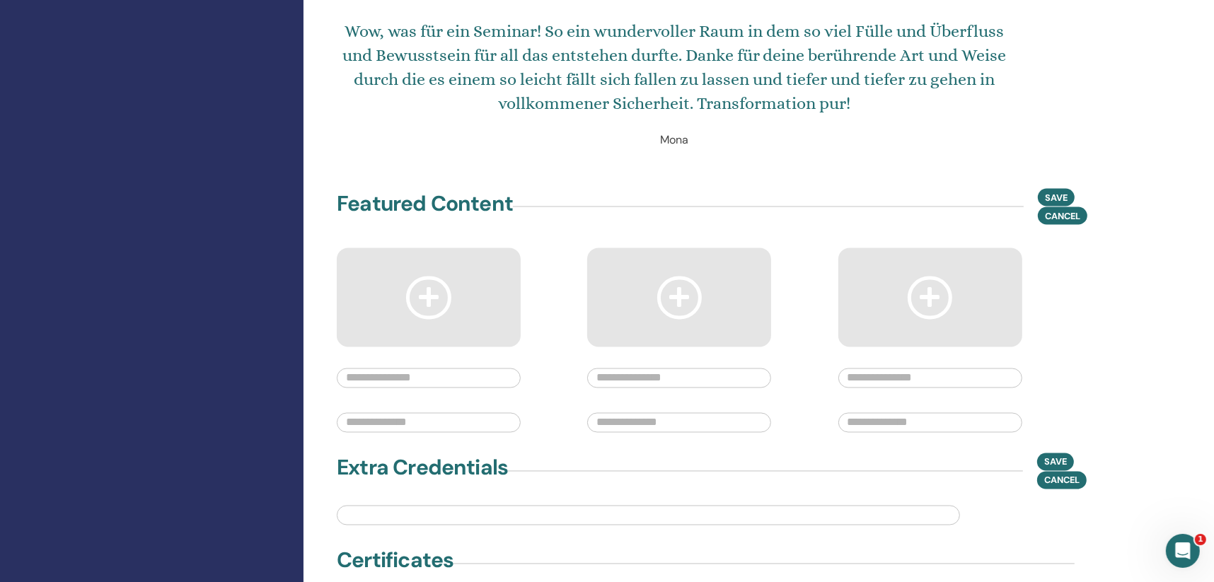
click at [1095, 422] on div "Featured Content Save Cancel" at bounding box center [712, 313] width 769 height 248
click at [1051, 136] on div "Wow, was für ein Seminar! So ein wundervoller Raum in dem so viel Fülle und Übe…" at bounding box center [712, 85] width 769 height 132
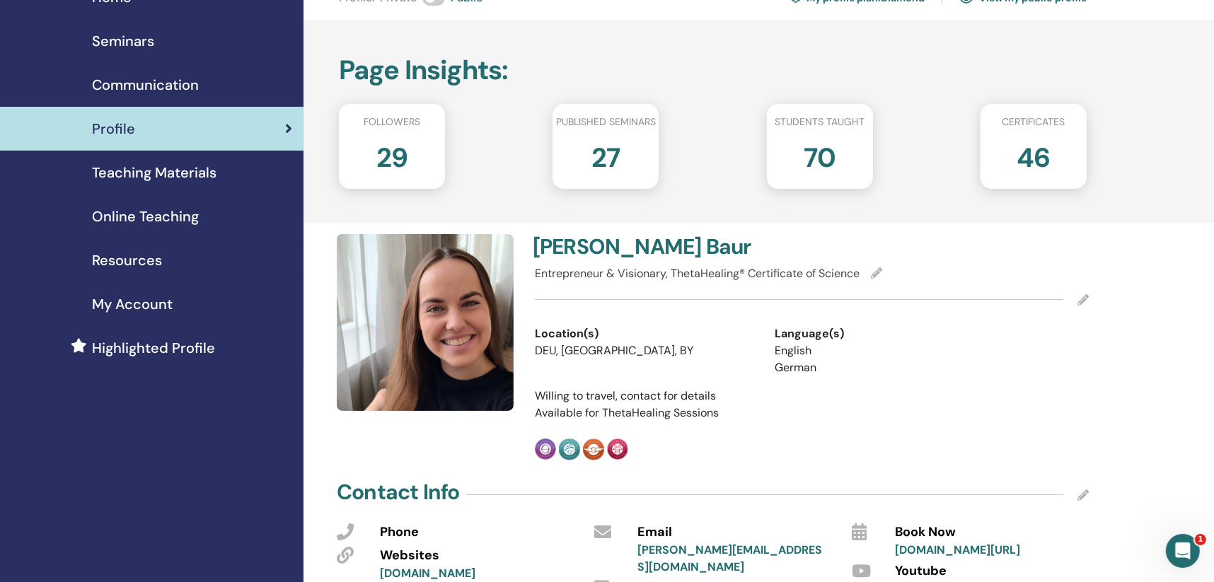
scroll to position [0, 0]
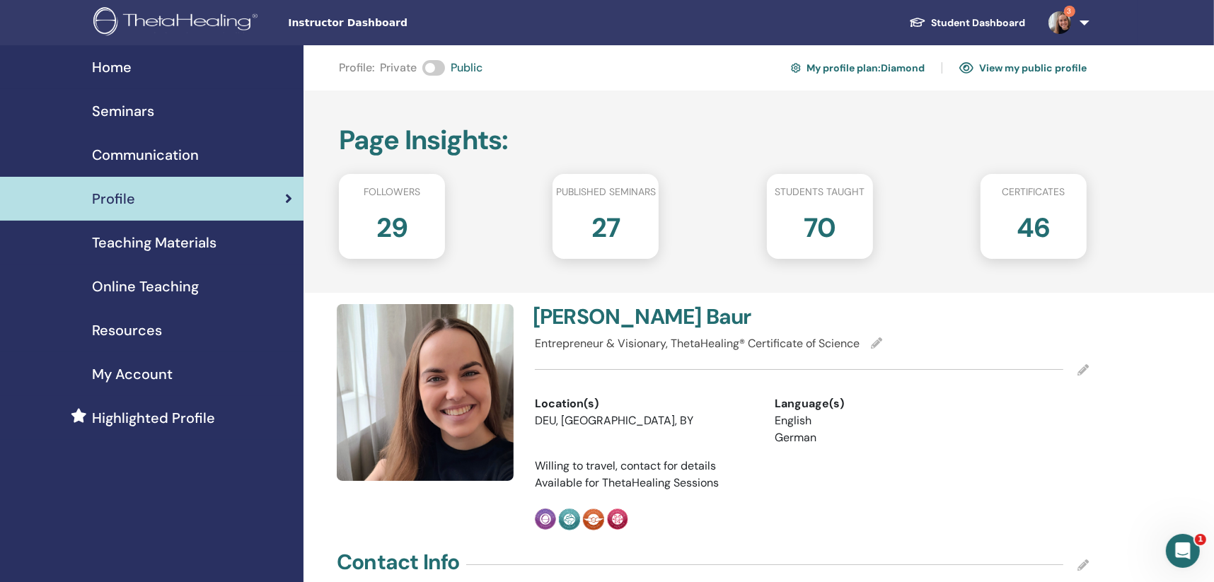
click at [1033, 64] on link "View my public profile" at bounding box center [1022, 68] width 127 height 23
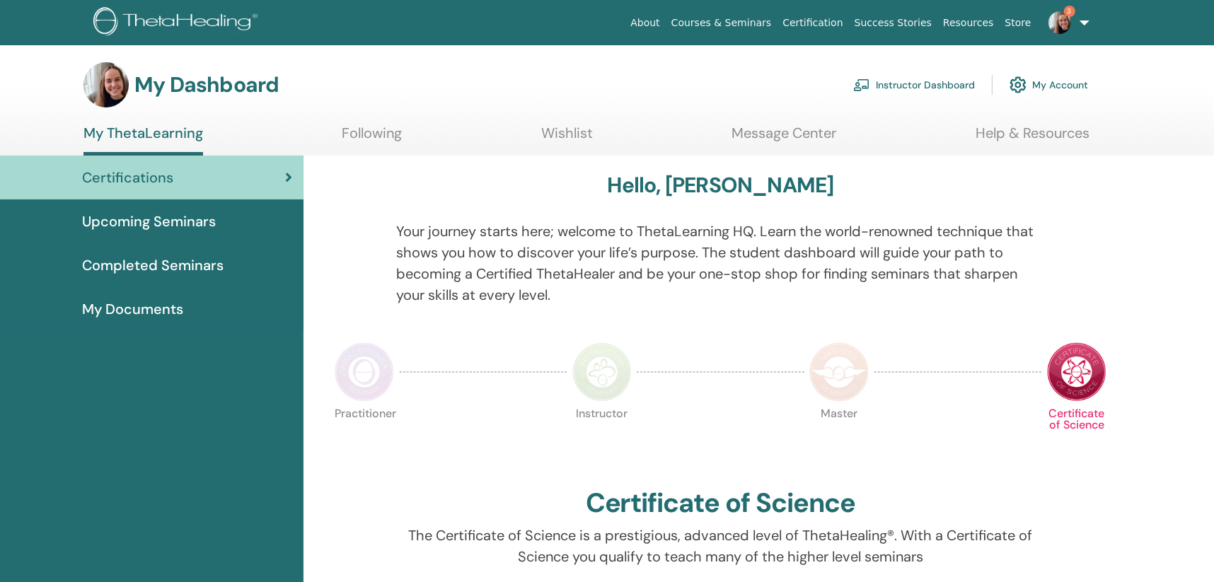
click at [860, 79] on img at bounding box center [861, 85] width 17 height 13
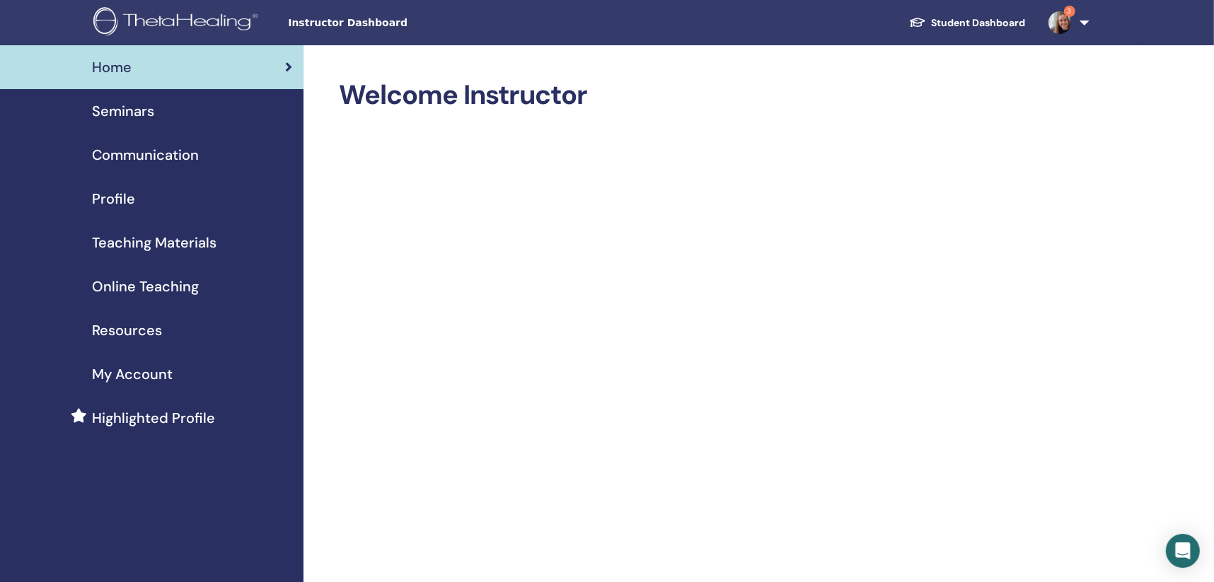
click at [159, 287] on span "Online Teaching" at bounding box center [145, 286] width 107 height 21
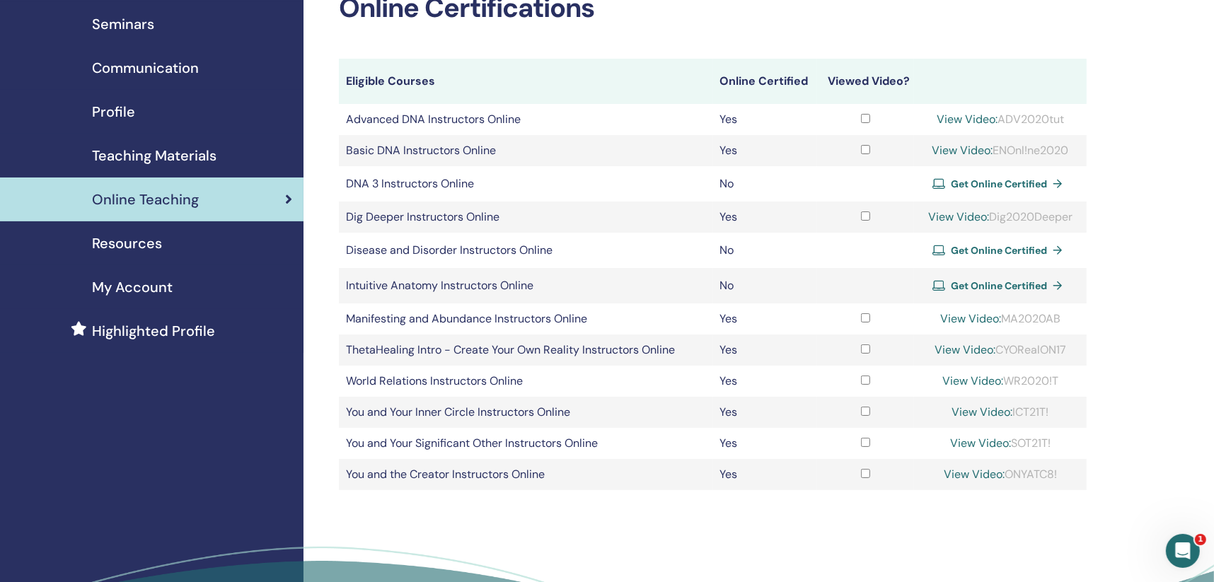
scroll to position [70, 0]
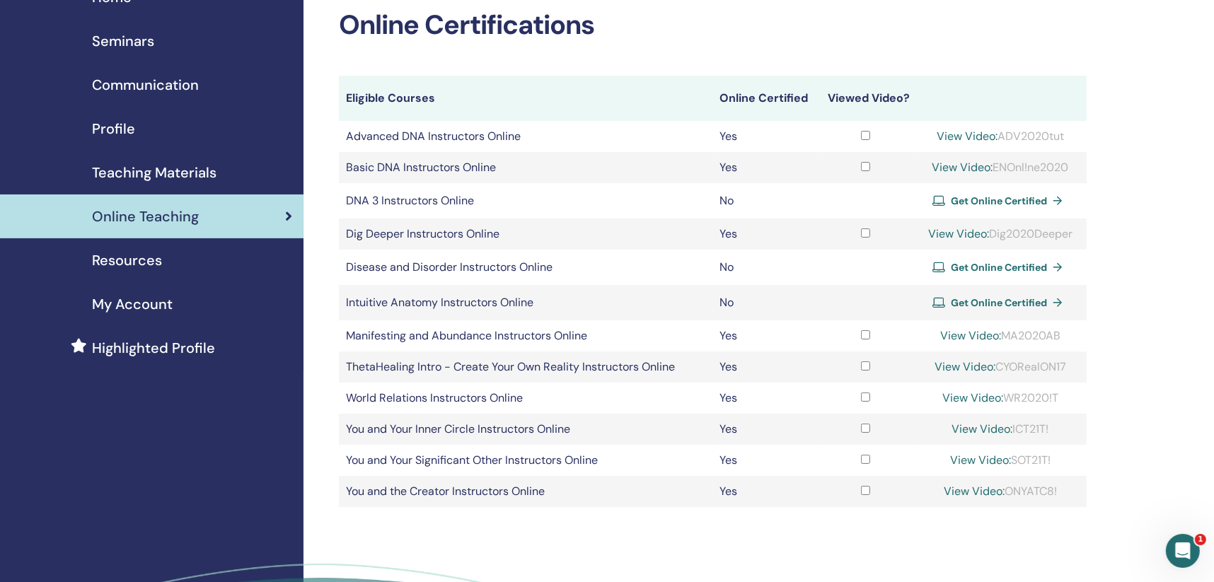
click at [166, 163] on span "Teaching Materials" at bounding box center [154, 172] width 125 height 21
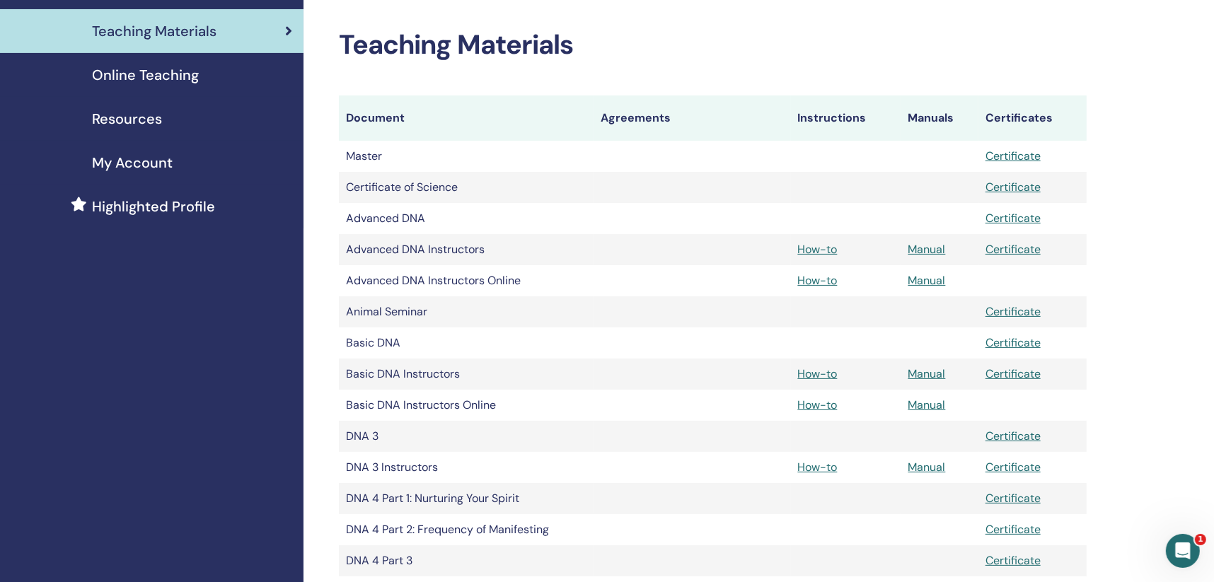
scroll to position [283, 0]
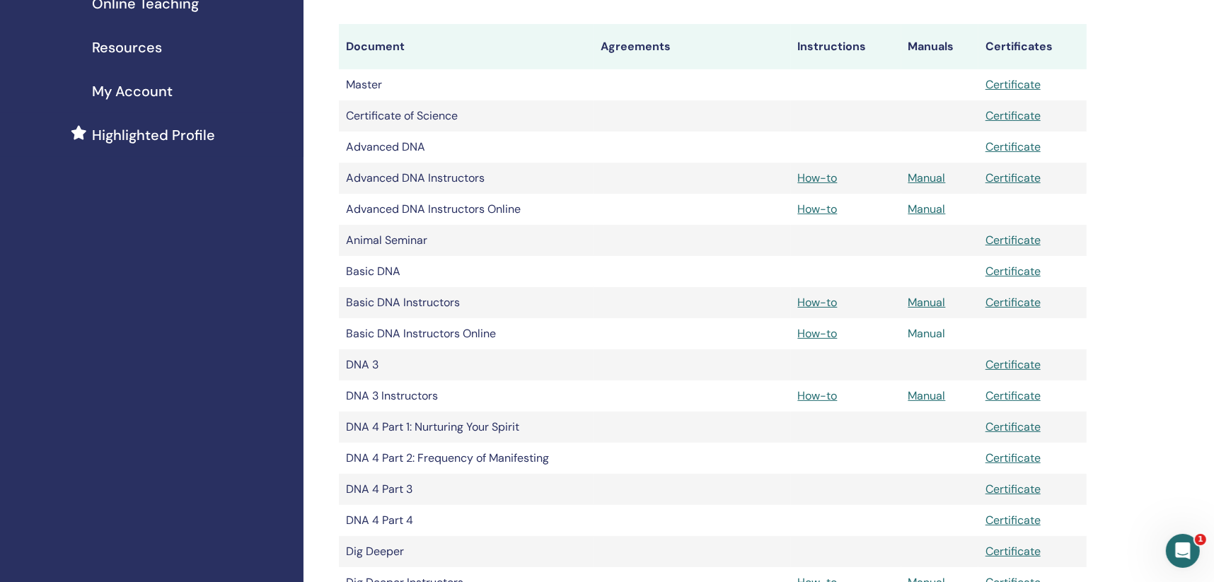
click at [929, 330] on link "Manual" at bounding box center [926, 333] width 37 height 15
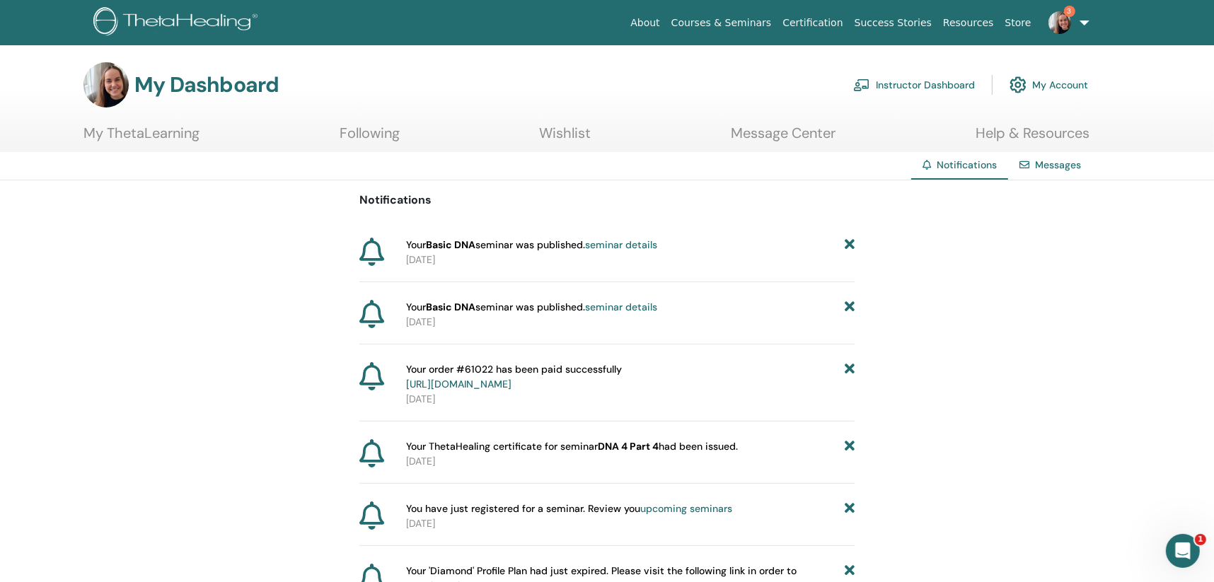
click at [927, 83] on link "Instructor Dashboard" at bounding box center [914, 84] width 122 height 31
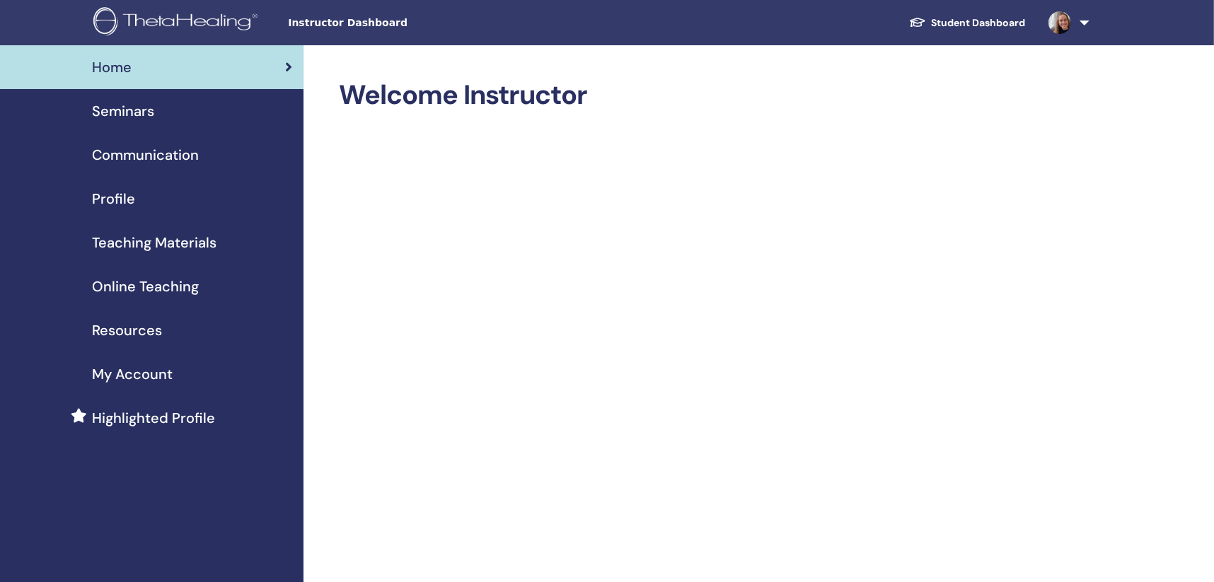
click at [187, 110] on div "Seminars" at bounding box center [151, 110] width 281 height 21
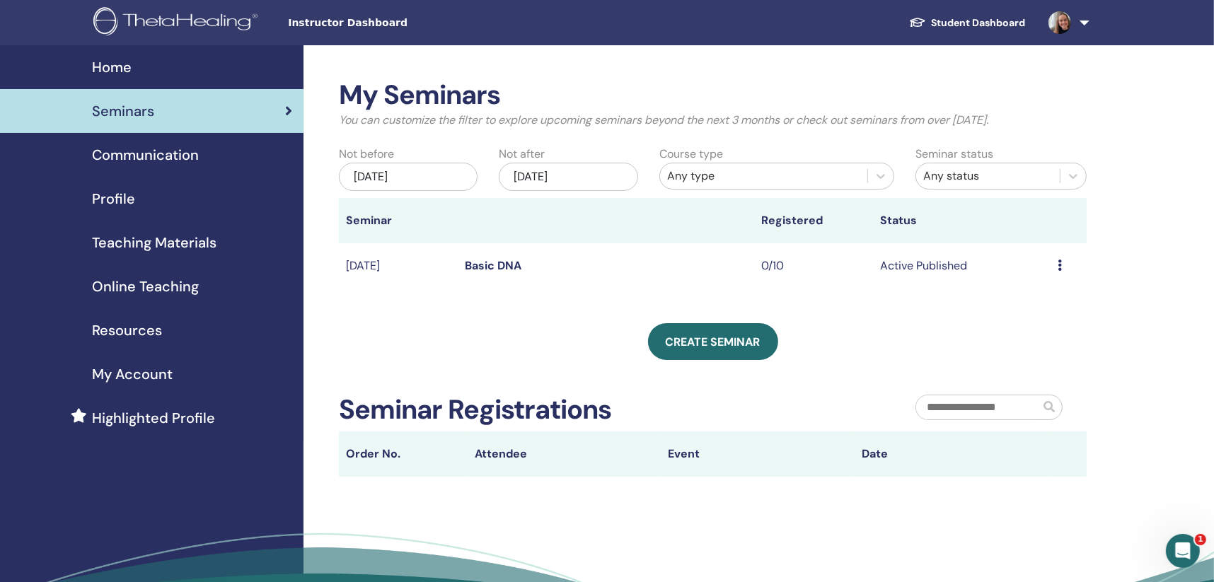
click at [498, 259] on link "Basic DNA" at bounding box center [493, 265] width 57 height 15
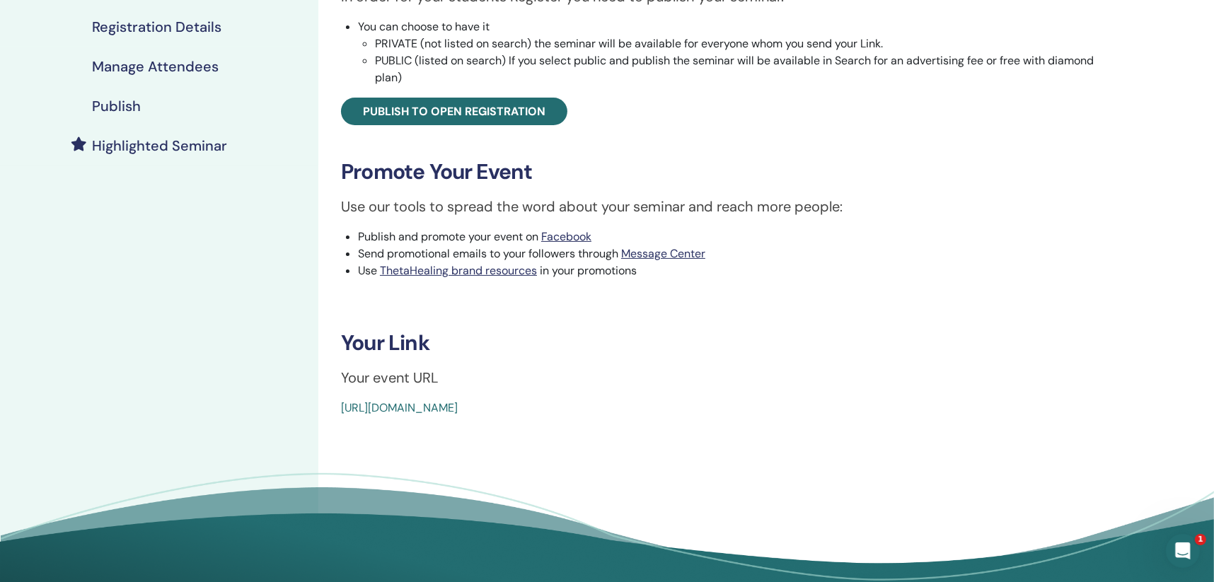
scroll to position [283, 0]
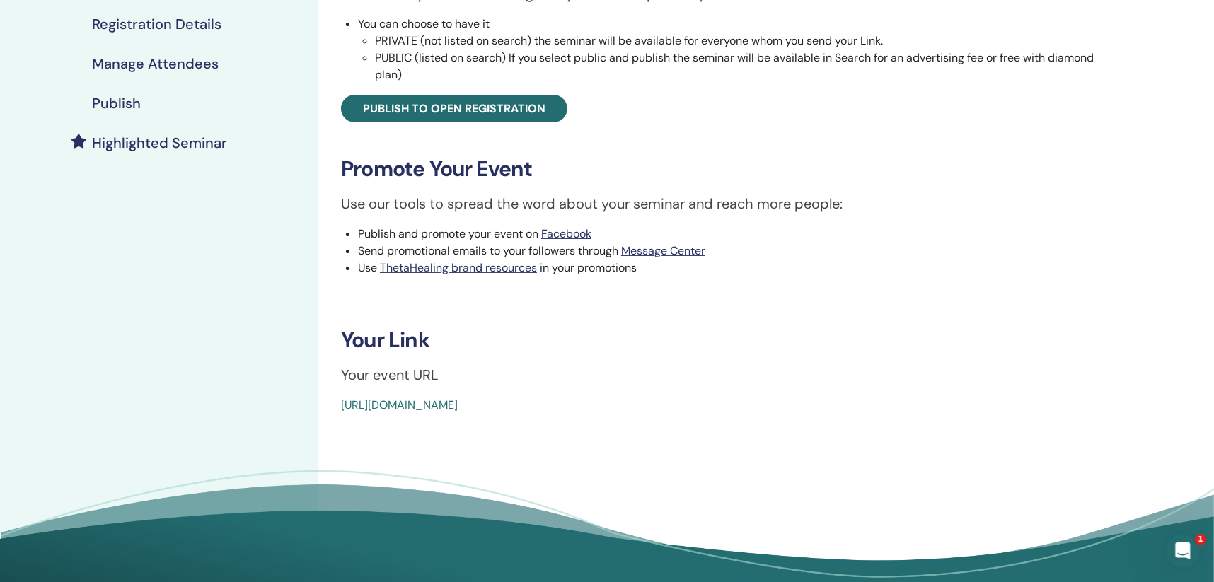
click at [519, 395] on div "Basic DNA Event Type Online Event Status Active Published Registrations 0/10 Pu…" at bounding box center [723, 105] width 792 height 618
click at [458, 406] on link "[URL][DOMAIN_NAME]" at bounding box center [399, 405] width 117 height 15
